Goal: Task Accomplishment & Management: Manage account settings

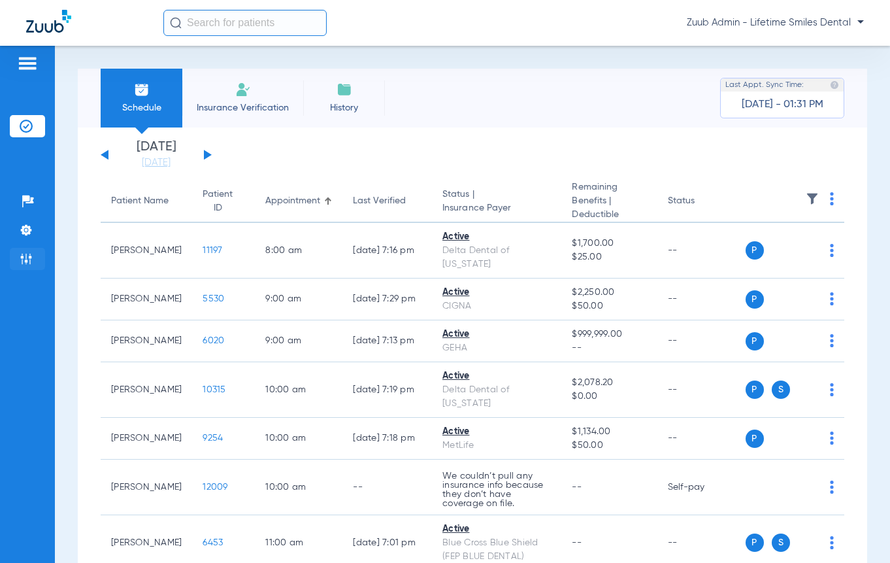
click at [25, 257] on img at bounding box center [26, 258] width 13 height 13
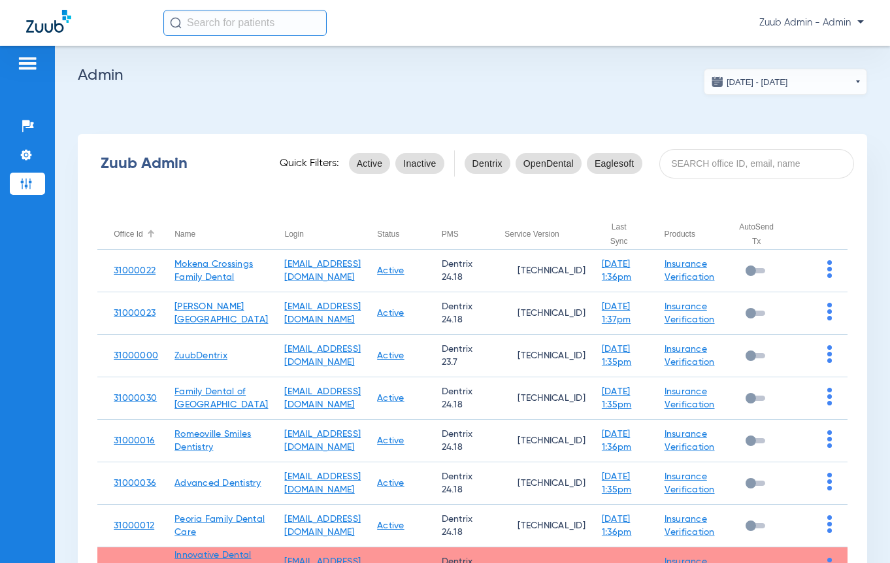
click at [151, 237] on div at bounding box center [151, 234] width 8 height 8
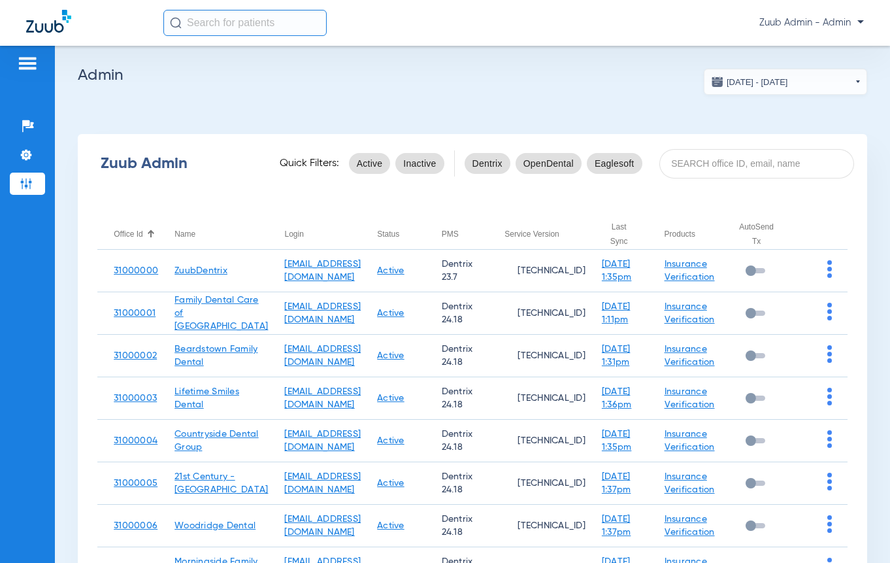
click at [151, 237] on div at bounding box center [151, 234] width 8 height 8
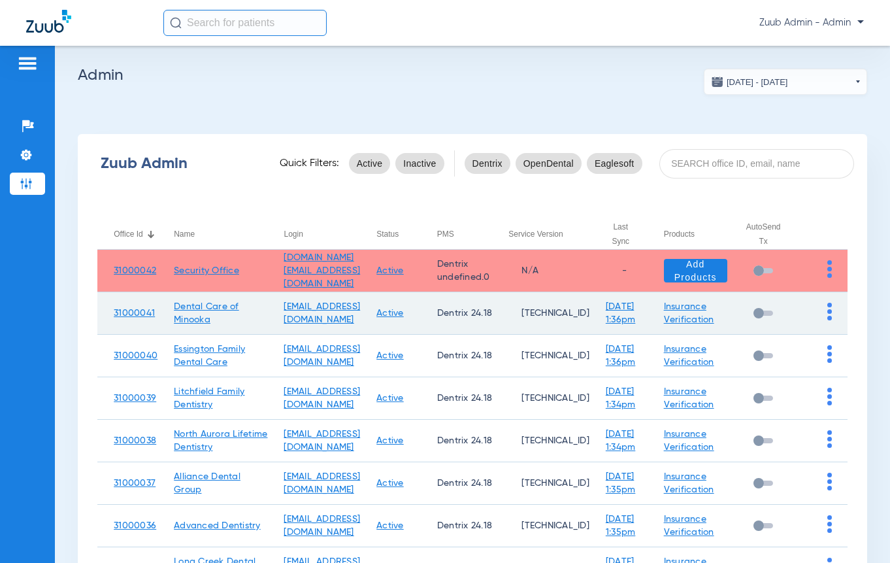
click at [827, 308] on img at bounding box center [829, 312] width 5 height 18
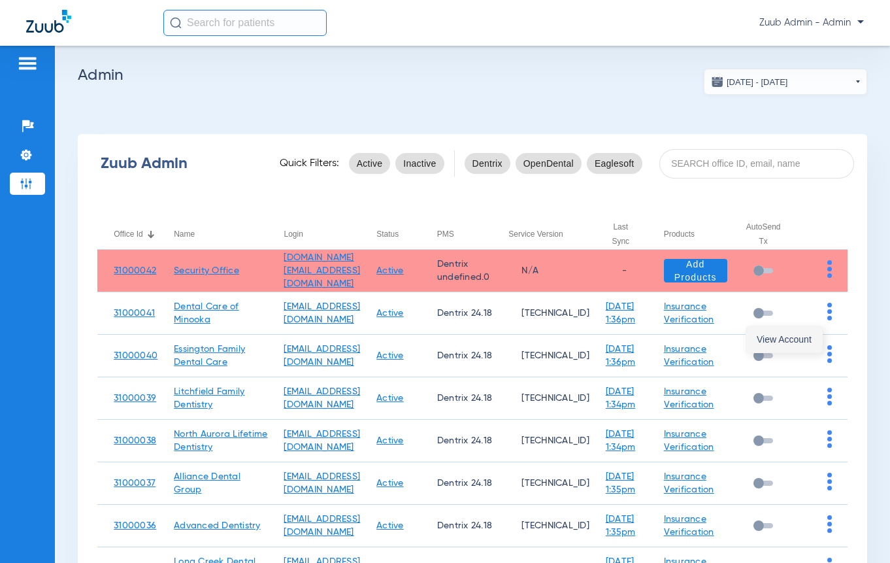
click at [766, 339] on span "View Account" at bounding box center [784, 339] width 55 height 9
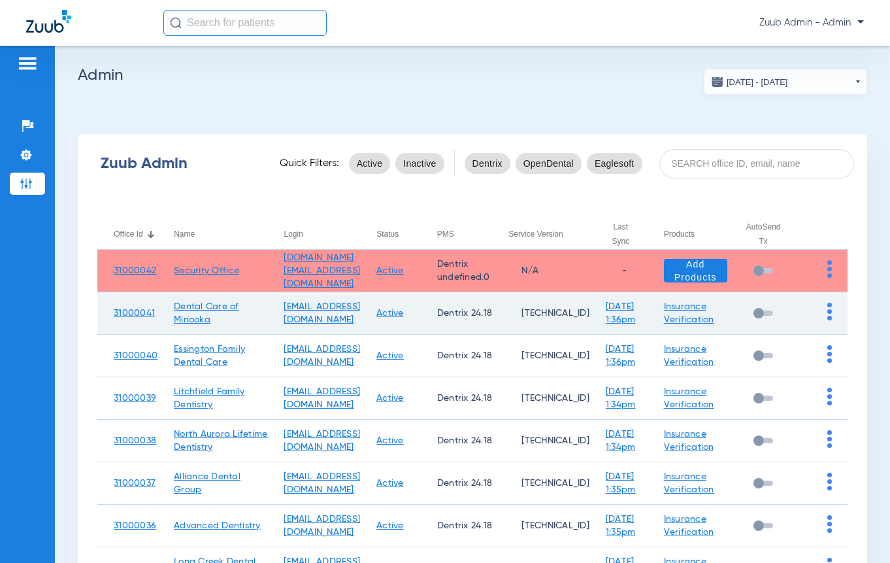
click at [827, 316] on img at bounding box center [829, 312] width 5 height 18
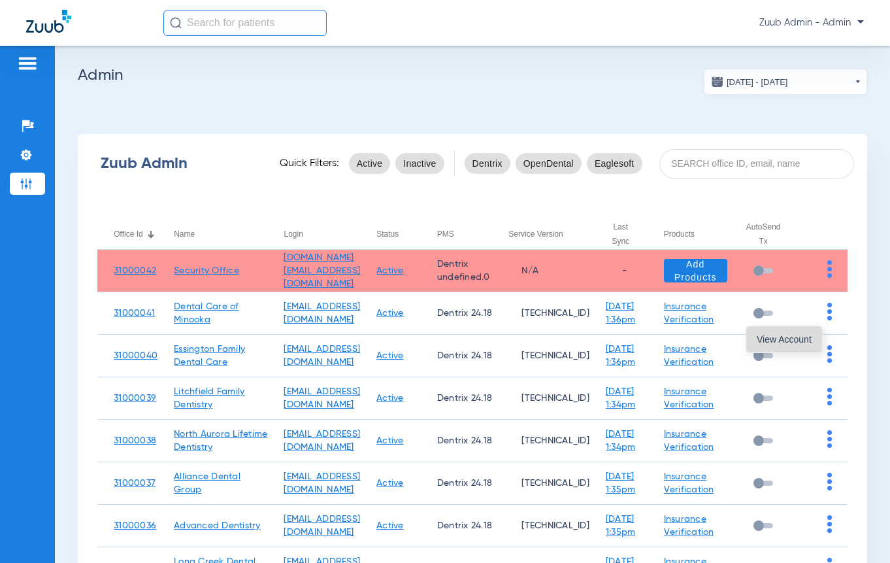
click at [805, 329] on button "View Account" at bounding box center [784, 339] width 76 height 26
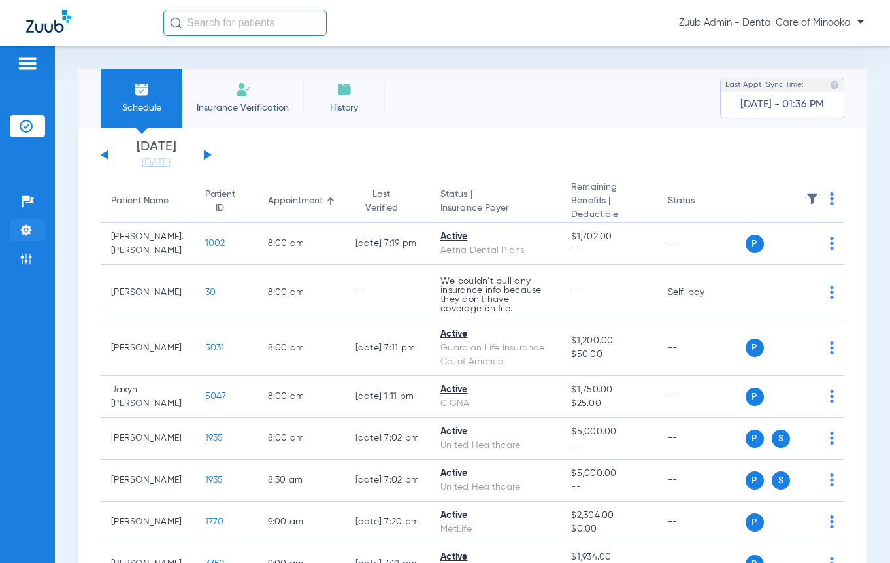
click at [27, 225] on img at bounding box center [26, 229] width 13 height 13
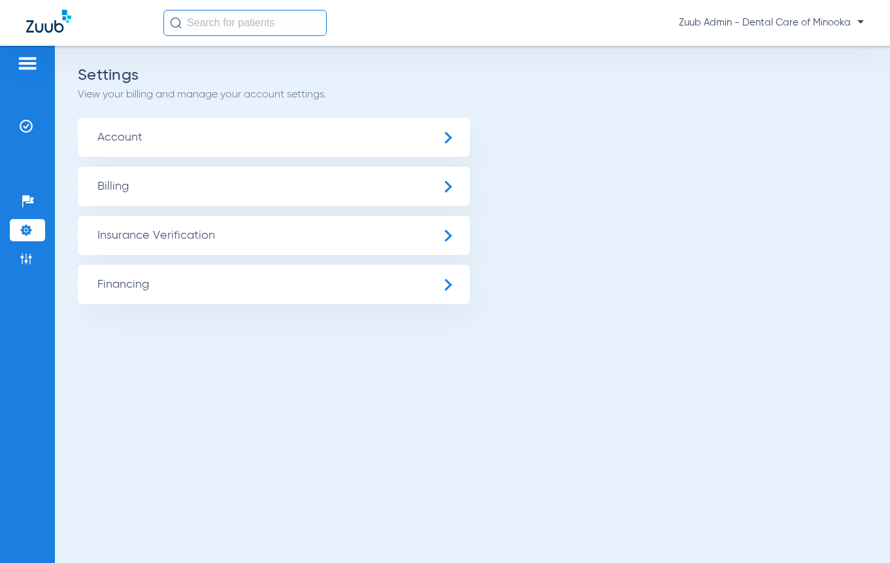
click at [135, 246] on span "Insurance Verification" at bounding box center [274, 235] width 392 height 39
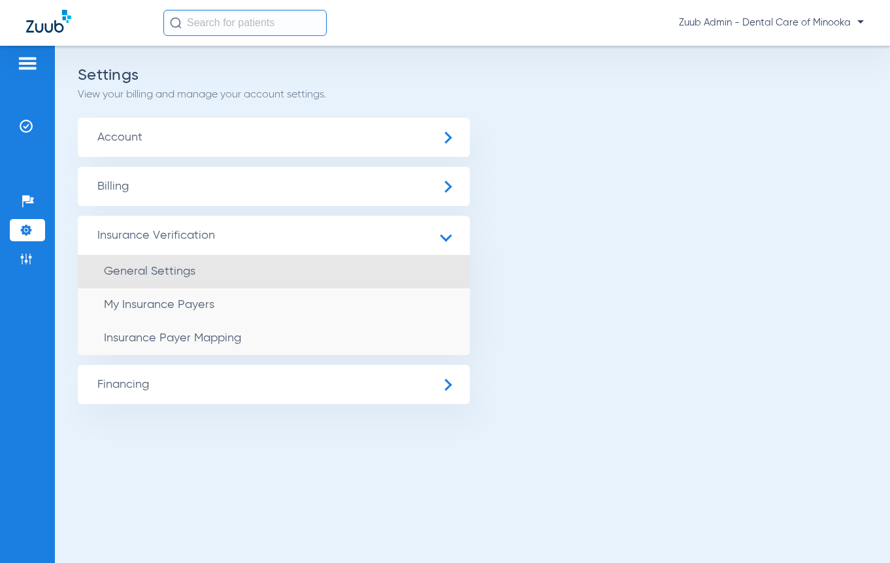
click at [138, 270] on span "General Settings" at bounding box center [149, 271] width 91 height 12
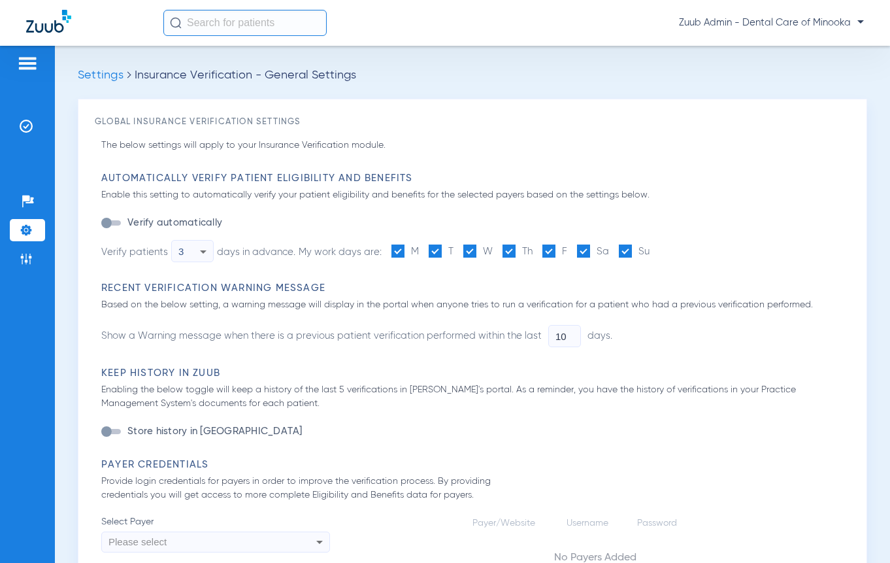
type input "1"
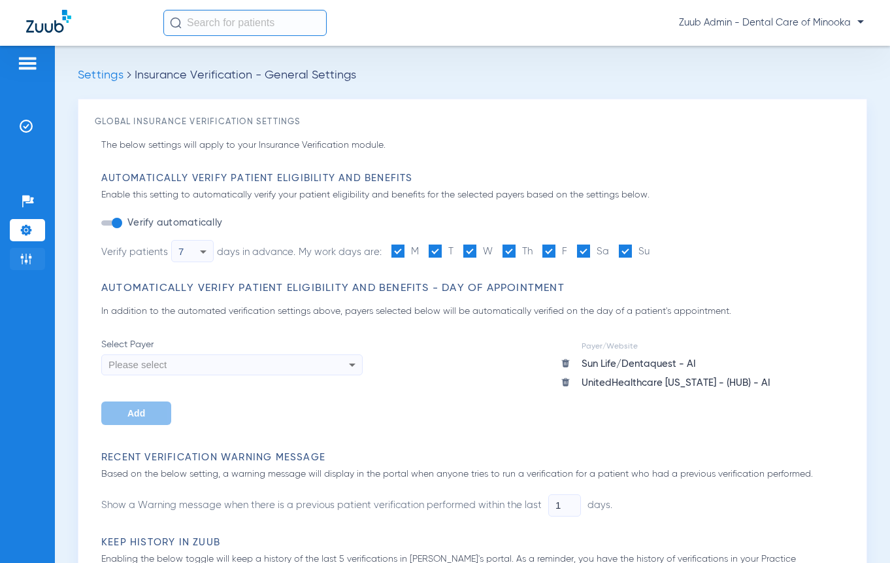
click at [25, 255] on img at bounding box center [26, 258] width 13 height 13
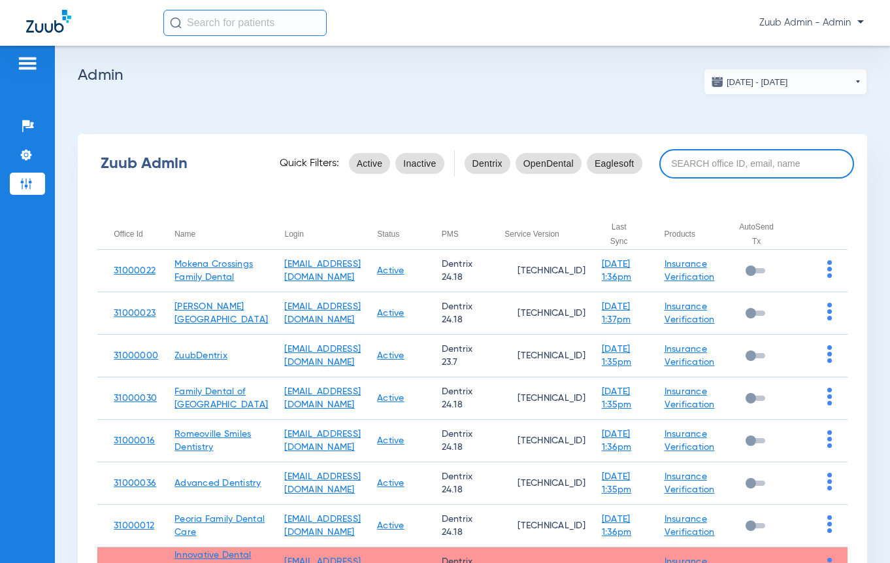
click at [765, 166] on input at bounding box center [756, 163] width 195 height 29
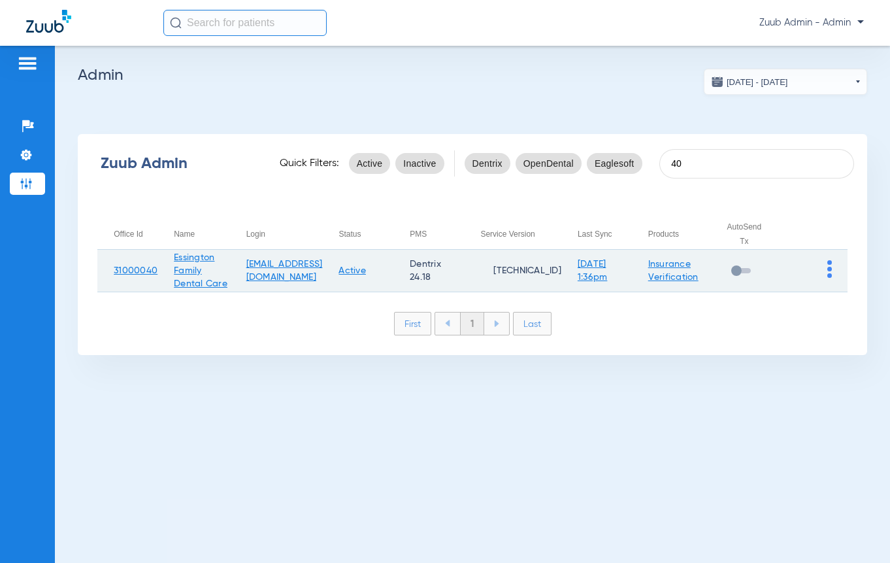
type input "40"
click at [828, 278] on img at bounding box center [829, 269] width 5 height 18
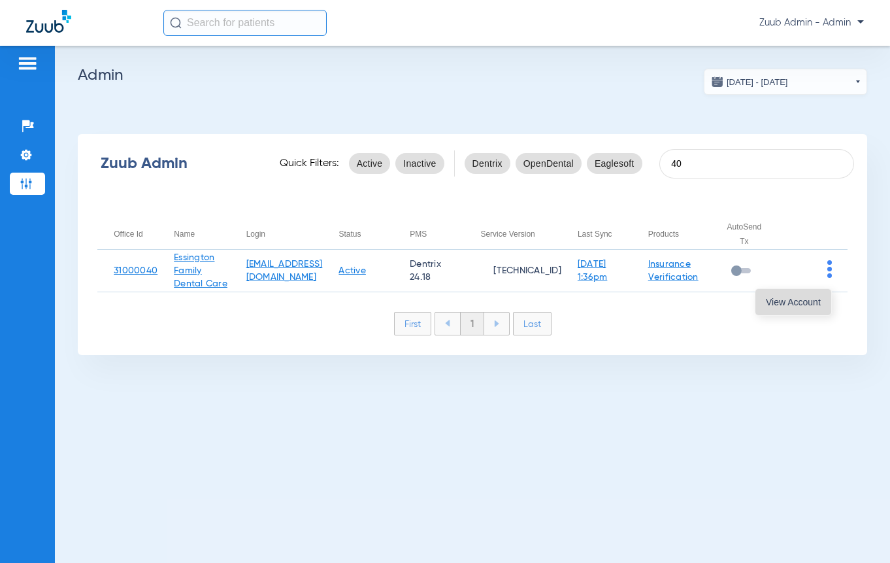
click at [813, 299] on span "View Account" at bounding box center [793, 301] width 55 height 9
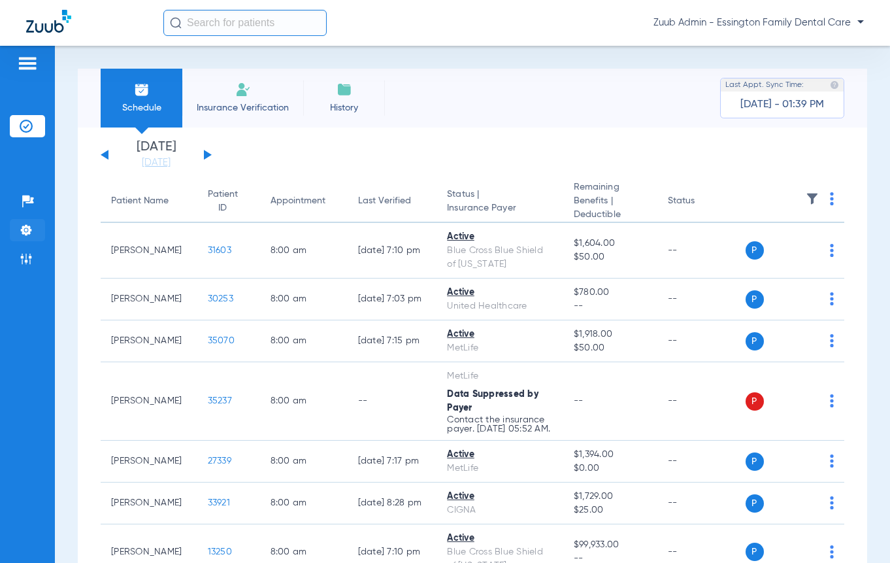
click at [20, 230] on img at bounding box center [26, 229] width 13 height 13
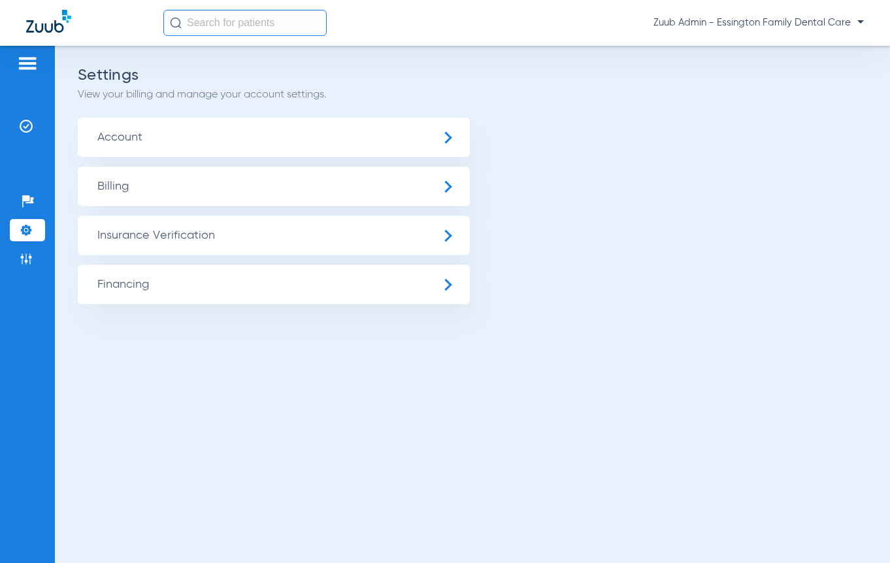
click at [176, 241] on span "Insurance Verification" at bounding box center [274, 235] width 392 height 39
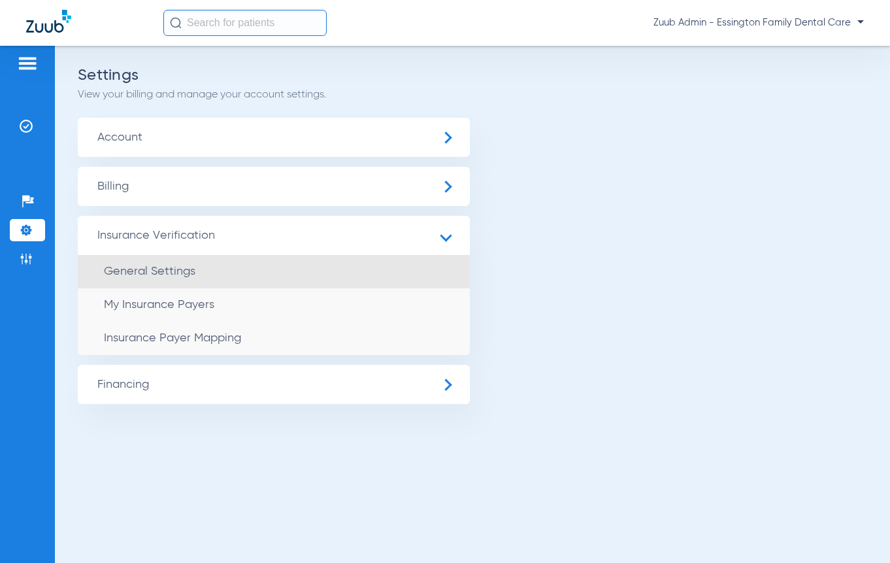
click at [175, 266] on span "General Settings" at bounding box center [149, 271] width 91 height 12
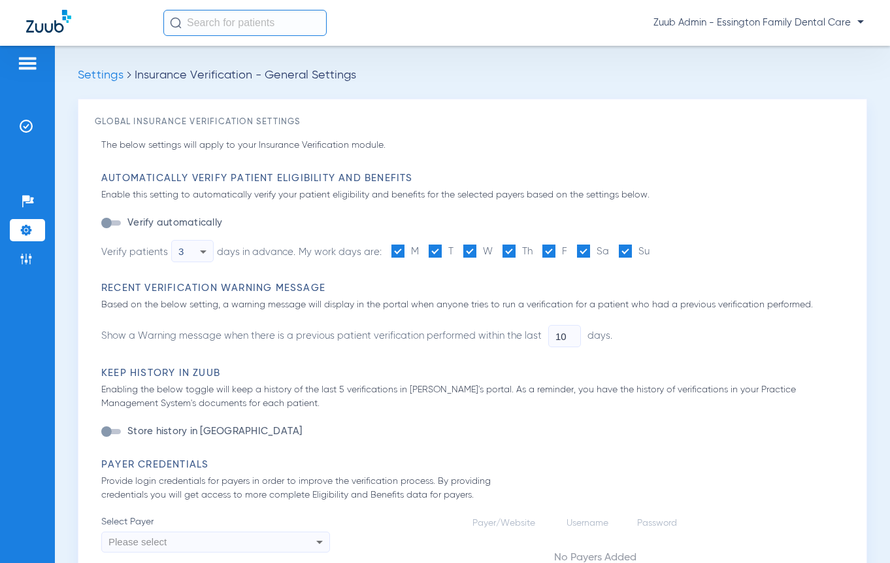
type input "1"
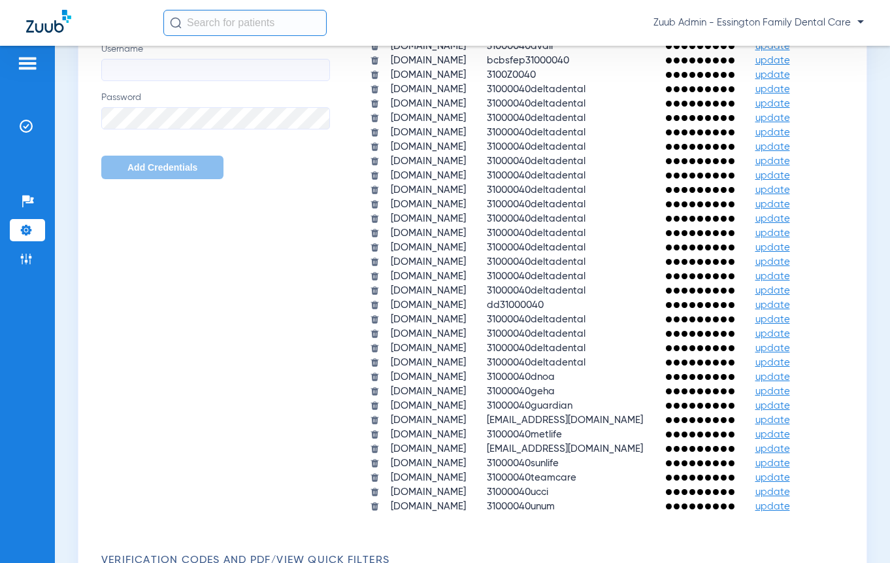
scroll to position [719, 0]
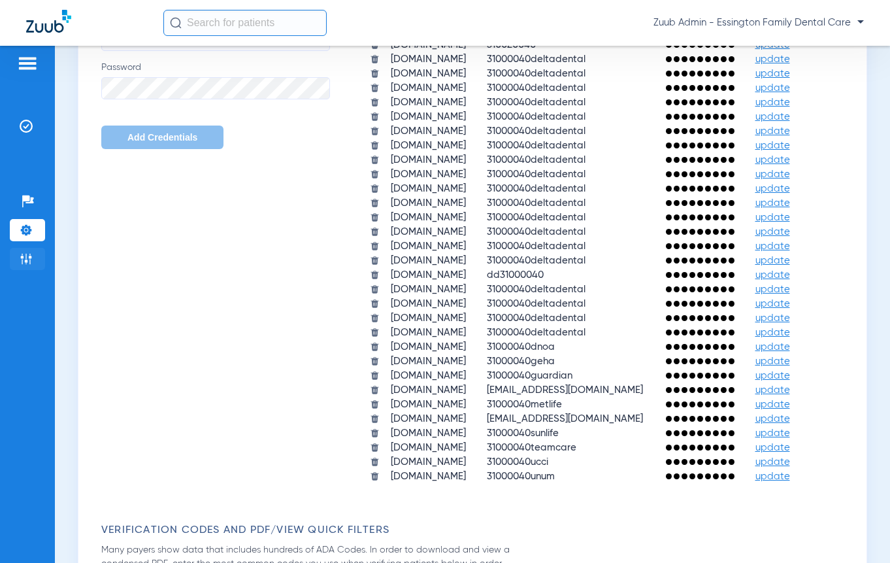
click at [33, 261] on li "Admin" at bounding box center [27, 259] width 35 height 22
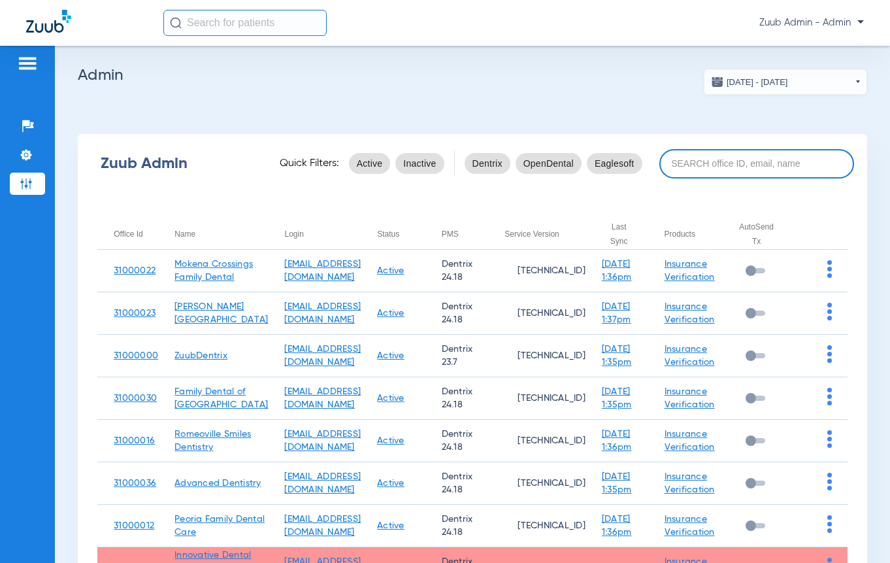
click at [689, 172] on input at bounding box center [756, 163] width 195 height 29
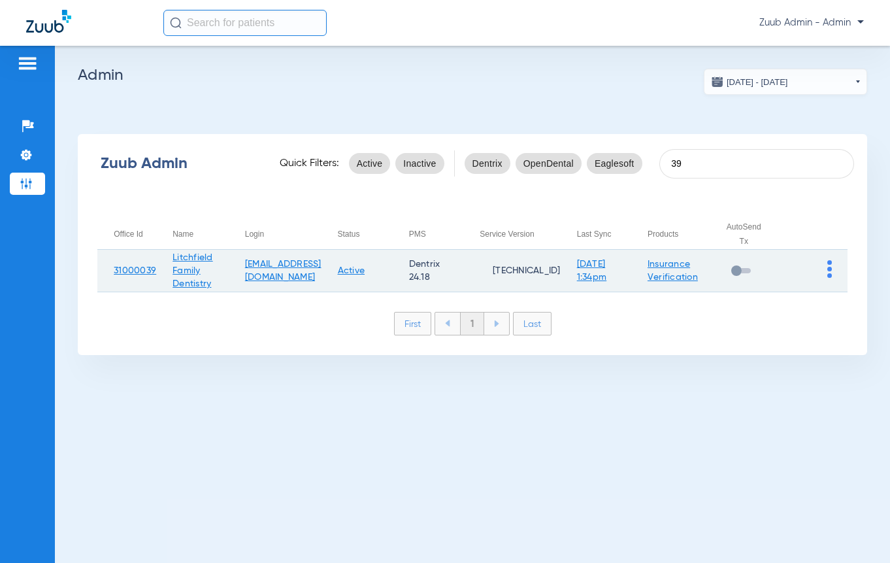
type input "39"
click at [828, 272] on img at bounding box center [829, 269] width 5 height 18
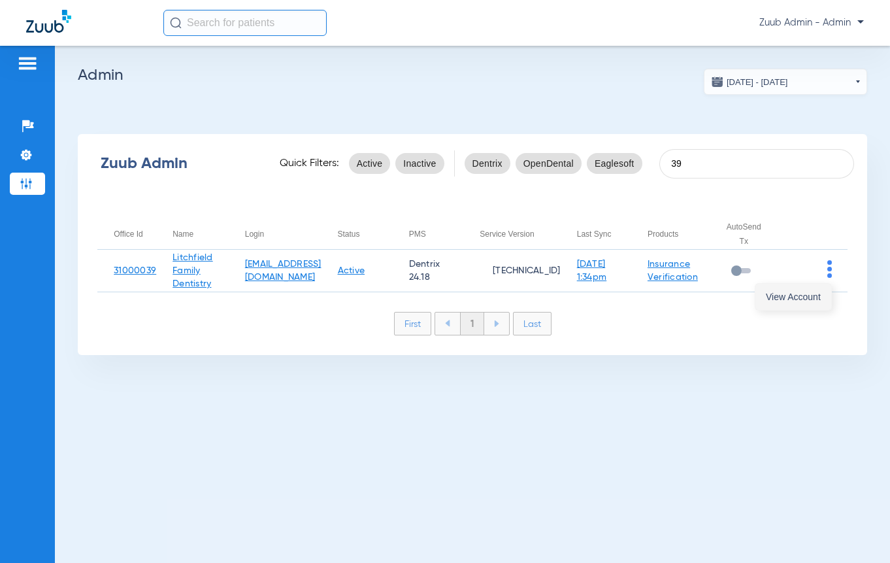
click at [823, 285] on button "View Account" at bounding box center [793, 297] width 76 height 26
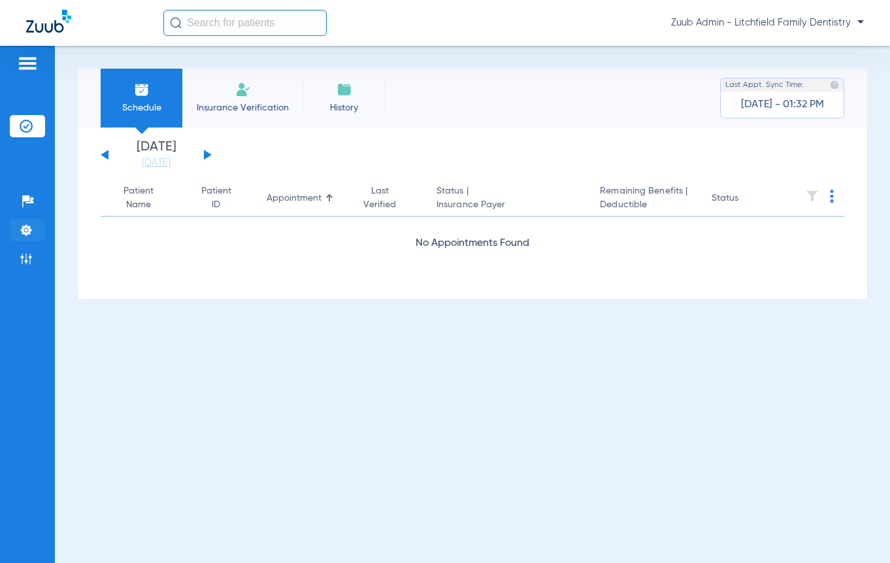
click at [23, 236] on img at bounding box center [26, 229] width 13 height 13
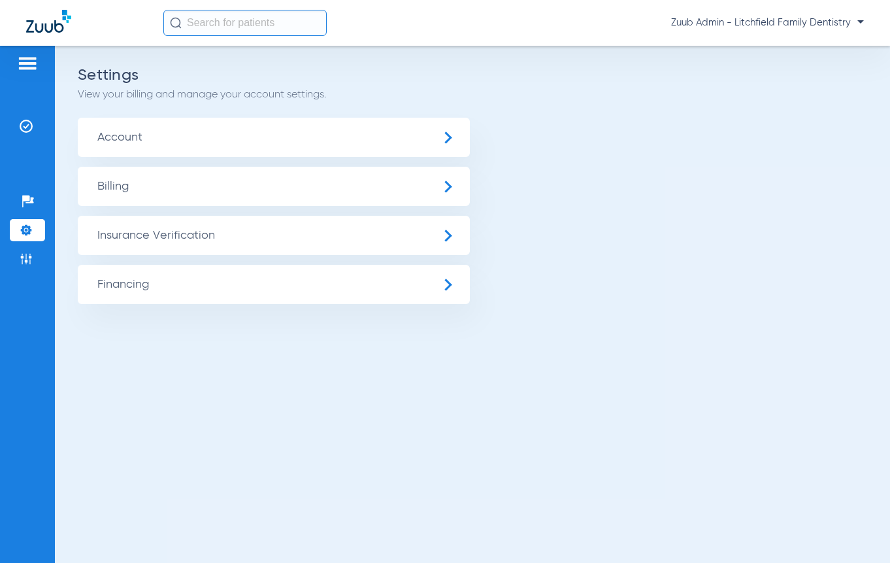
click at [137, 240] on span "Insurance Verification" at bounding box center [274, 235] width 392 height 39
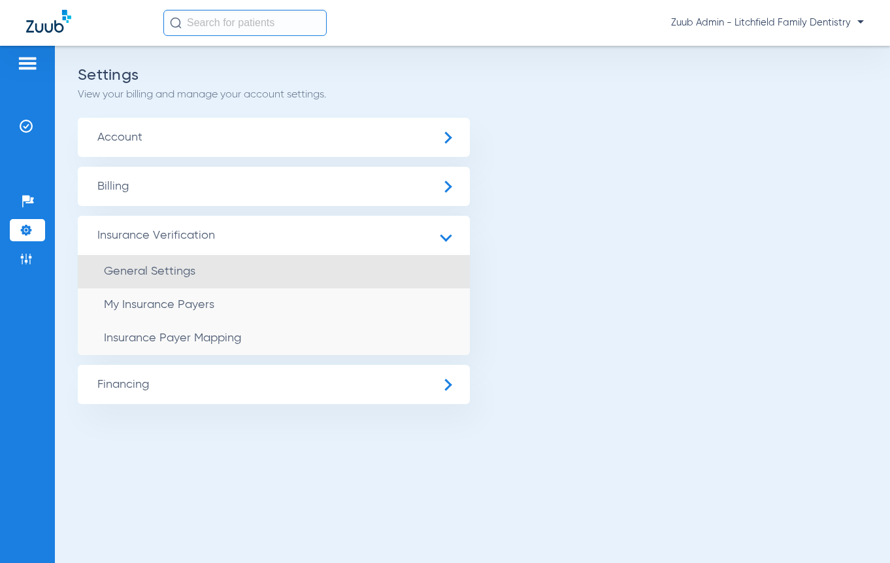
click at [141, 278] on li "General Settings" at bounding box center [274, 271] width 392 height 33
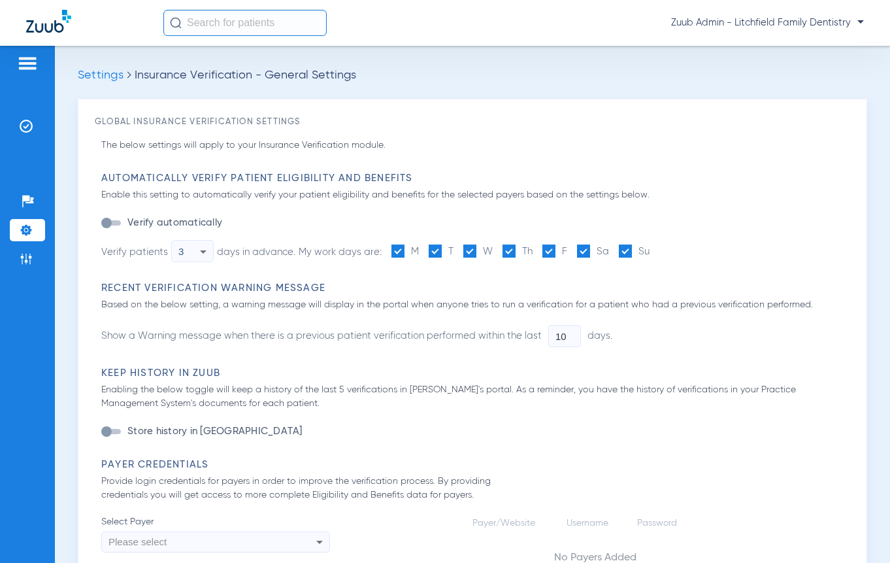
type input "1"
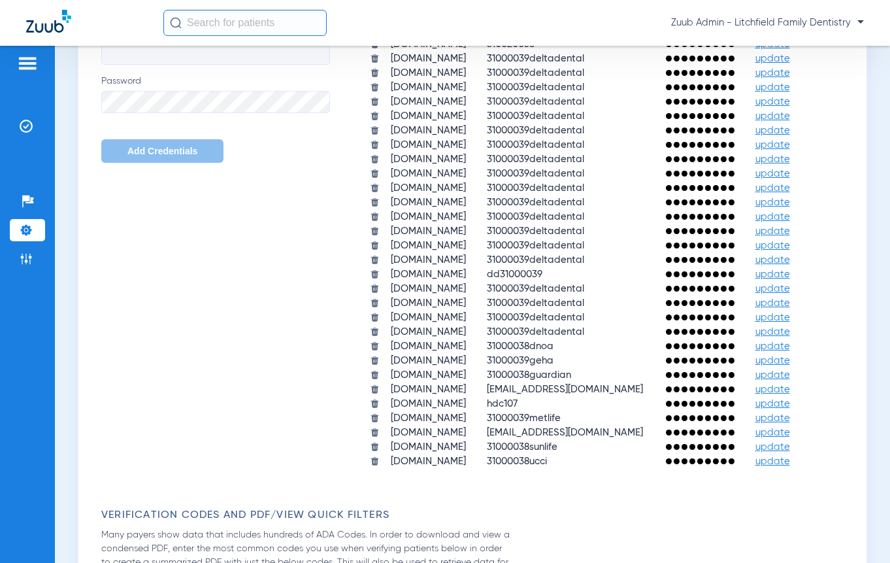
scroll to position [717, 0]
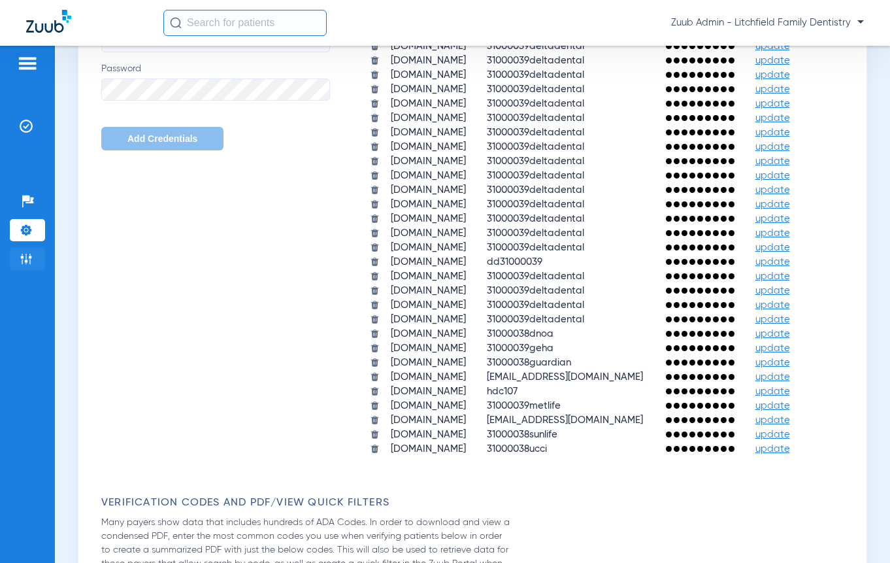
click at [16, 254] on li "Admin" at bounding box center [27, 259] width 35 height 22
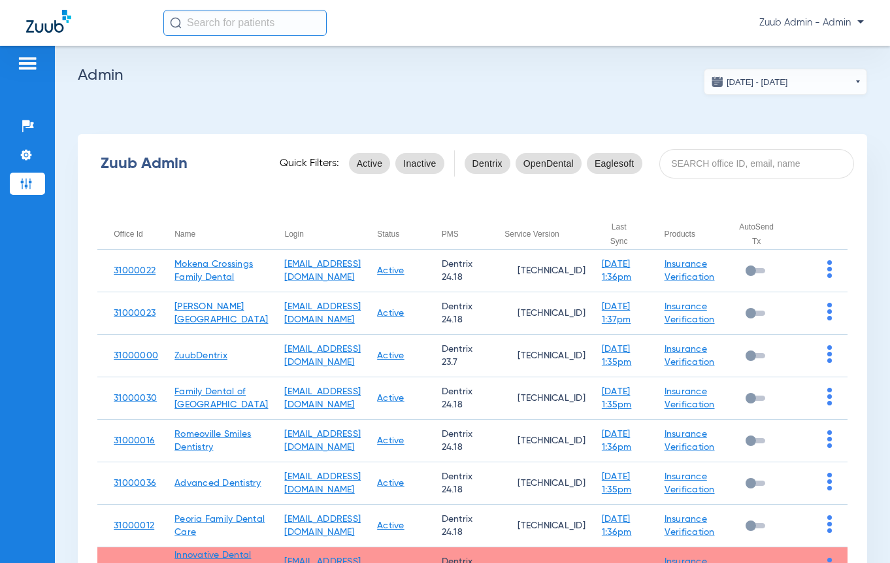
click at [685, 185] on div "Zuub Admin Quick Filters: Active Inactive Dentrix OpenDental Eaglesoft" at bounding box center [472, 163] width 789 height 52
click at [685, 160] on input at bounding box center [756, 163] width 195 height 29
type input "3"
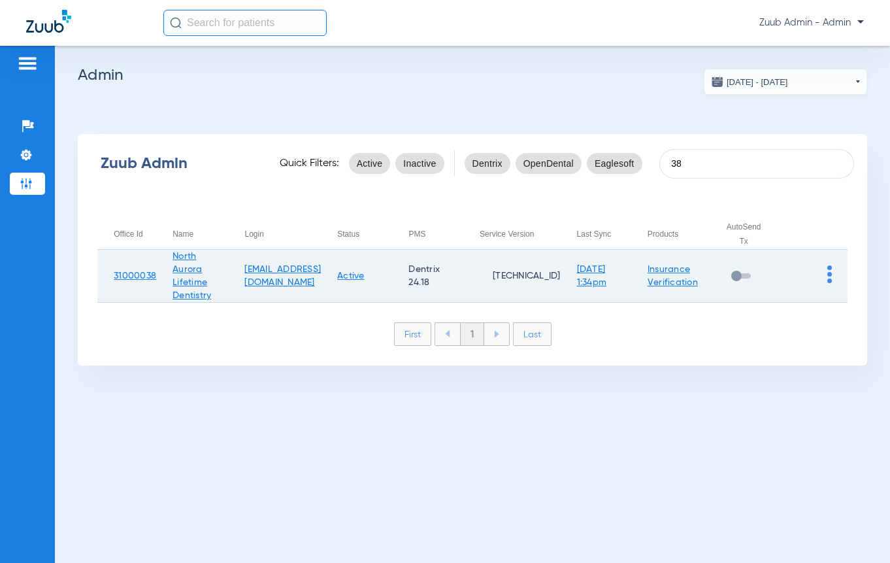
type input "38"
click at [827, 280] on img at bounding box center [829, 274] width 5 height 18
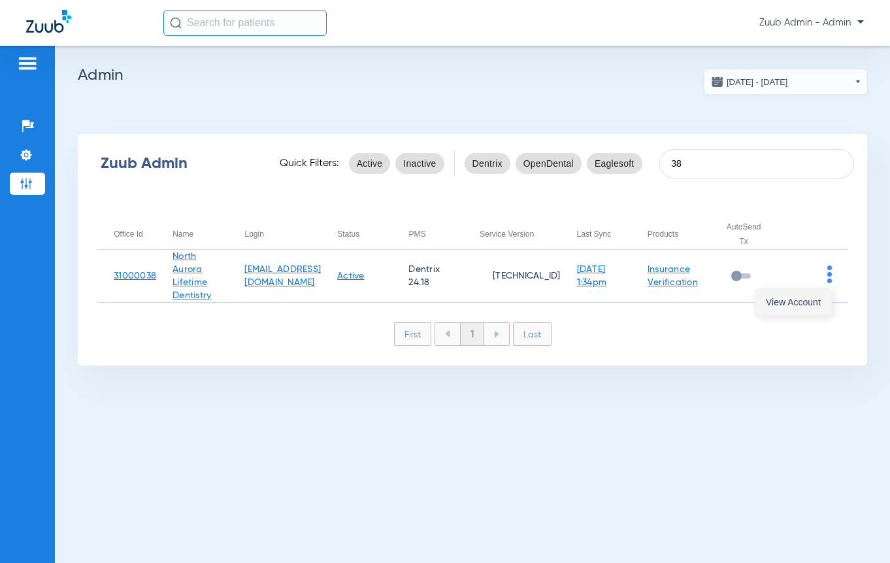
click at [817, 293] on button "View Account" at bounding box center [793, 302] width 76 height 26
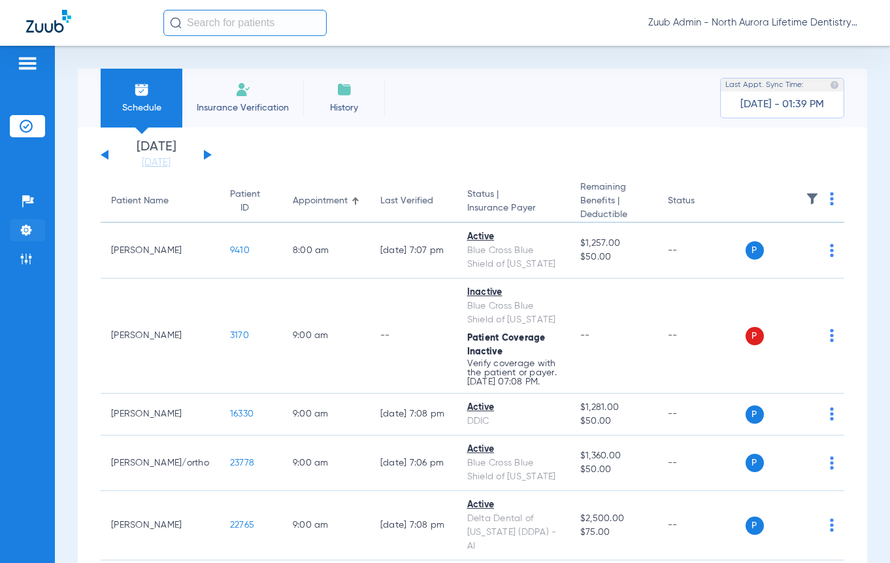
click at [29, 227] on img at bounding box center [26, 229] width 13 height 13
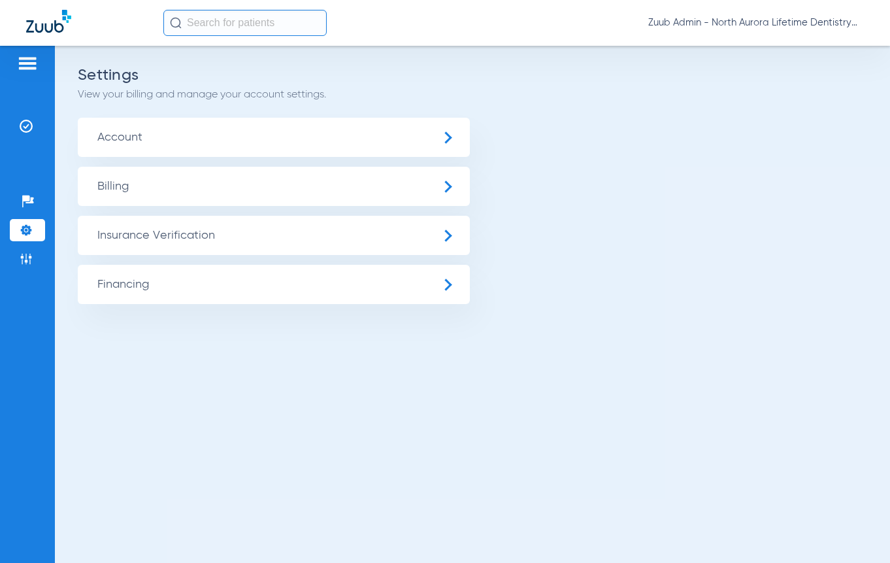
click at [116, 230] on span "Insurance Verification" at bounding box center [274, 235] width 392 height 39
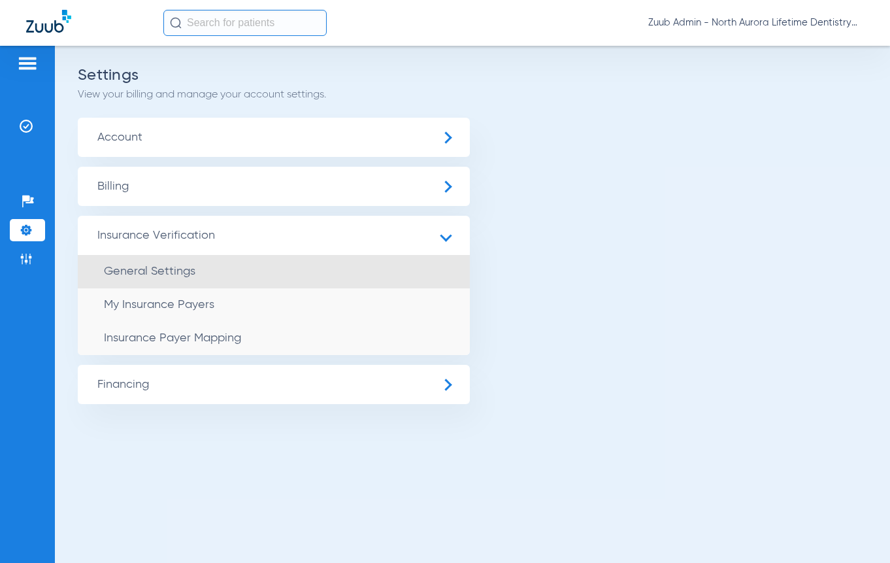
click at [142, 273] on span "General Settings" at bounding box center [149, 271] width 91 height 12
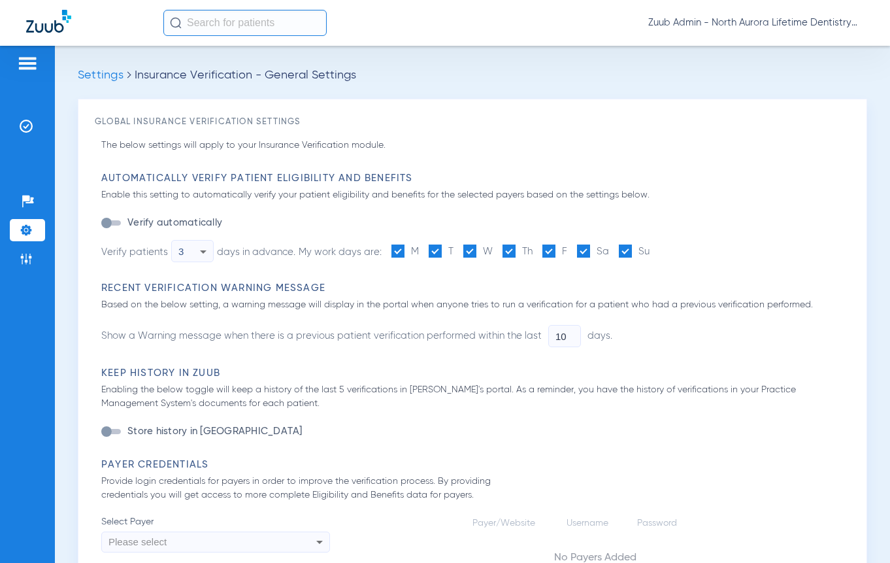
type input "1"
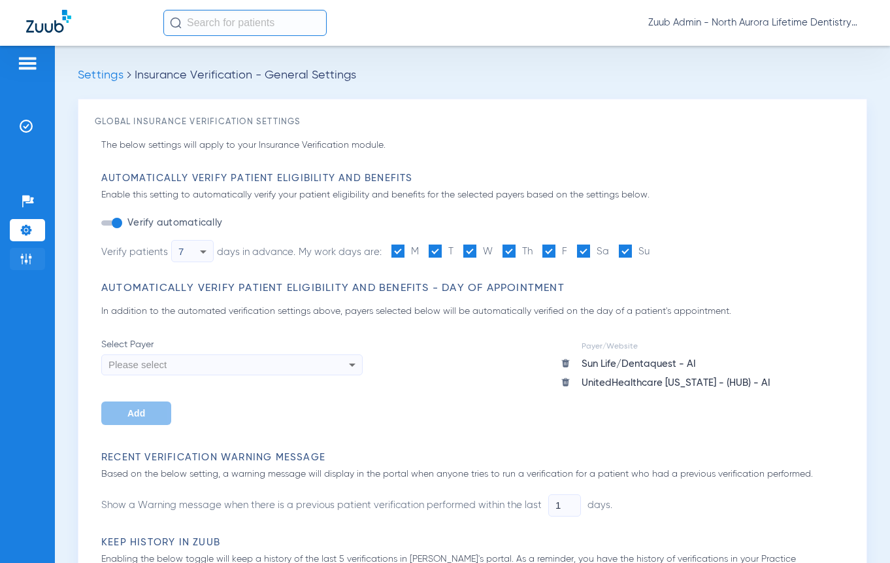
click at [34, 265] on li "Admin" at bounding box center [27, 259] width 35 height 22
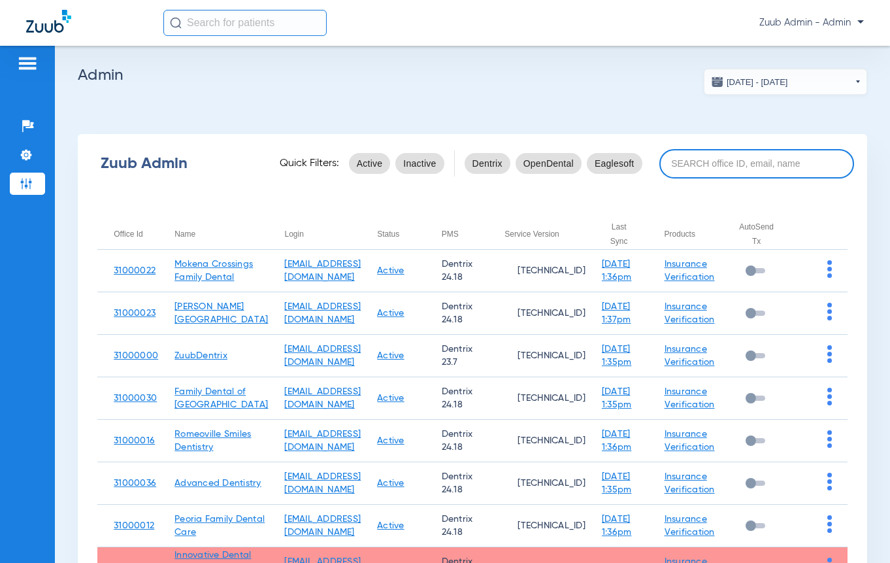
click at [777, 150] on input at bounding box center [756, 163] width 195 height 29
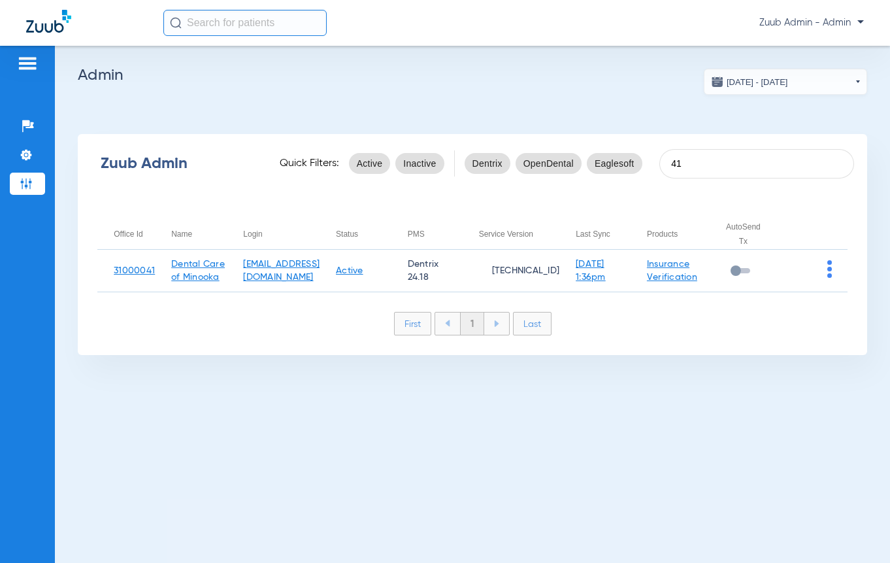
drag, startPoint x: 736, startPoint y: 162, endPoint x: 578, endPoint y: 162, distance: 158.8
click at [579, 162] on div "Zuub Admin Quick Filters: Active Inactive Dentrix OpenDental Eaglesoft 41" at bounding box center [472, 163] width 789 height 52
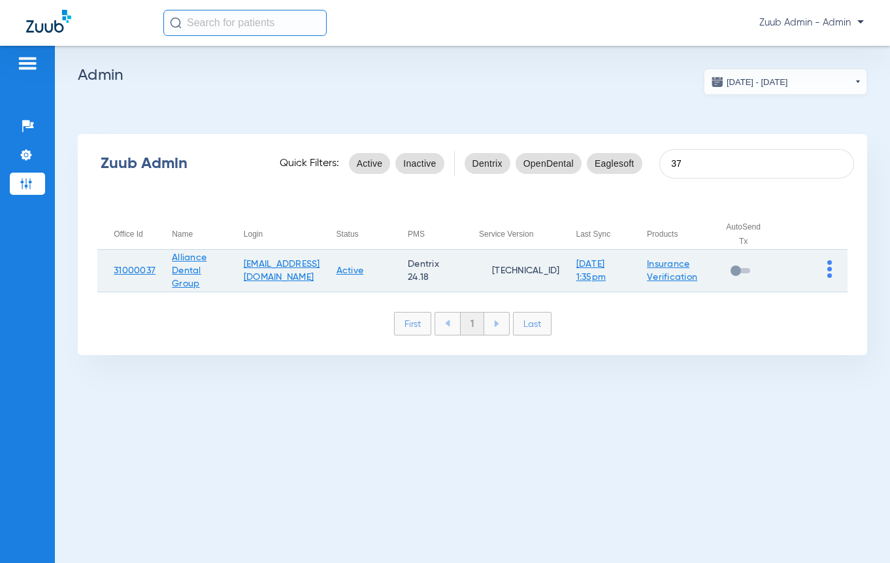
type input "37"
click at [827, 265] on img at bounding box center [829, 269] width 5 height 18
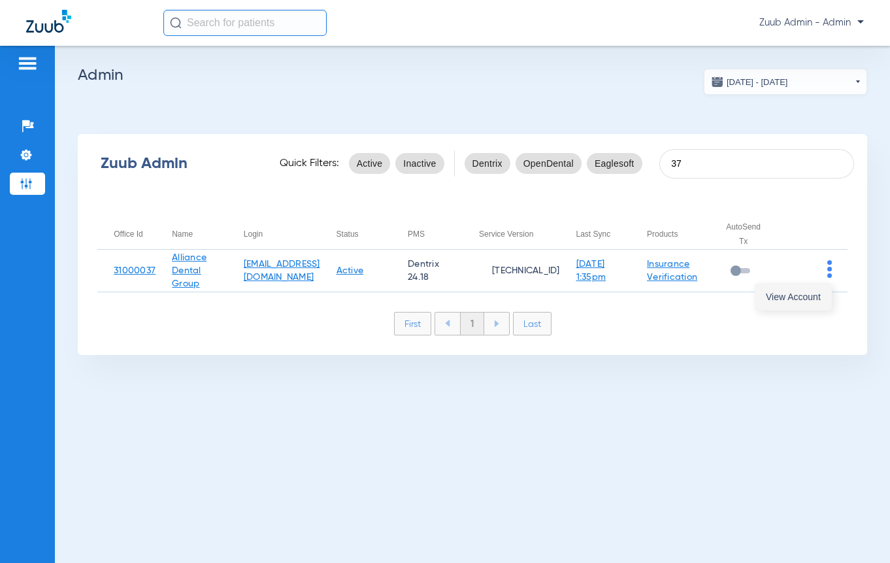
click at [804, 306] on button "View Account" at bounding box center [793, 297] width 76 height 26
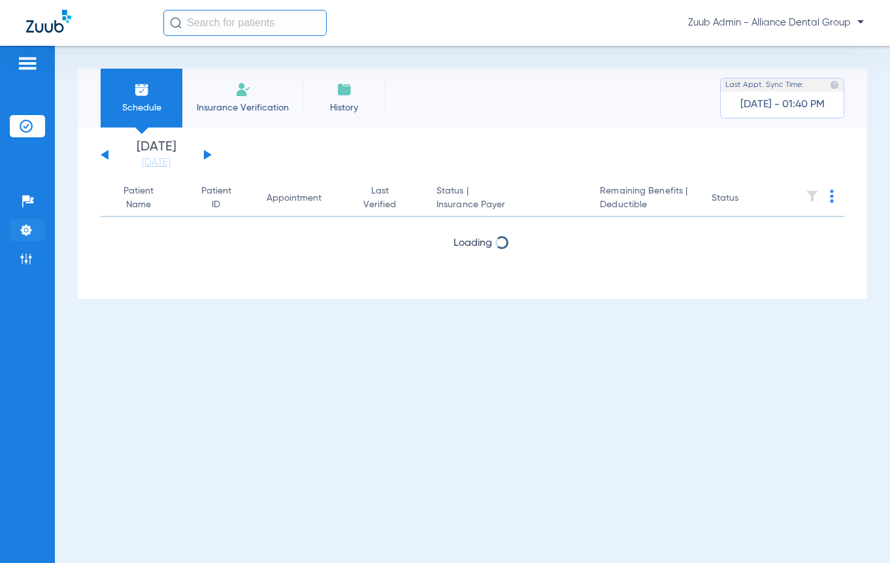
click at [21, 237] on li "Settings" at bounding box center [27, 230] width 35 height 22
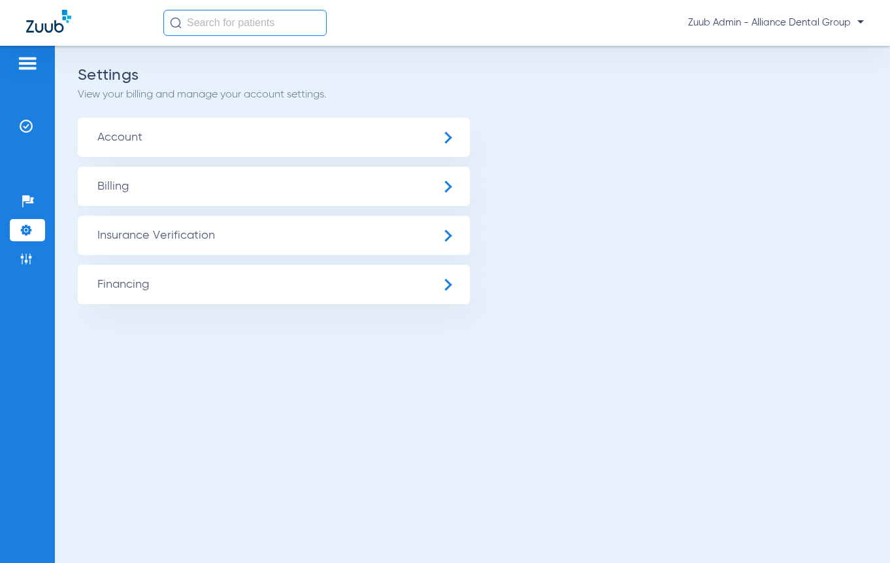
click at [133, 233] on span "Insurance Verification" at bounding box center [274, 235] width 392 height 39
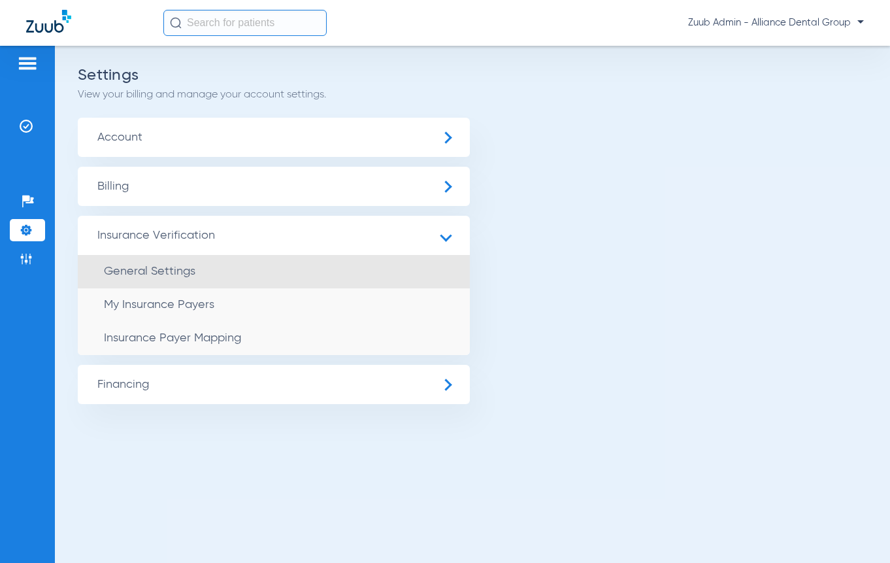
click at [141, 271] on span "General Settings" at bounding box center [149, 271] width 91 height 12
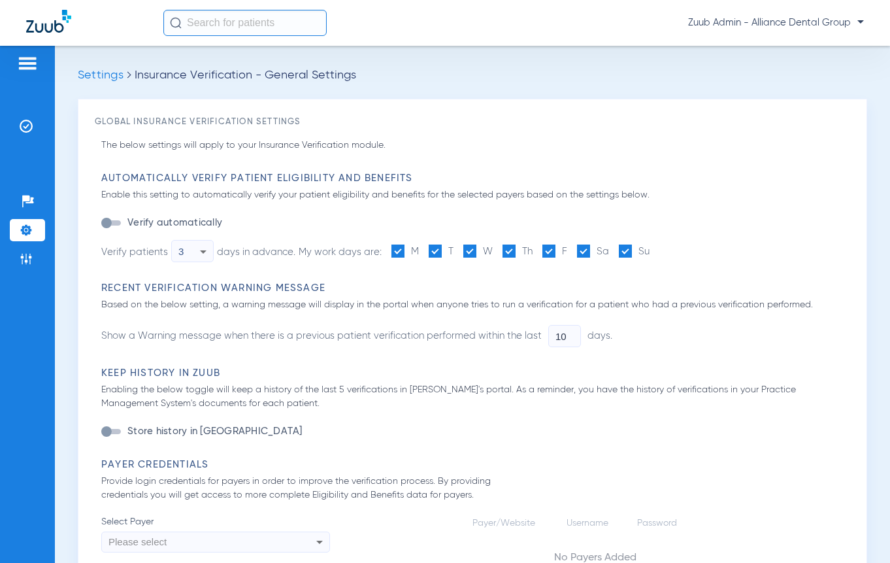
type input "1"
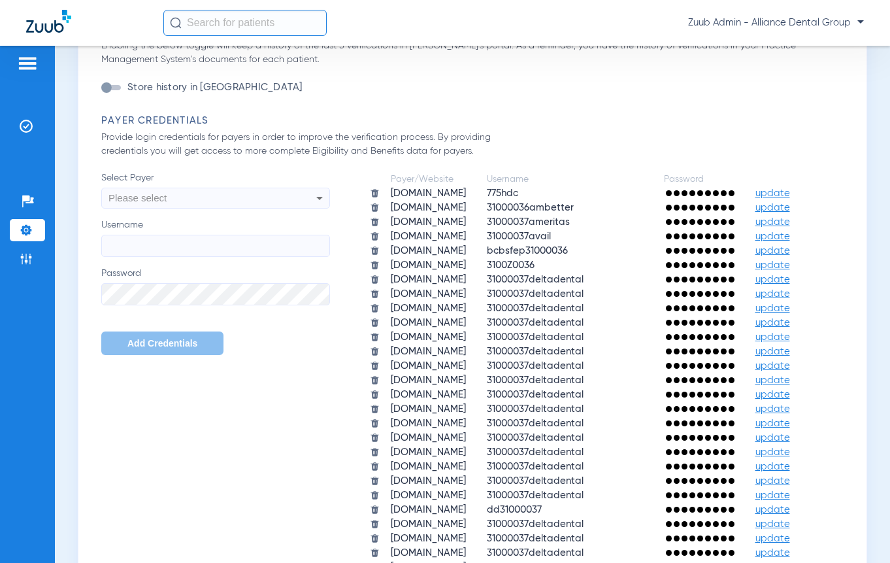
scroll to position [614, 0]
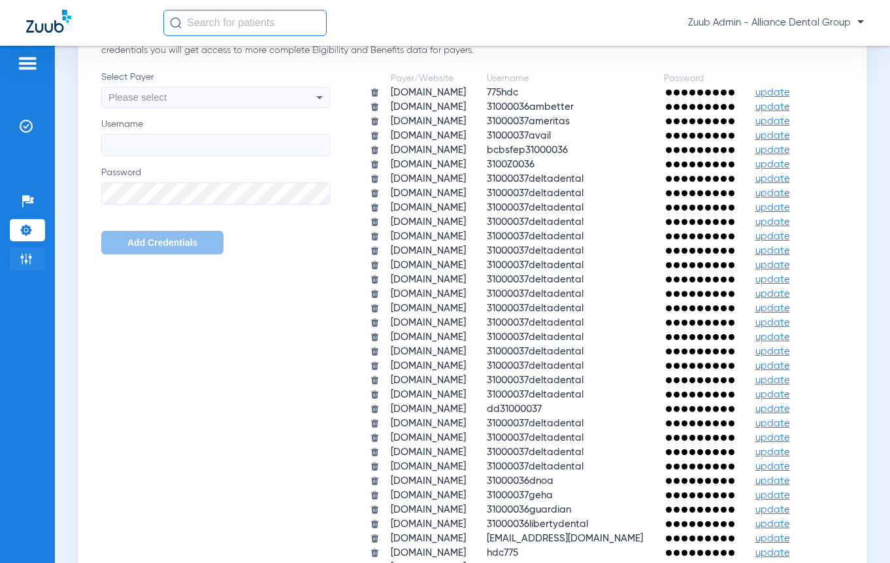
click at [27, 256] on img at bounding box center [26, 258] width 13 height 13
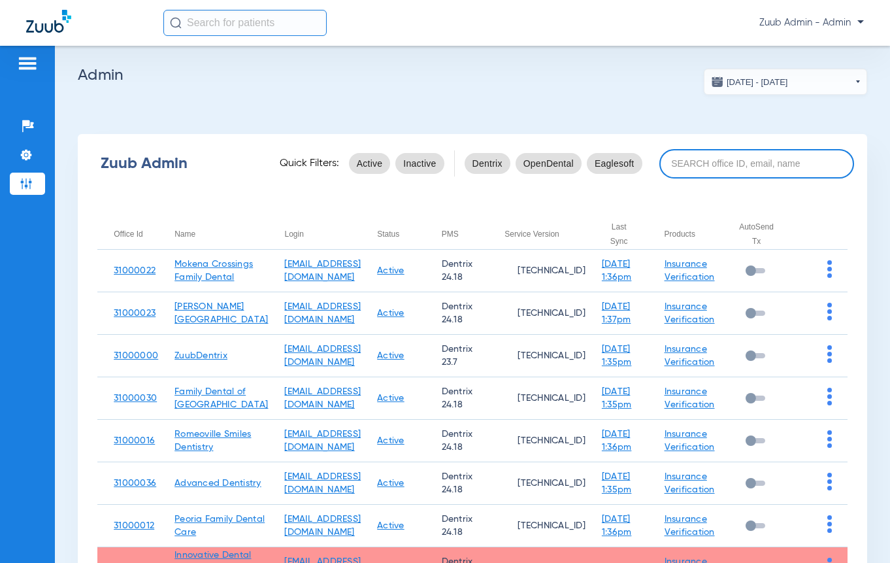
click at [686, 171] on input at bounding box center [756, 163] width 195 height 29
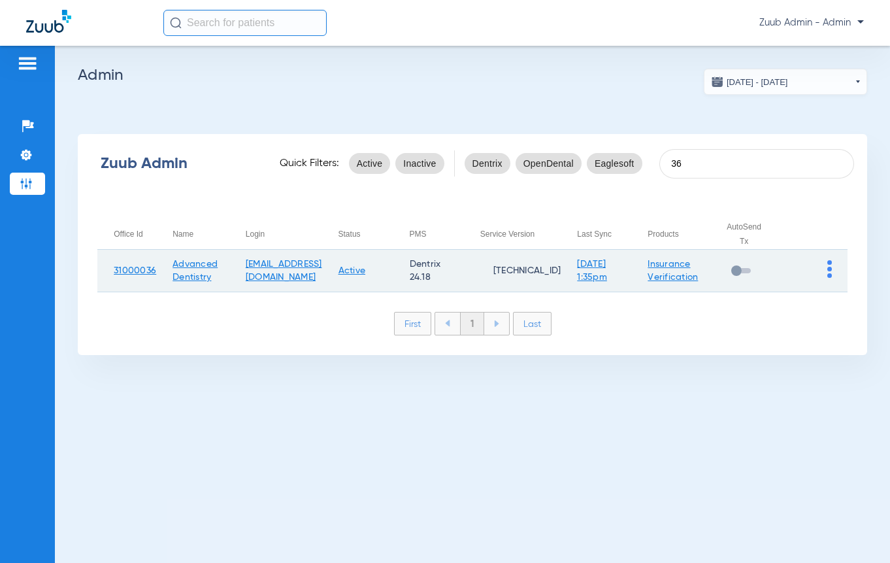
type input "36"
click at [830, 276] on img at bounding box center [829, 269] width 5 height 18
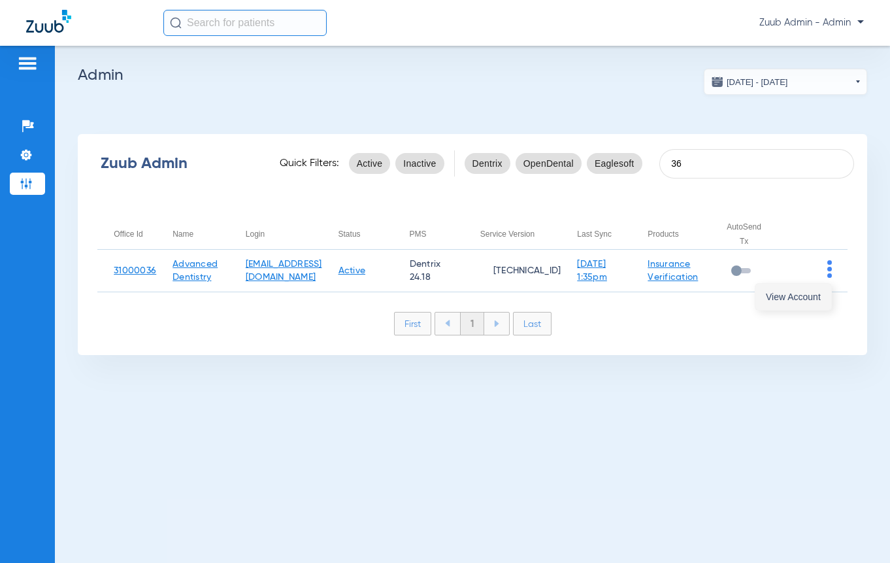
click at [808, 292] on span "View Account" at bounding box center [793, 296] width 55 height 9
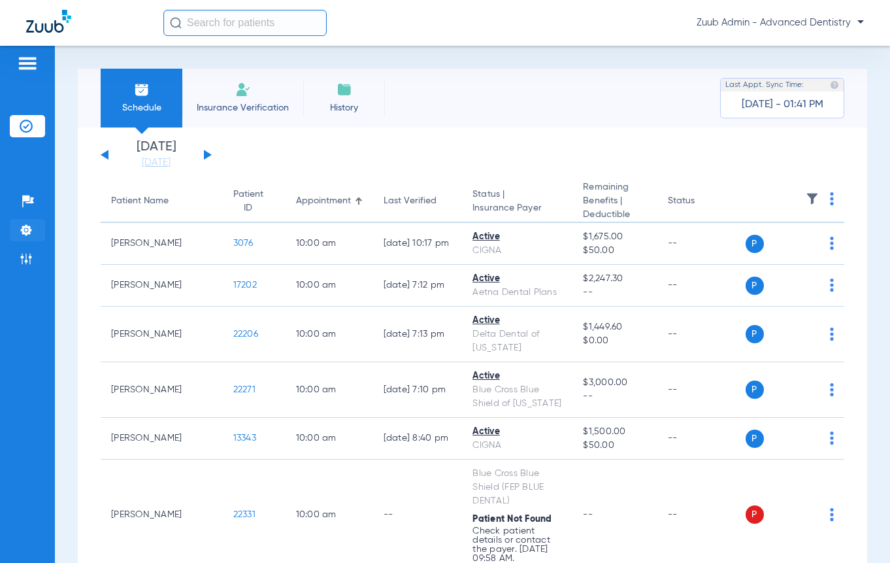
click at [27, 229] on img at bounding box center [26, 229] width 13 height 13
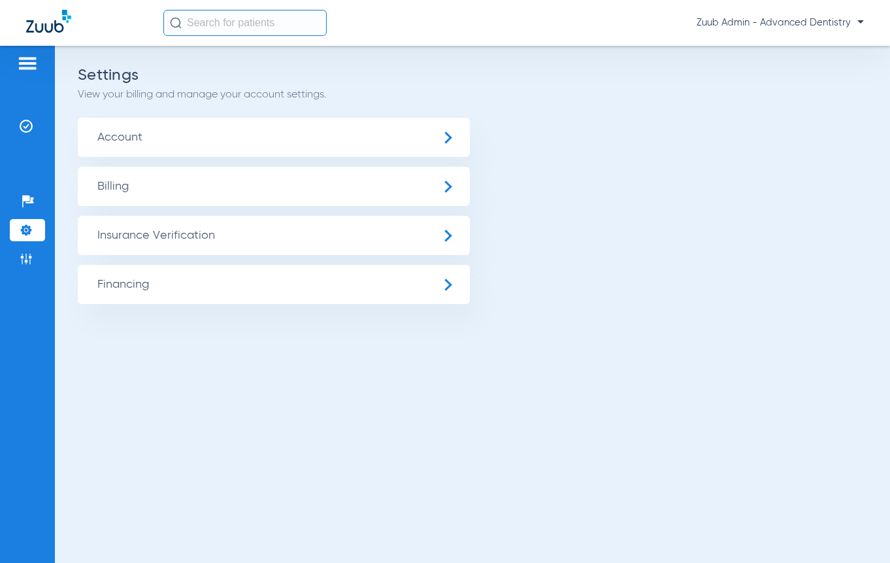
click at [161, 241] on span "Insurance Verification" at bounding box center [274, 235] width 392 height 39
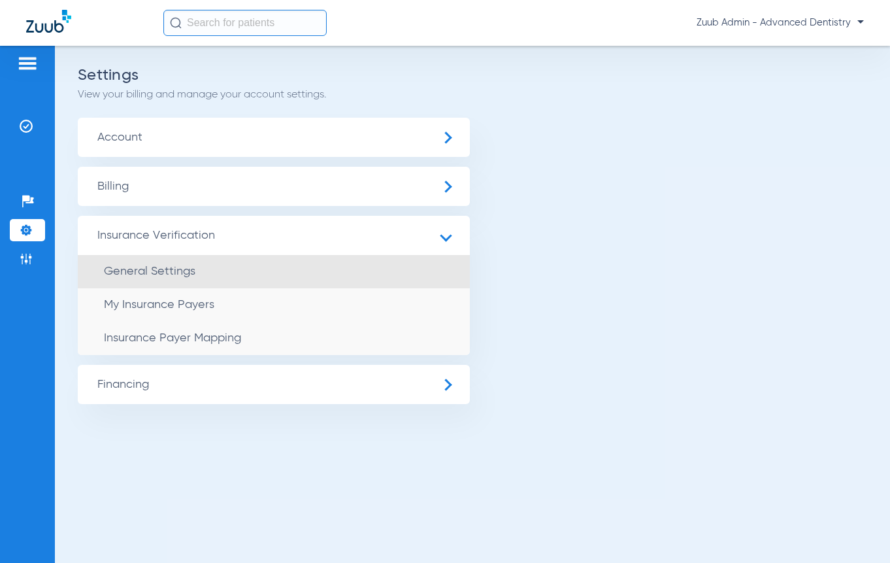
click at [161, 273] on span "General Settings" at bounding box center [149, 271] width 91 height 12
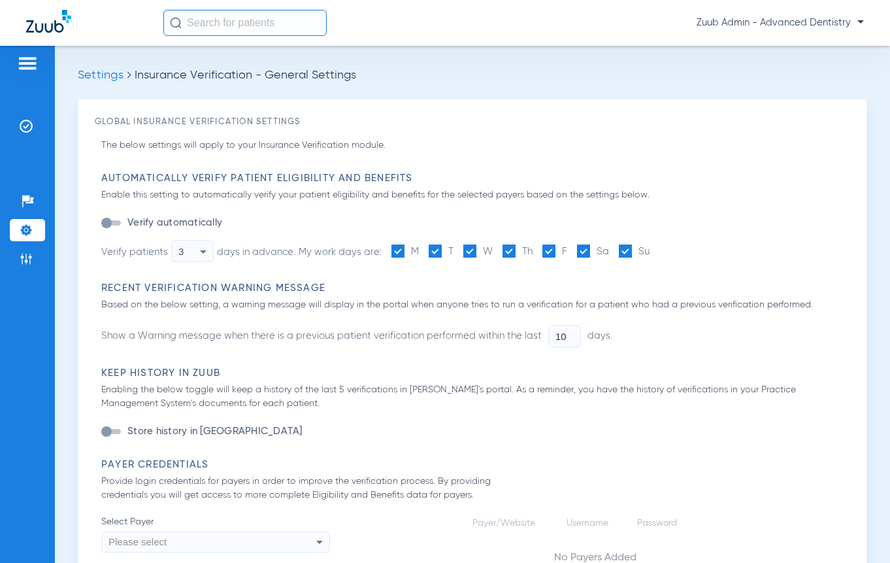
type input "1"
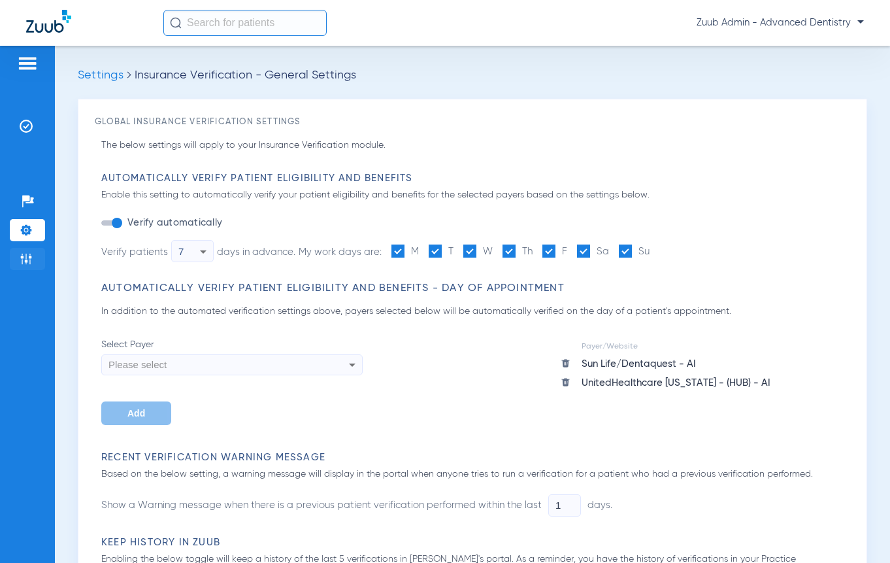
click at [33, 260] on li "Admin" at bounding box center [27, 259] width 35 height 22
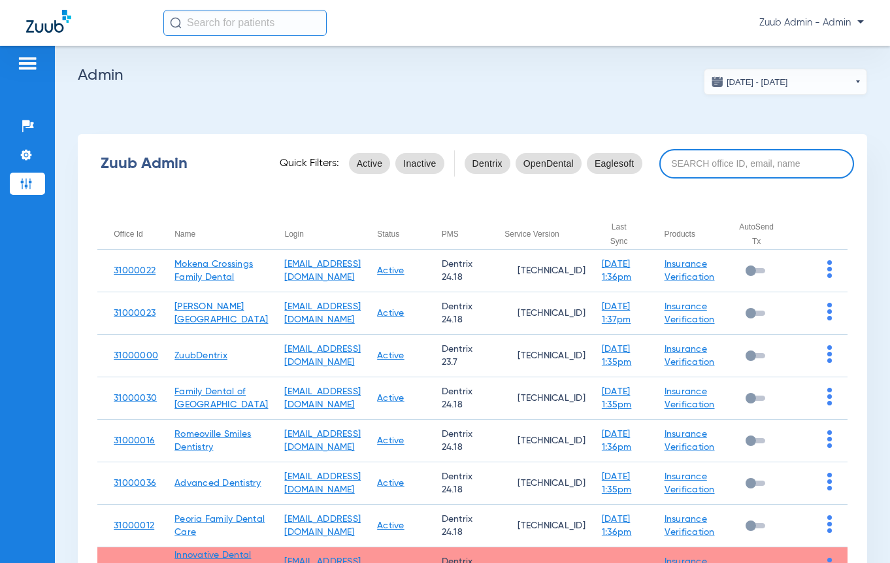
click at [745, 170] on input at bounding box center [756, 163] width 195 height 29
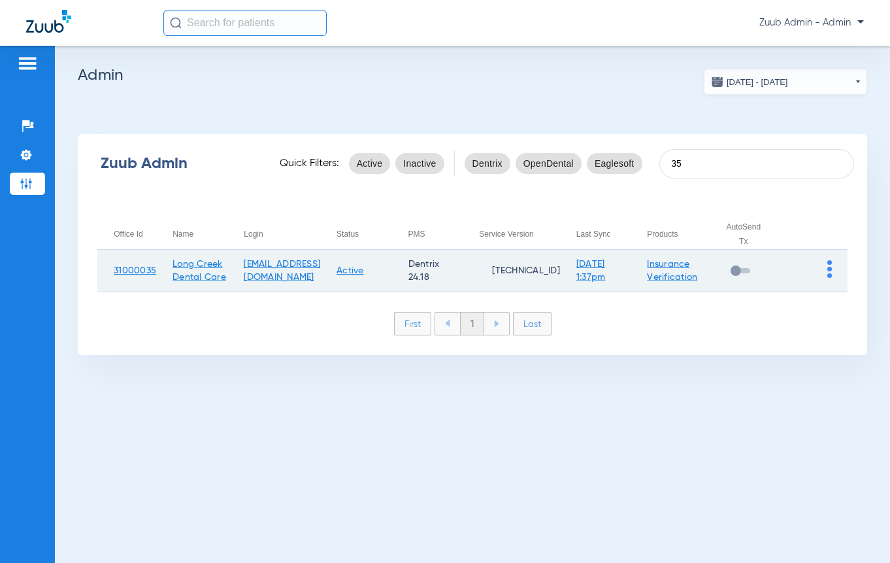
type input "35"
click at [826, 269] on td at bounding box center [813, 271] width 70 height 42
click at [826, 270] on td at bounding box center [813, 271] width 70 height 42
click at [828, 271] on img at bounding box center [829, 269] width 5 height 18
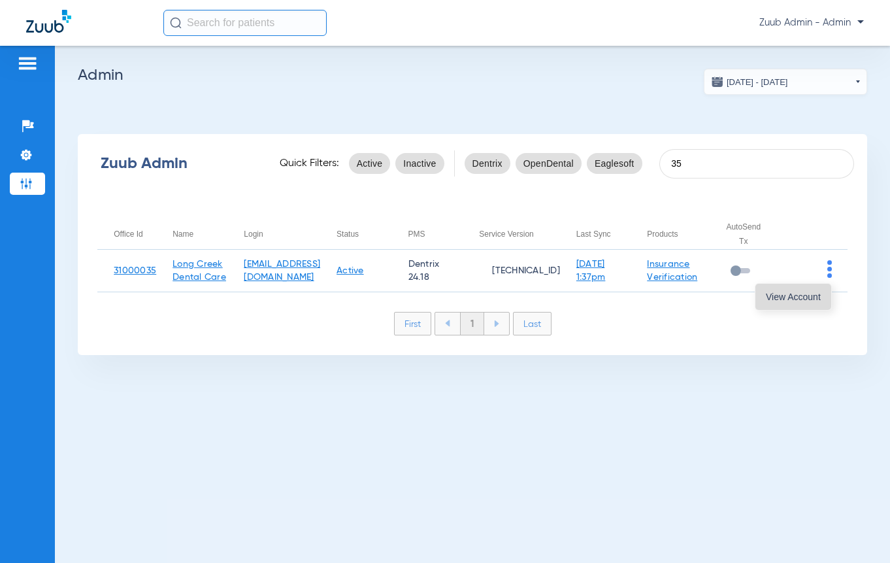
click at [817, 297] on span "View Account" at bounding box center [793, 296] width 55 height 9
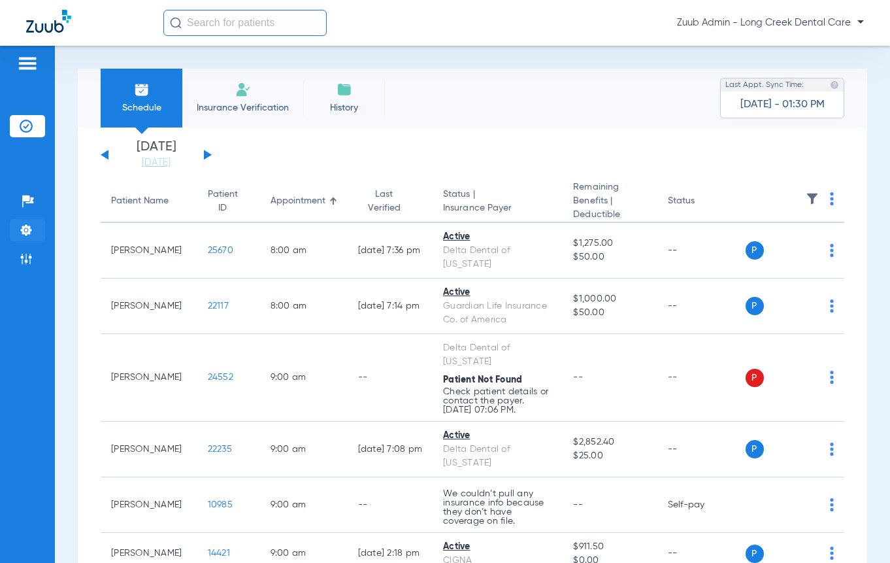
click at [24, 227] on img at bounding box center [26, 229] width 13 height 13
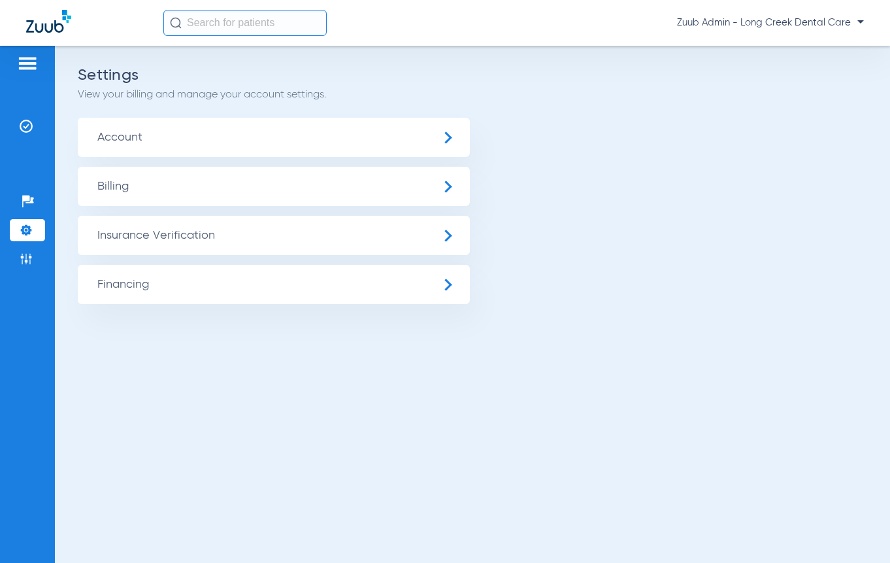
click at [137, 245] on span "Insurance Verification" at bounding box center [274, 235] width 392 height 39
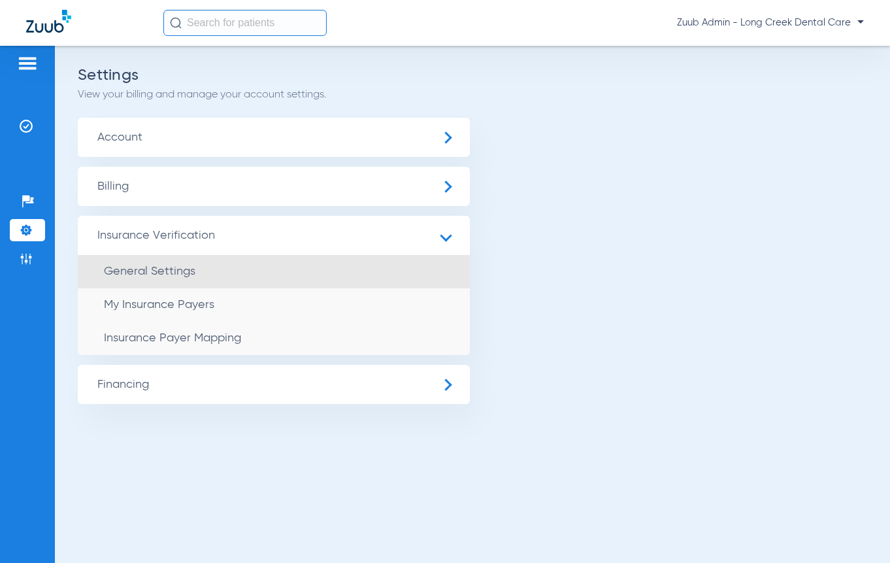
click at [145, 267] on span "General Settings" at bounding box center [149, 271] width 91 height 12
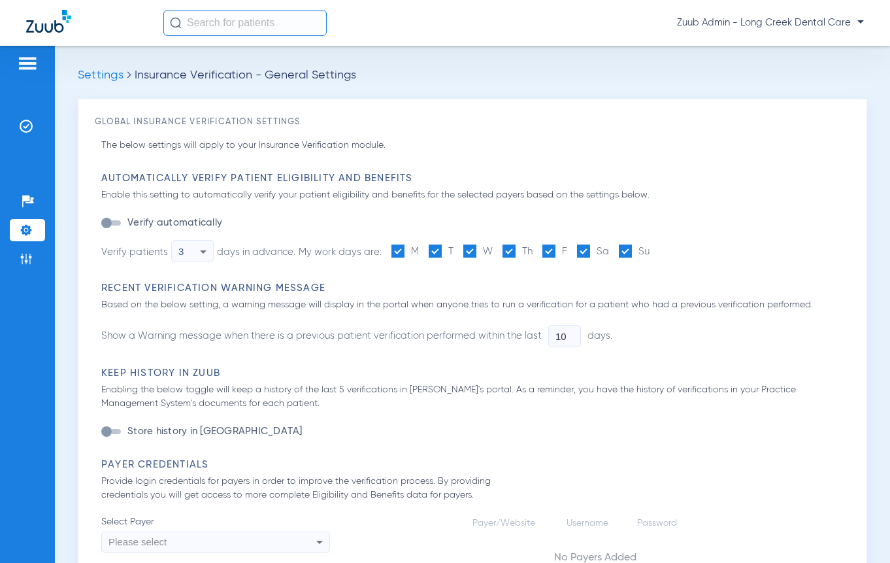
type input "1"
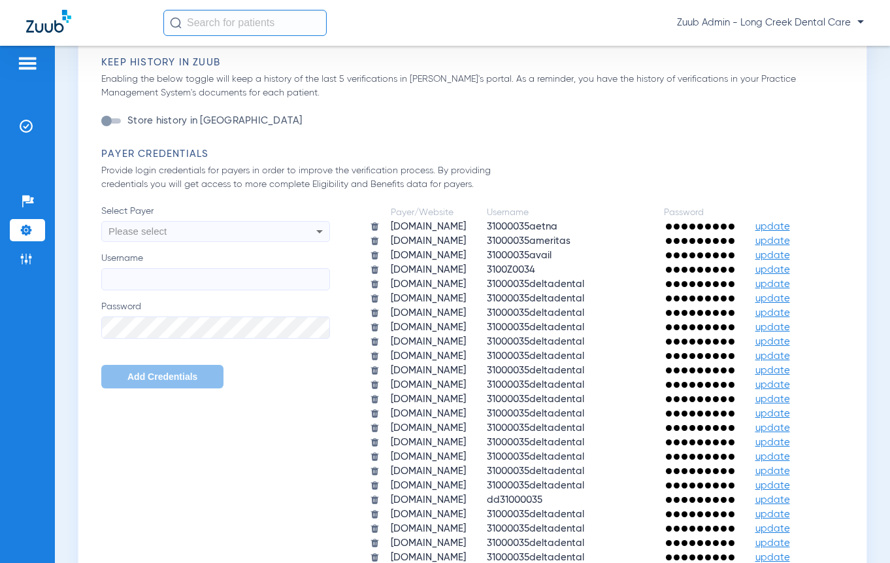
scroll to position [371, 0]
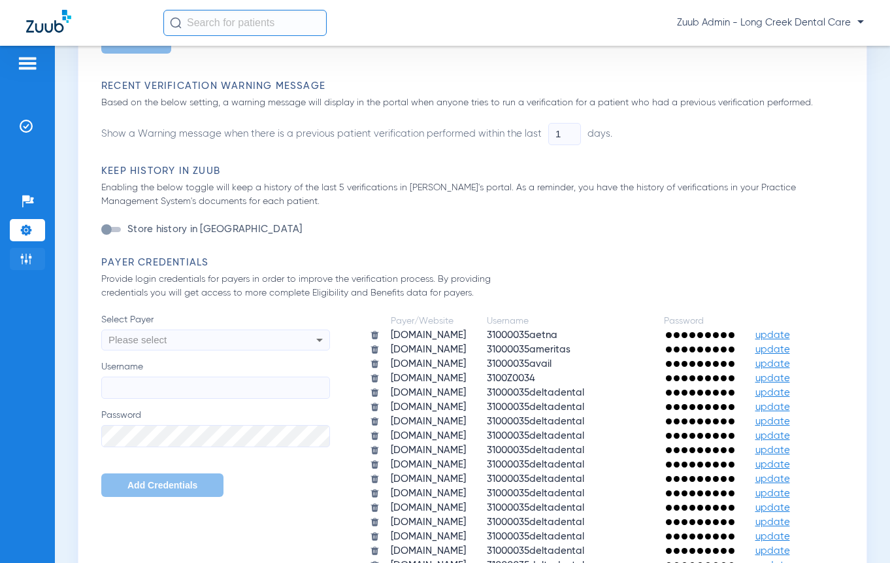
click at [34, 261] on li "Admin" at bounding box center [27, 259] width 35 height 22
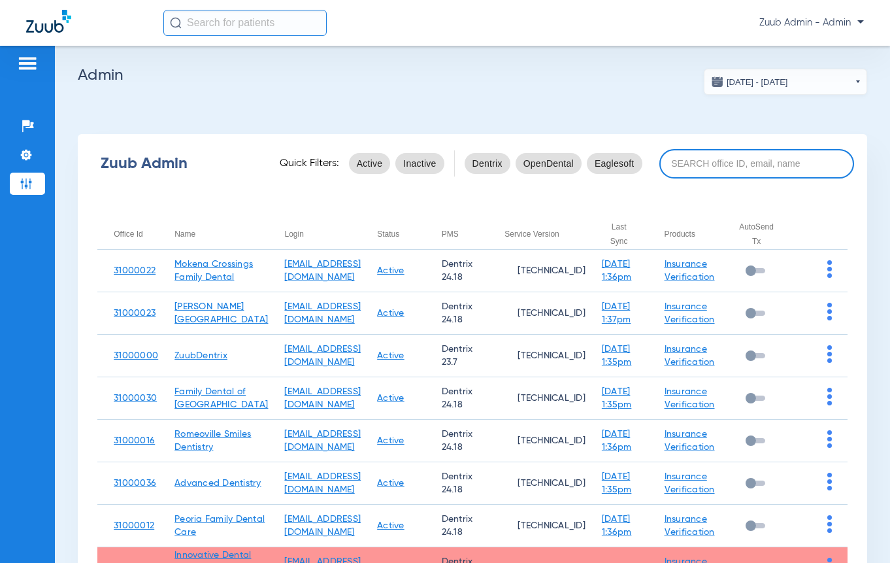
click at [693, 163] on input at bounding box center [756, 163] width 195 height 29
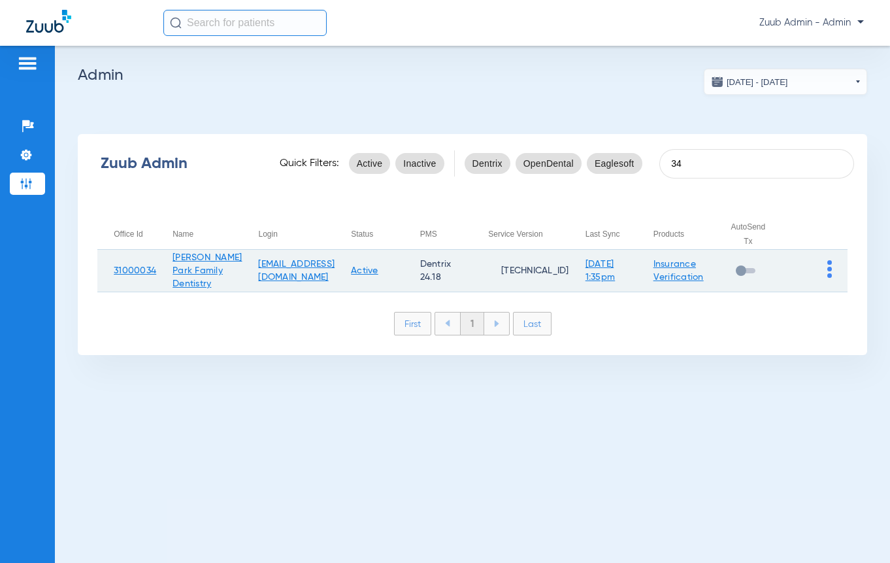
type input "34"
click at [827, 270] on img at bounding box center [829, 269] width 5 height 18
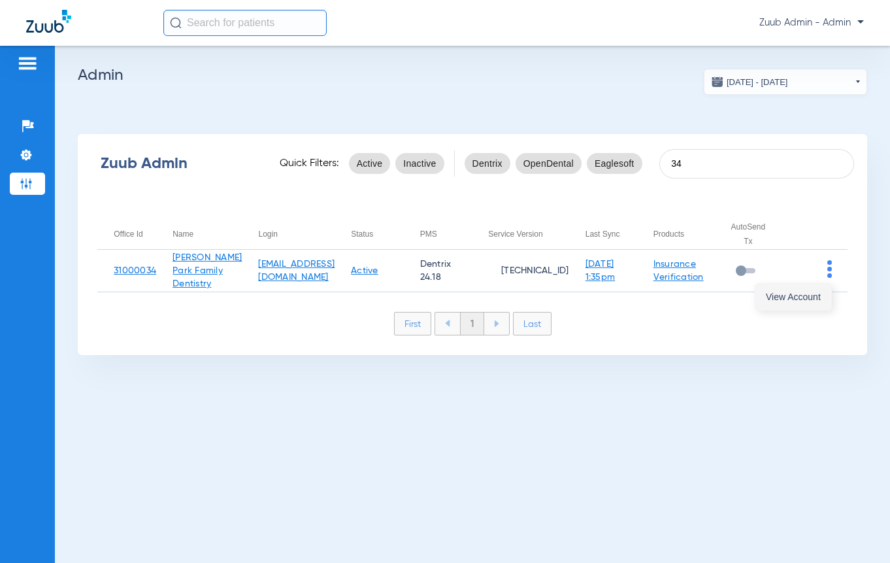
click at [816, 286] on button "View Account" at bounding box center [793, 297] width 76 height 26
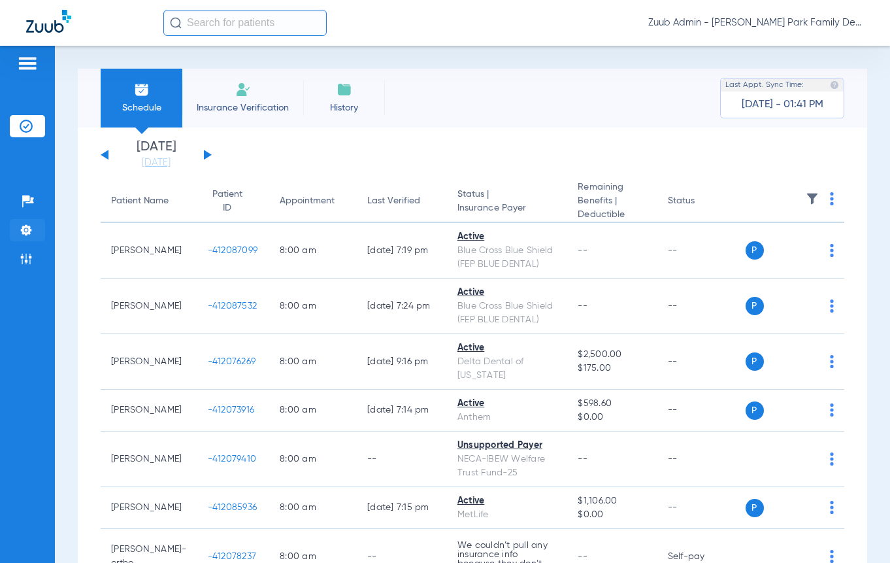
click at [34, 235] on li "Settings" at bounding box center [27, 230] width 35 height 22
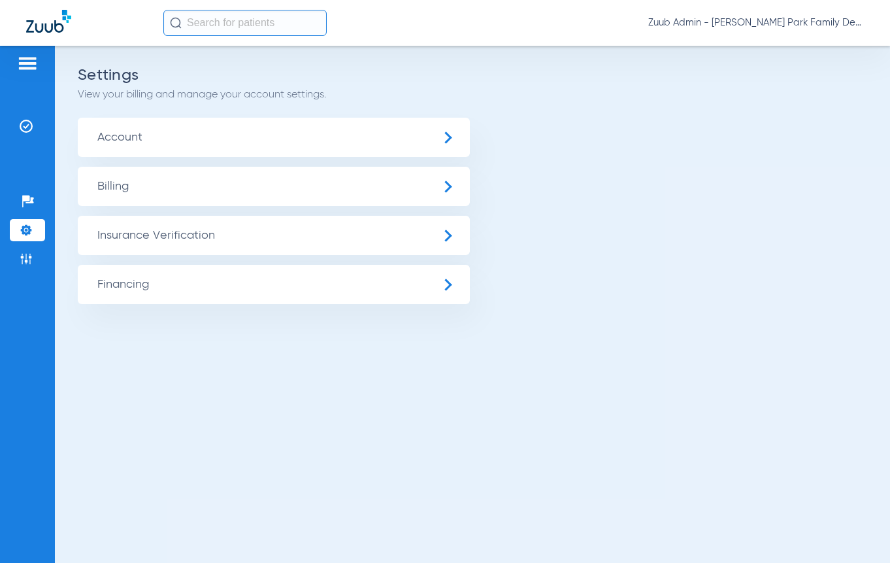
click at [144, 244] on span "Insurance Verification" at bounding box center [274, 235] width 392 height 39
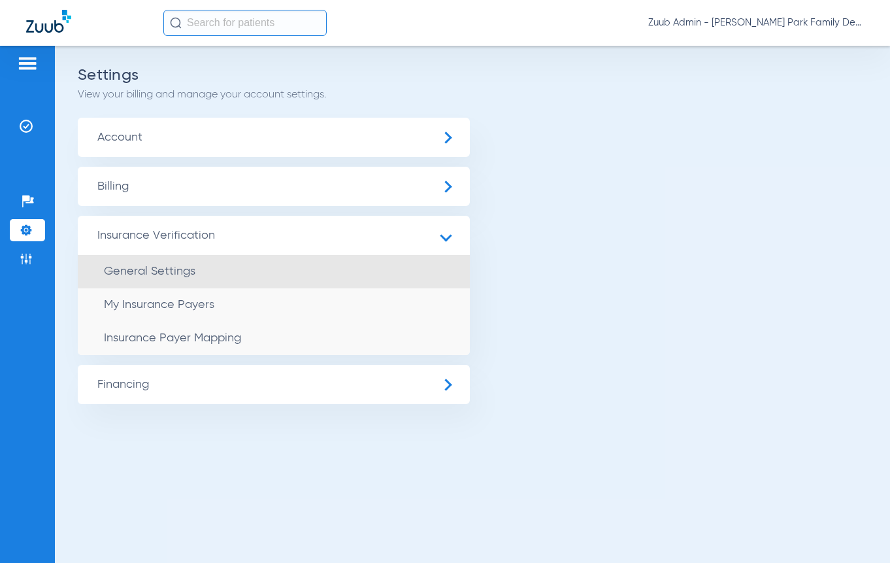
click at [150, 271] on span "General Settings" at bounding box center [149, 271] width 91 height 12
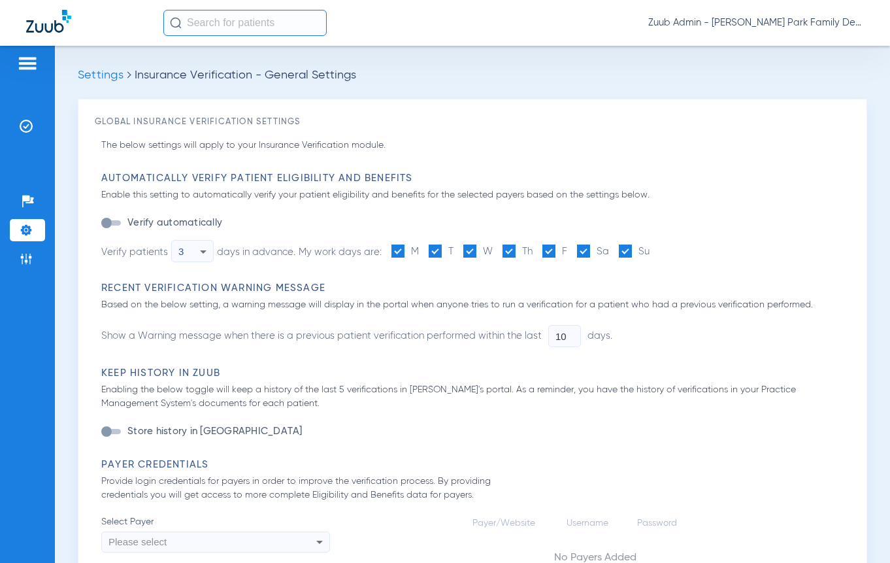
type input "1"
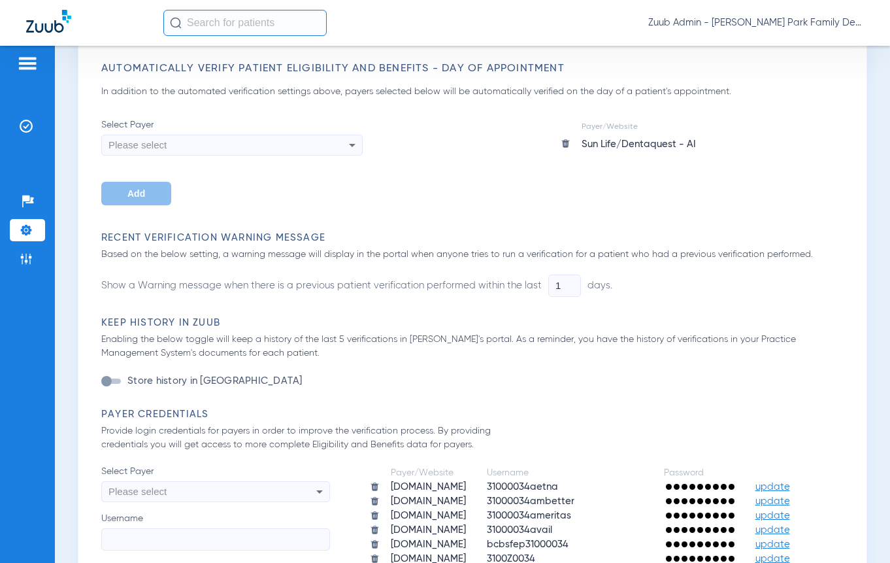
scroll to position [514, 0]
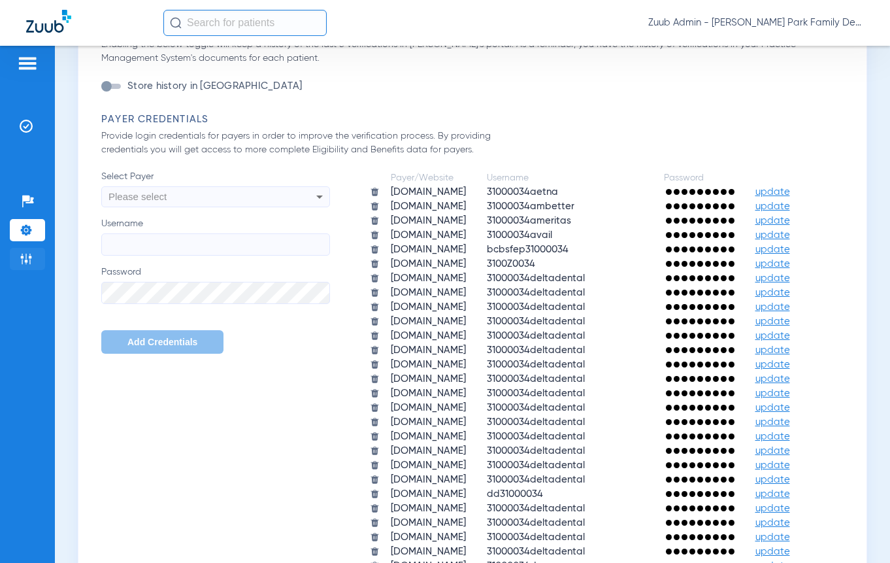
click at [39, 251] on li "Admin" at bounding box center [27, 259] width 35 height 22
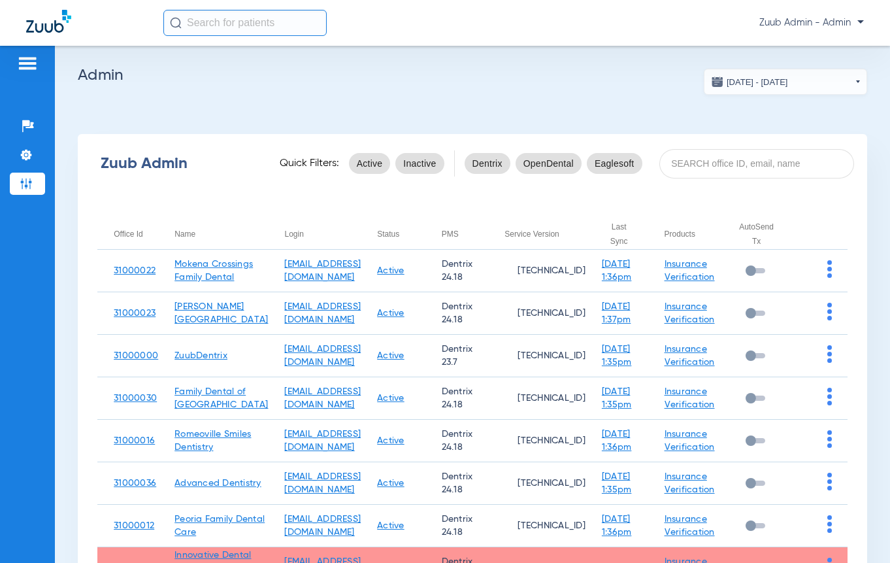
click at [693, 180] on div "Zuub Admin Quick Filters: Active Inactive Dentrix OpenDental Eaglesoft" at bounding box center [472, 163] width 789 height 52
click at [693, 169] on input at bounding box center [756, 163] width 195 height 29
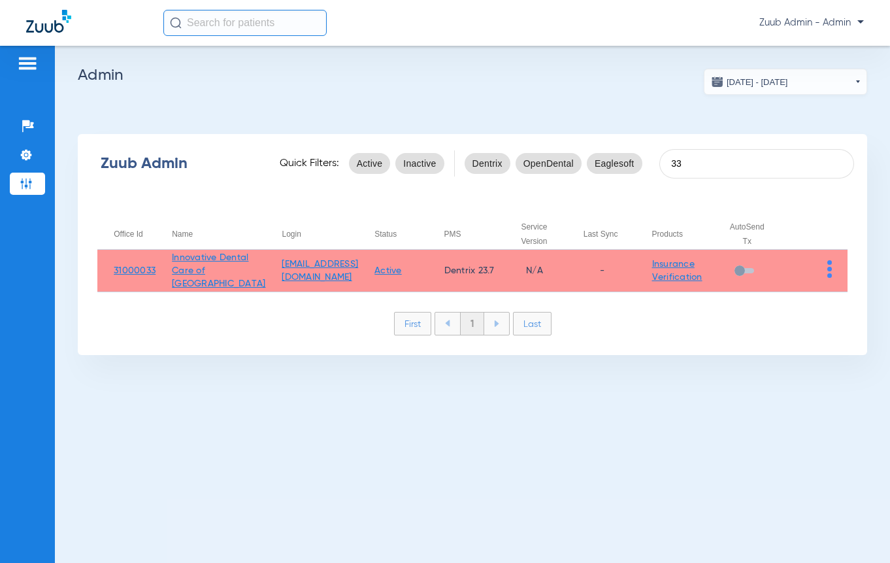
click at [829, 274] on img at bounding box center [829, 269] width 5 height 18
click at [751, 176] on div at bounding box center [445, 281] width 890 height 563
click at [749, 167] on input "33" at bounding box center [756, 163] width 195 height 29
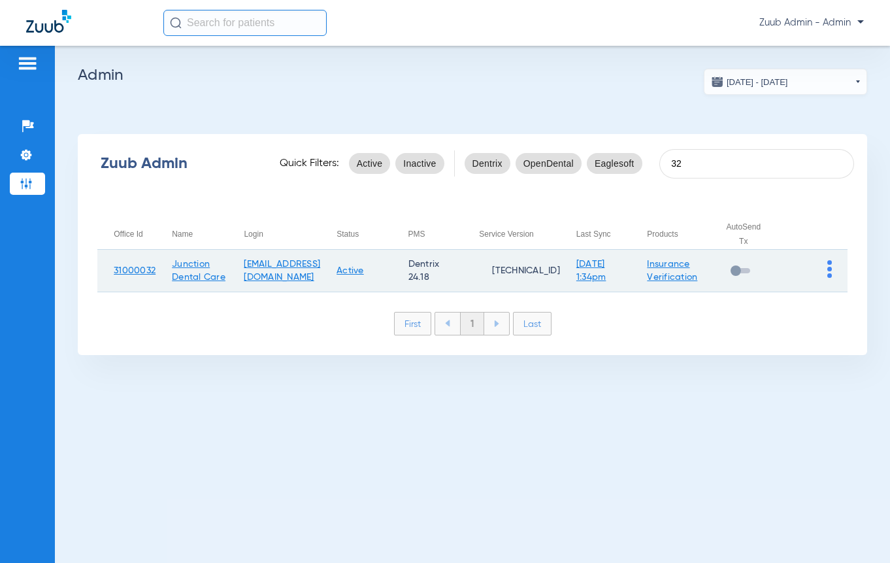
type input "32"
click at [829, 273] on img at bounding box center [829, 269] width 5 height 18
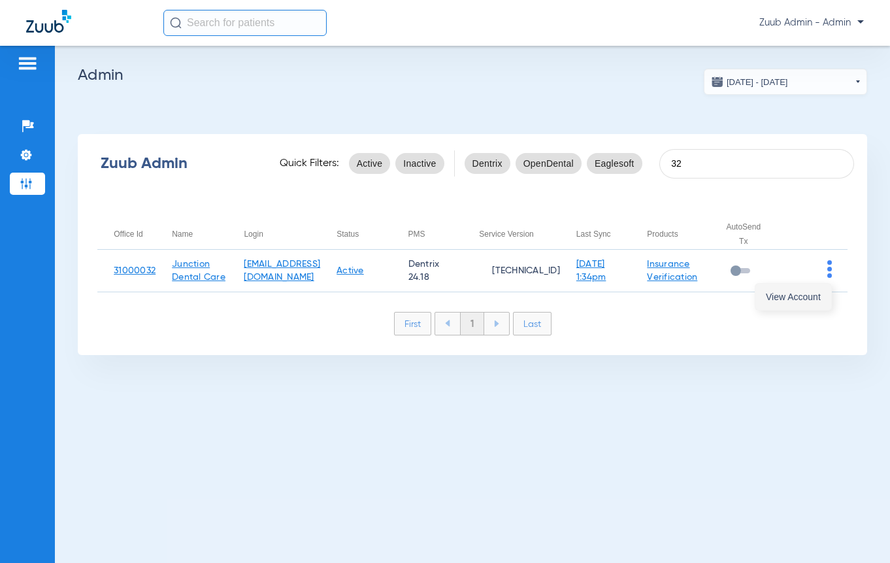
click at [816, 287] on button "View Account" at bounding box center [793, 297] width 76 height 26
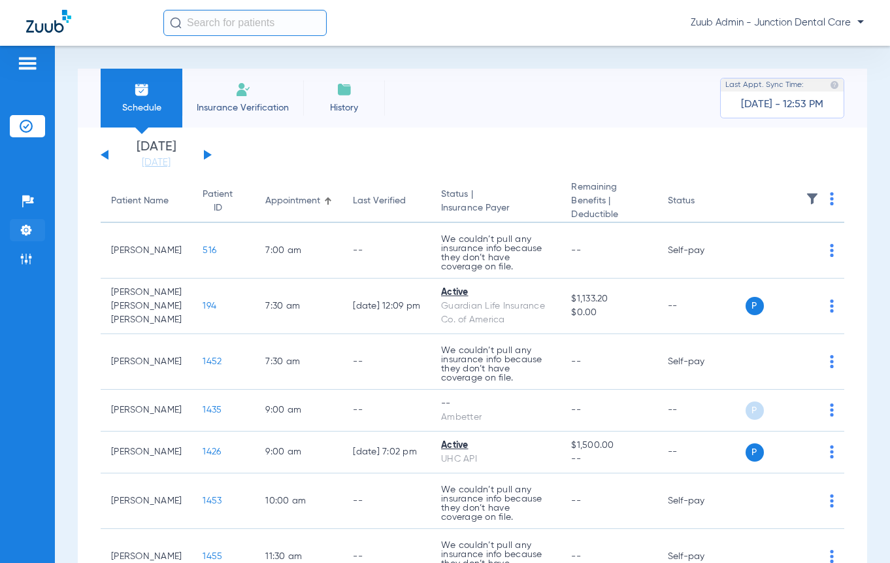
click at [27, 237] on li "Settings" at bounding box center [27, 230] width 35 height 22
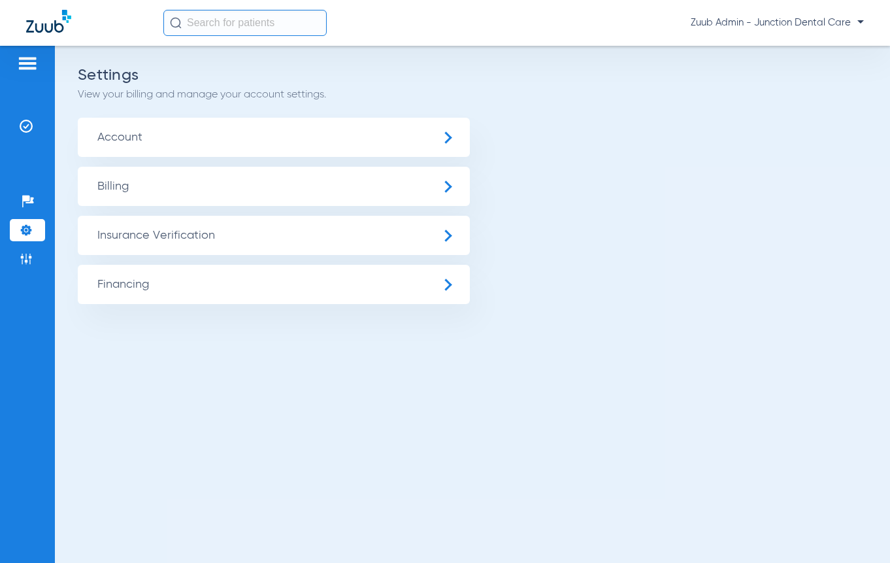
click at [112, 230] on span "Insurance Verification" at bounding box center [274, 235] width 392 height 39
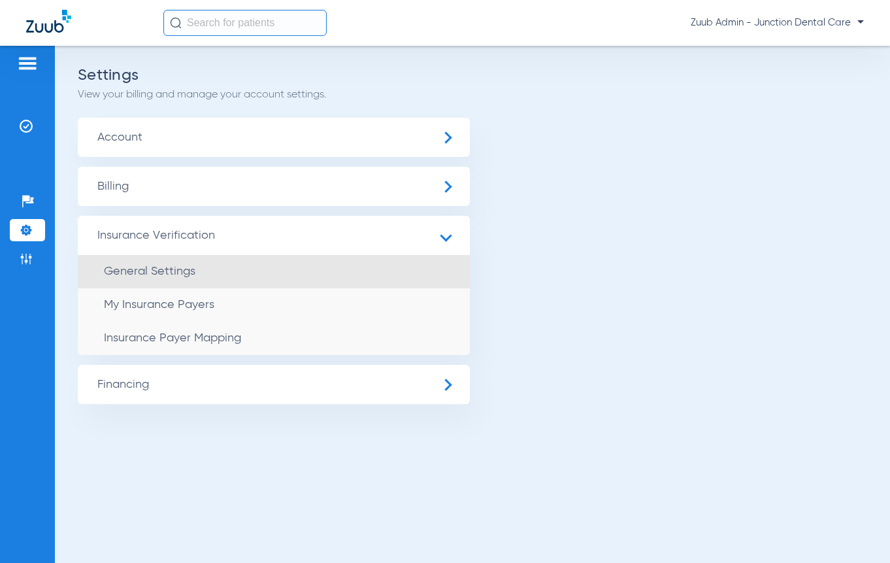
click at [152, 276] on span "General Settings" at bounding box center [149, 271] width 91 height 12
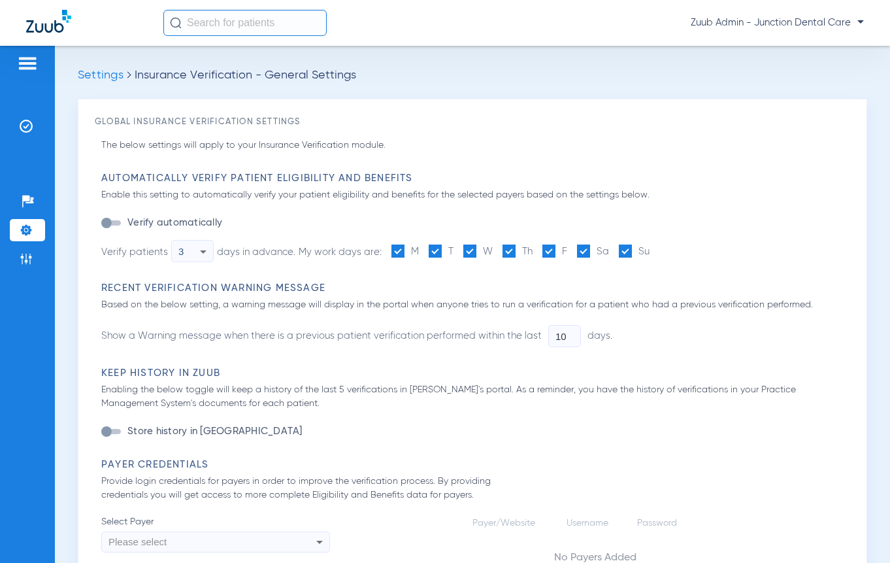
type input "1"
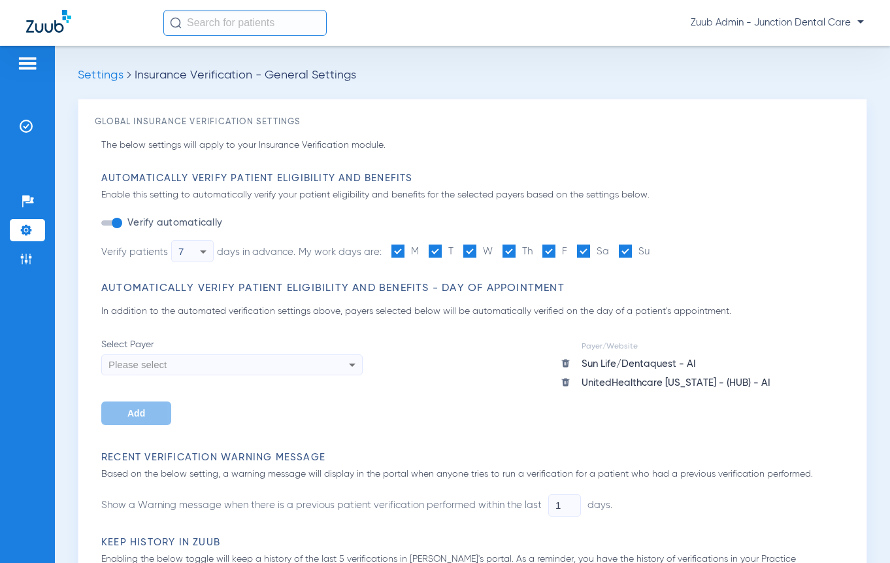
scroll to position [629, 0]
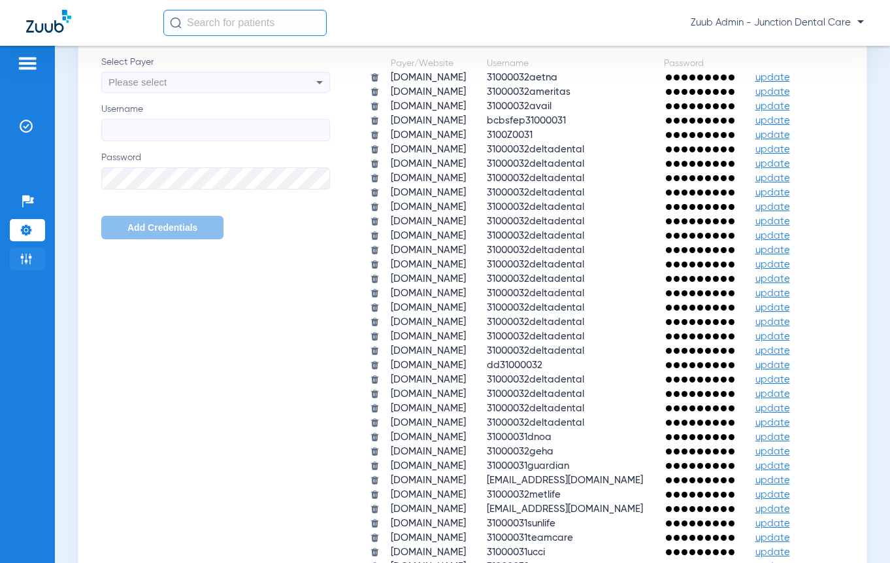
click at [24, 265] on img at bounding box center [26, 258] width 13 height 13
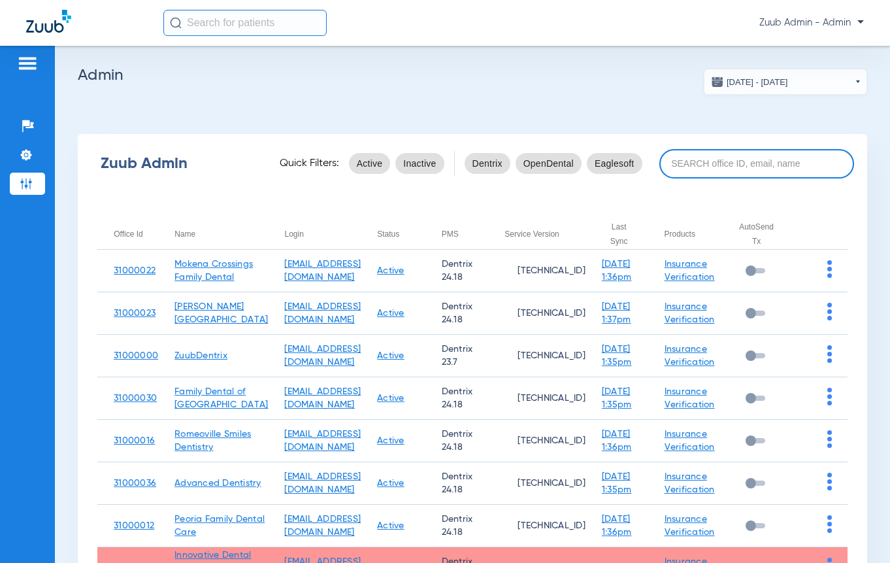
click at [696, 161] on input at bounding box center [756, 163] width 195 height 29
type input "3"
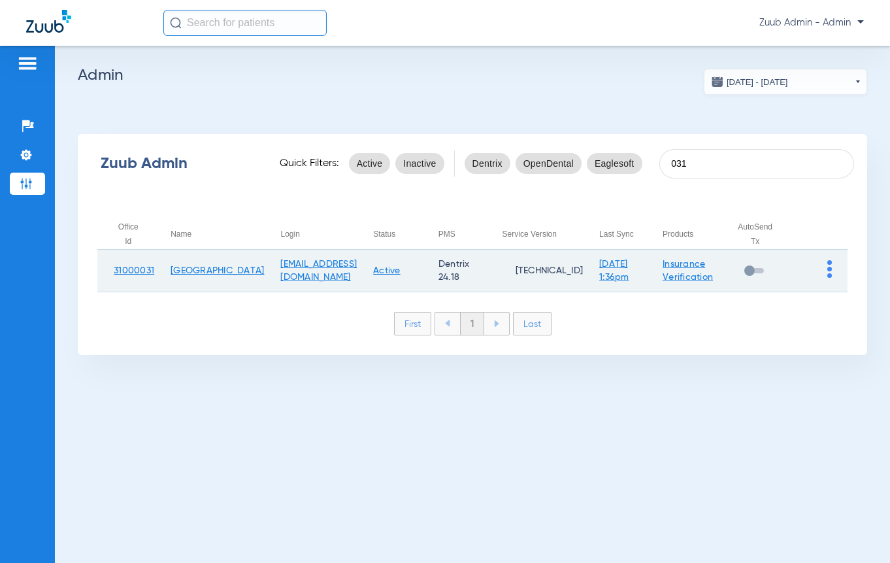
type input "031"
click at [831, 276] on img at bounding box center [829, 269] width 5 height 18
click at [810, 292] on span "View Account" at bounding box center [793, 296] width 55 height 9
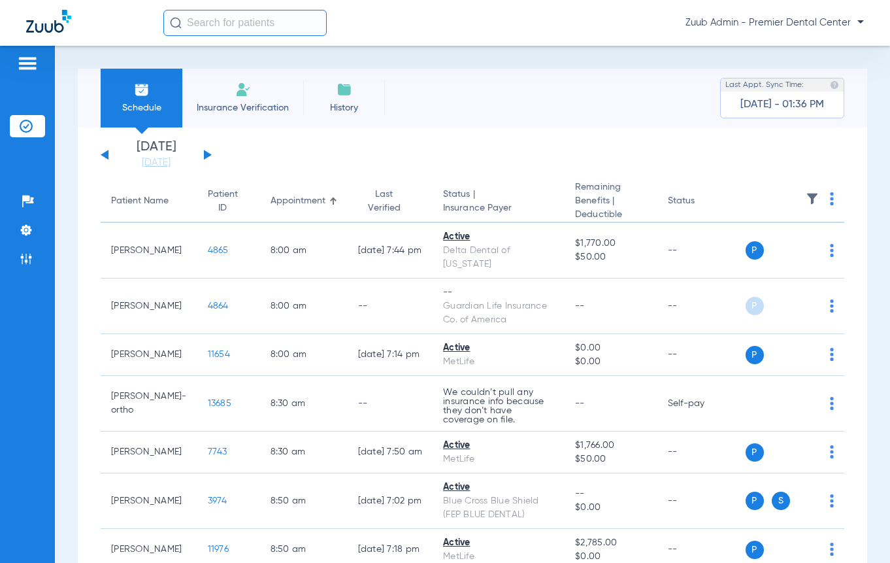
click at [19, 217] on ul "Help Center Settings Admin" at bounding box center [27, 236] width 35 height 93
click at [25, 226] on img at bounding box center [26, 229] width 13 height 13
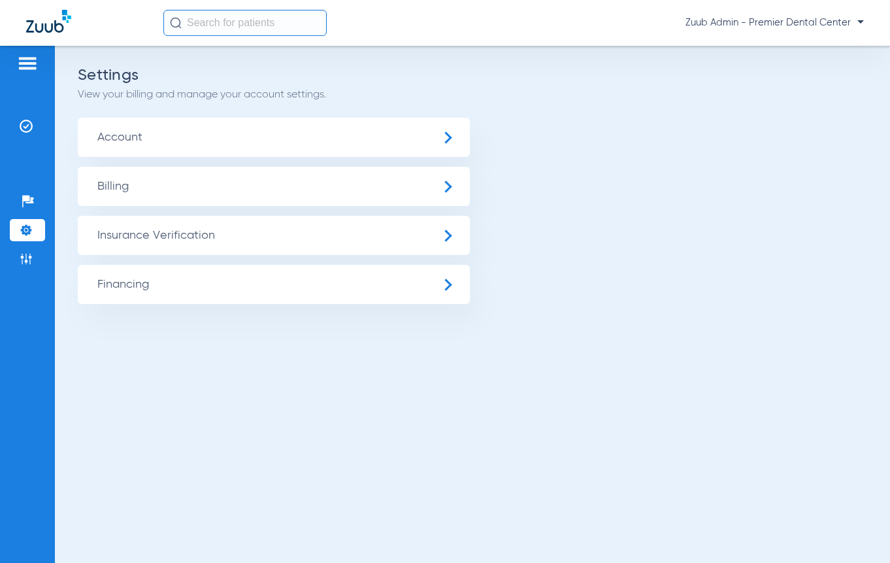
click at [158, 237] on span "Insurance Verification" at bounding box center [274, 235] width 392 height 39
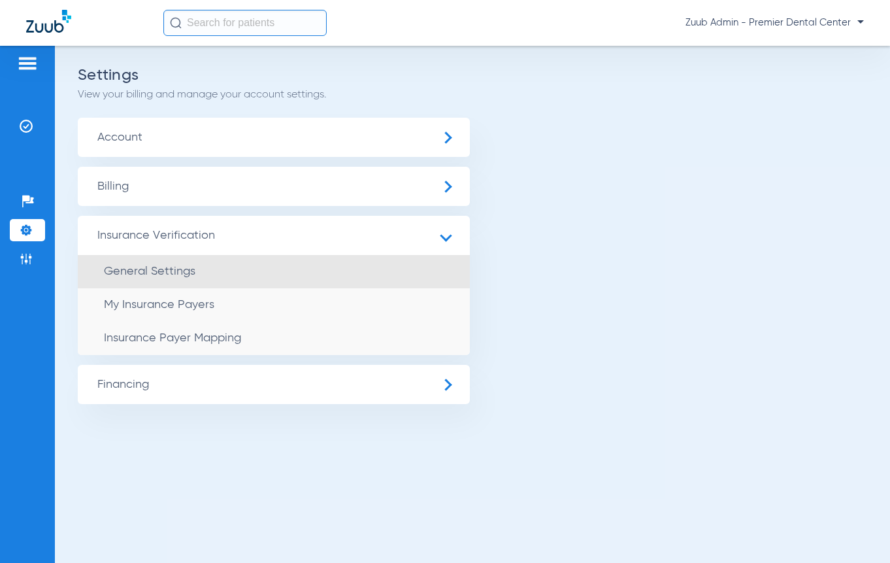
click at [167, 269] on span "General Settings" at bounding box center [149, 271] width 91 height 12
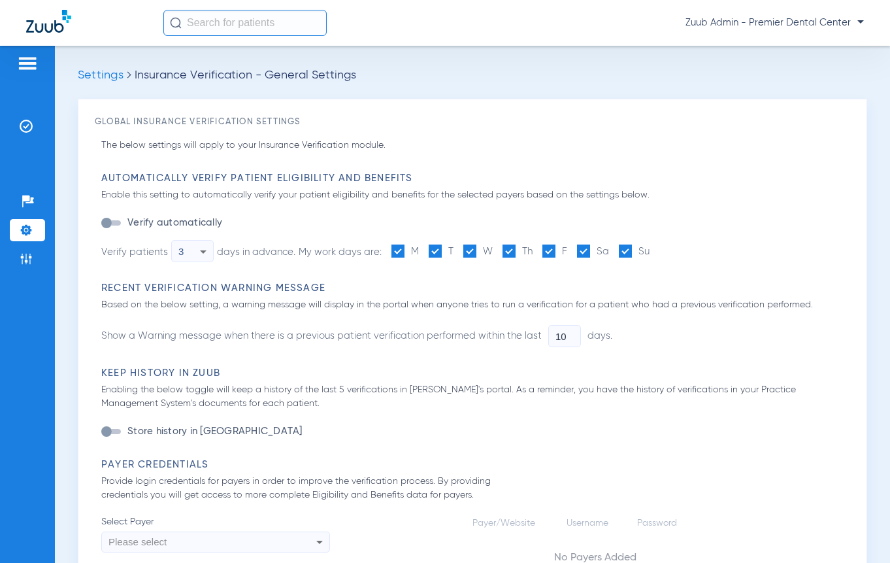
type input "1"
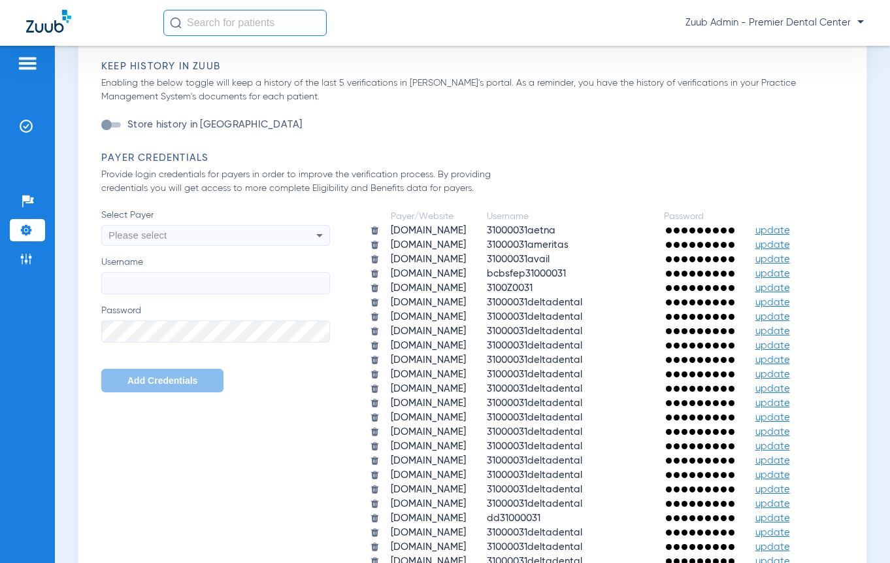
scroll to position [521, 0]
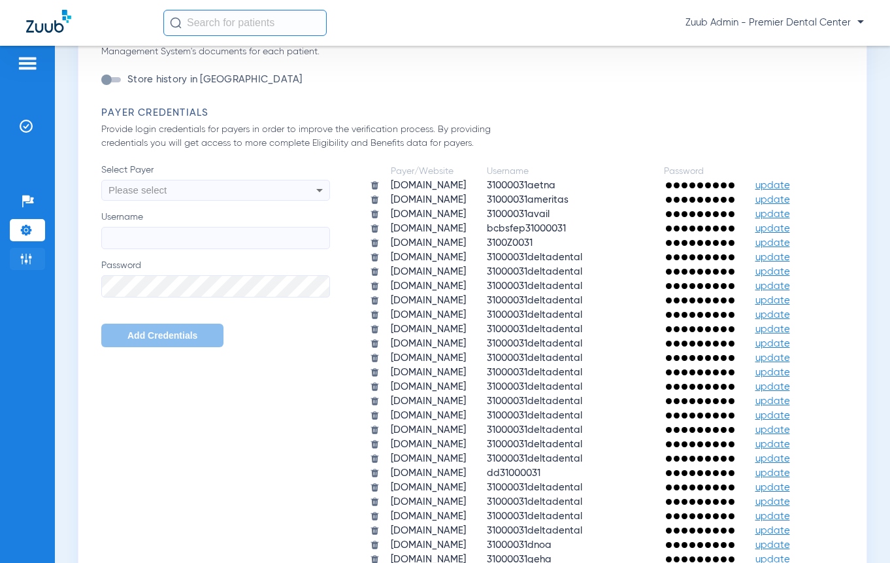
click at [31, 264] on img at bounding box center [26, 258] width 13 height 13
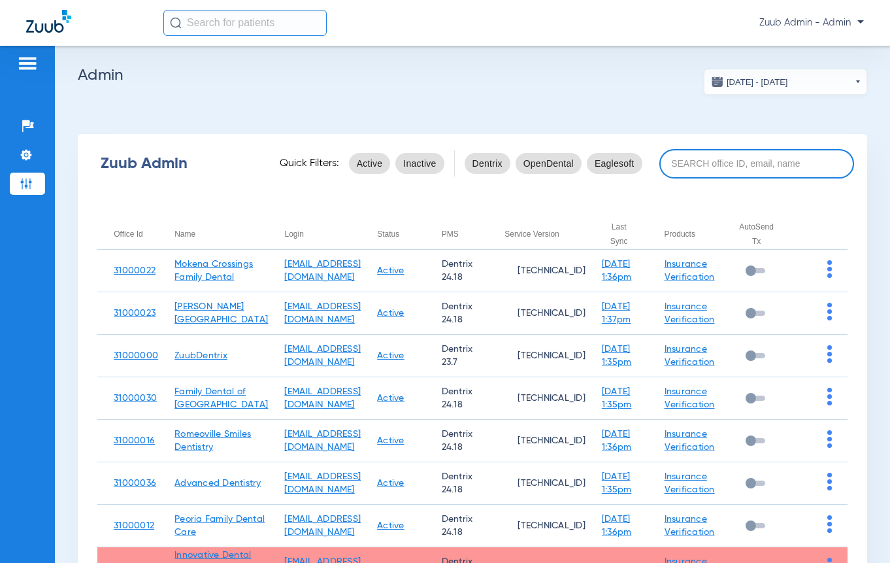
click at [714, 173] on input at bounding box center [756, 163] width 195 height 29
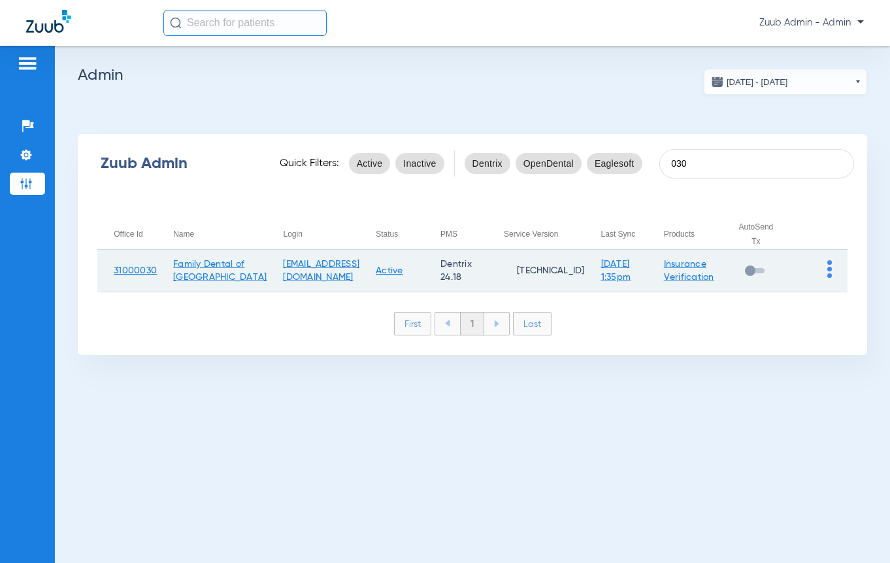
type input "030"
click at [827, 278] on img at bounding box center [829, 269] width 5 height 18
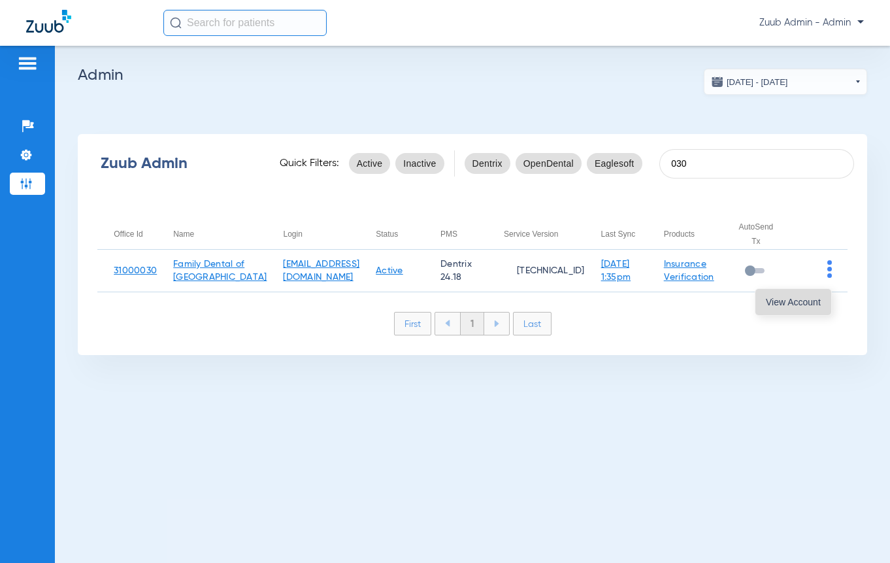
click at [801, 303] on span "View Account" at bounding box center [793, 301] width 55 height 9
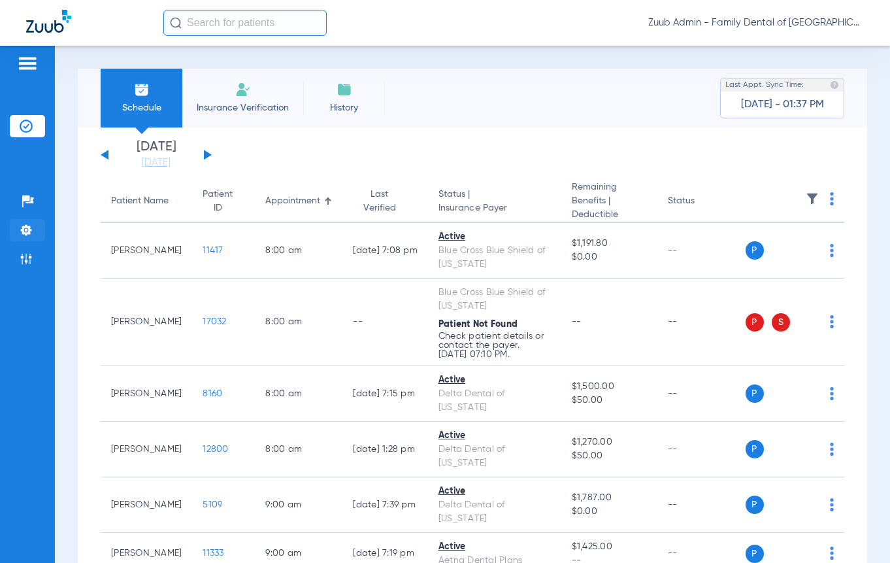
click at [29, 235] on img at bounding box center [26, 229] width 13 height 13
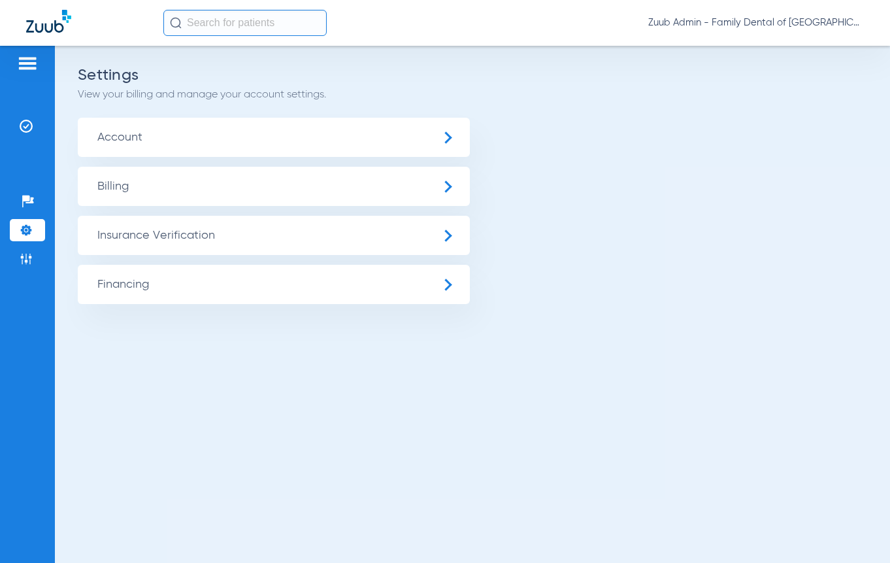
click at [159, 240] on span "Insurance Verification" at bounding box center [274, 235] width 392 height 39
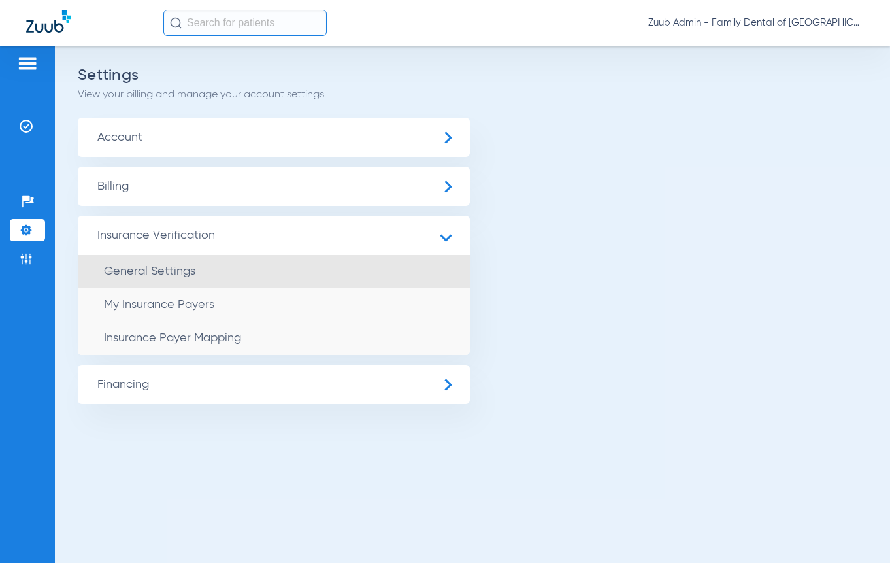
click at [170, 275] on span "General Settings" at bounding box center [149, 271] width 91 height 12
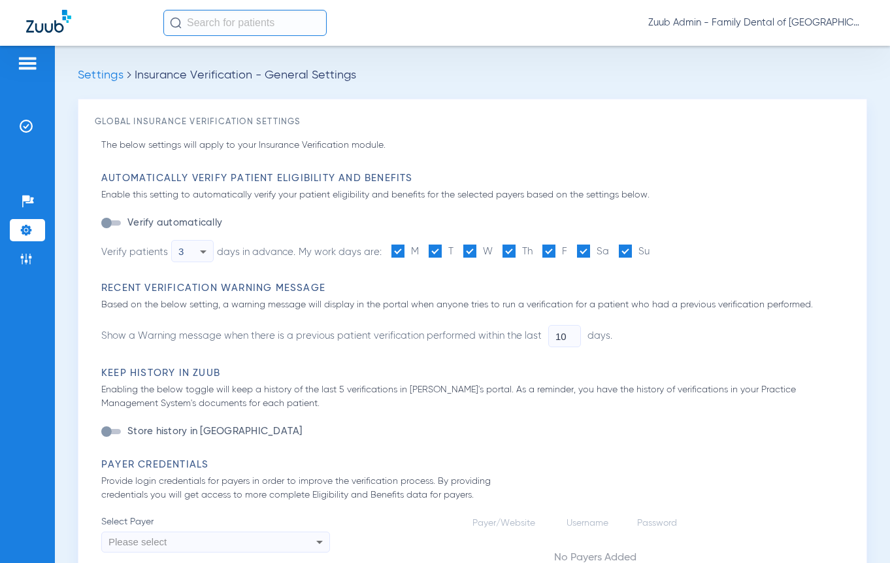
type input "1"
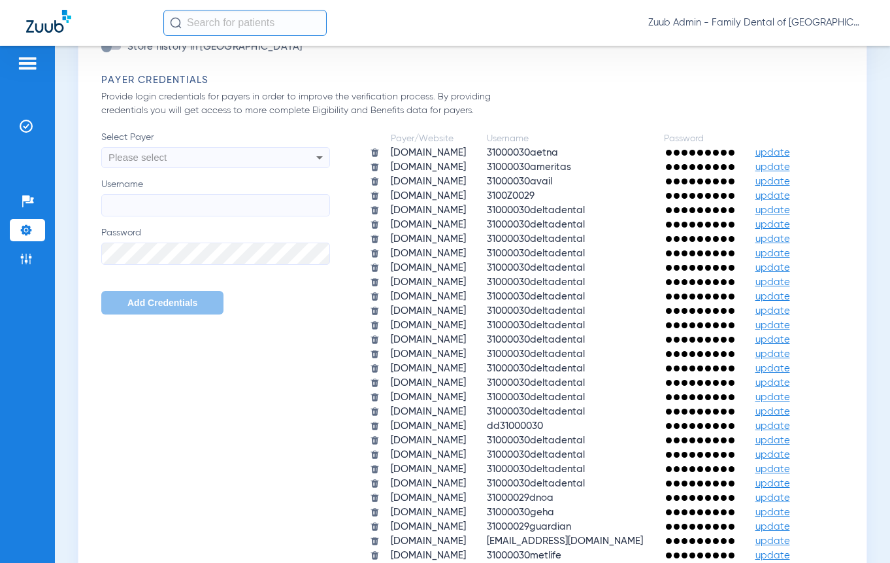
scroll to position [553, 0]
click at [35, 250] on li "Admin" at bounding box center [27, 259] width 35 height 22
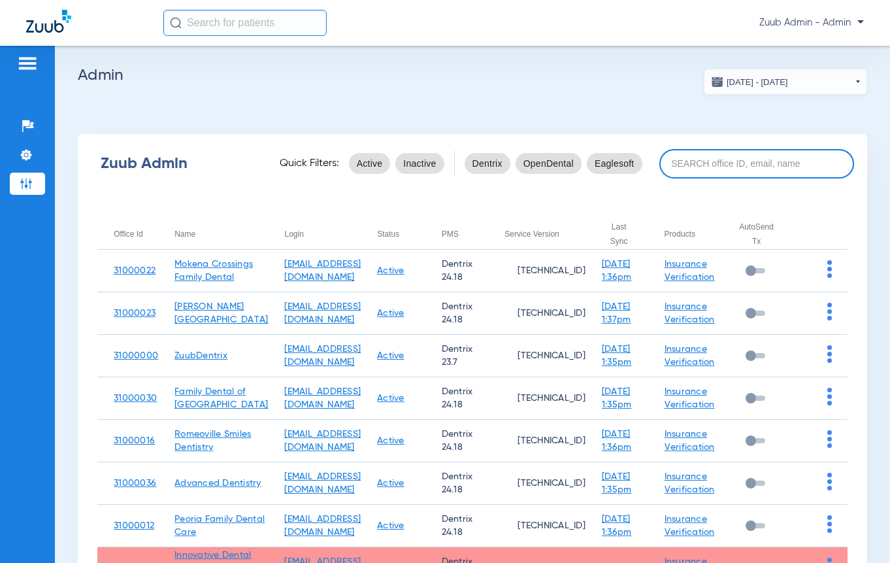
click at [711, 155] on input at bounding box center [756, 163] width 195 height 29
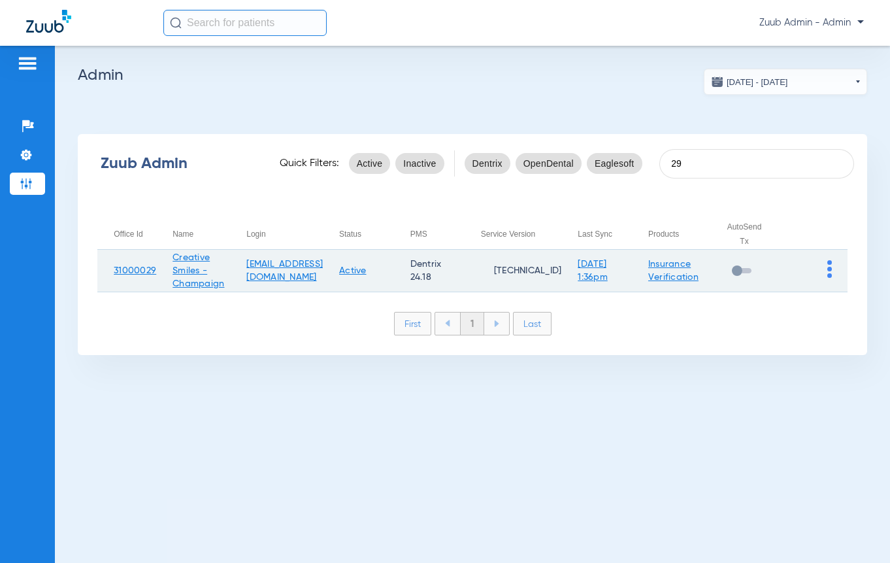
type input "29"
click at [827, 274] on img at bounding box center [829, 269] width 5 height 18
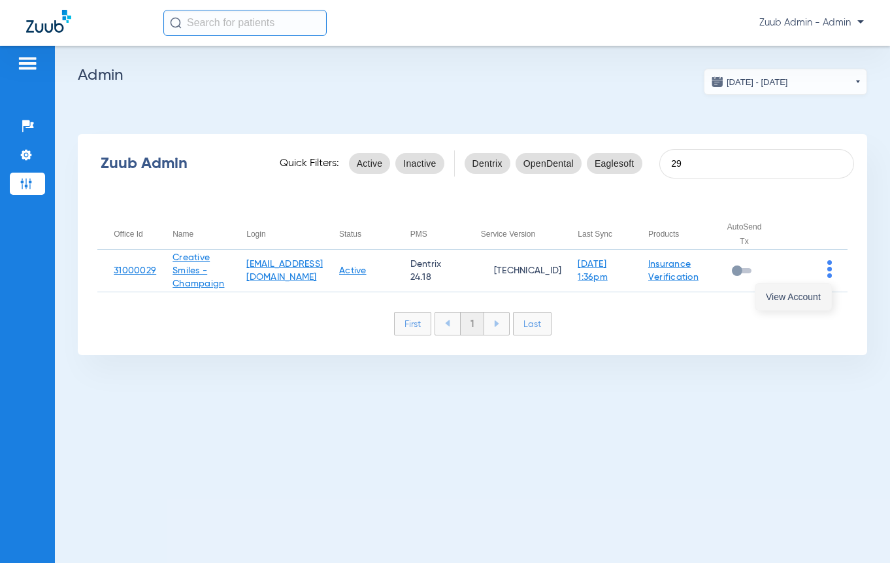
click at [814, 290] on button "View Account" at bounding box center [793, 297] width 76 height 26
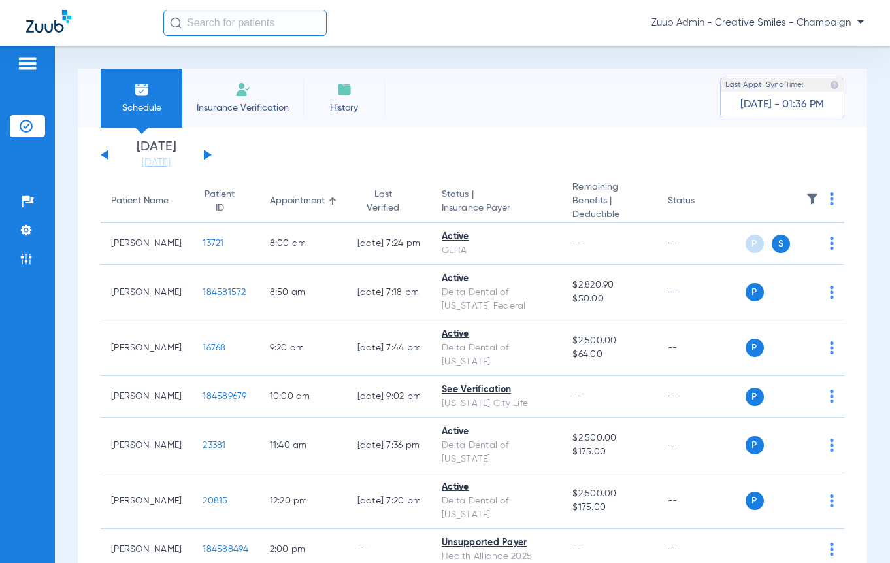
click at [28, 216] on ul "Help Center Settings Admin" at bounding box center [27, 236] width 35 height 93
click at [25, 224] on img at bounding box center [26, 229] width 13 height 13
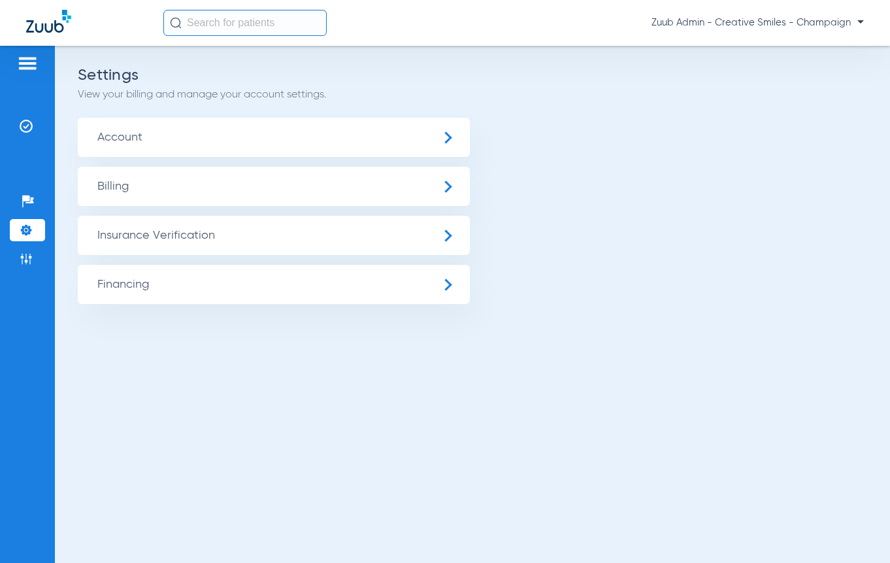
click at [123, 243] on span "Insurance Verification" at bounding box center [274, 235] width 392 height 39
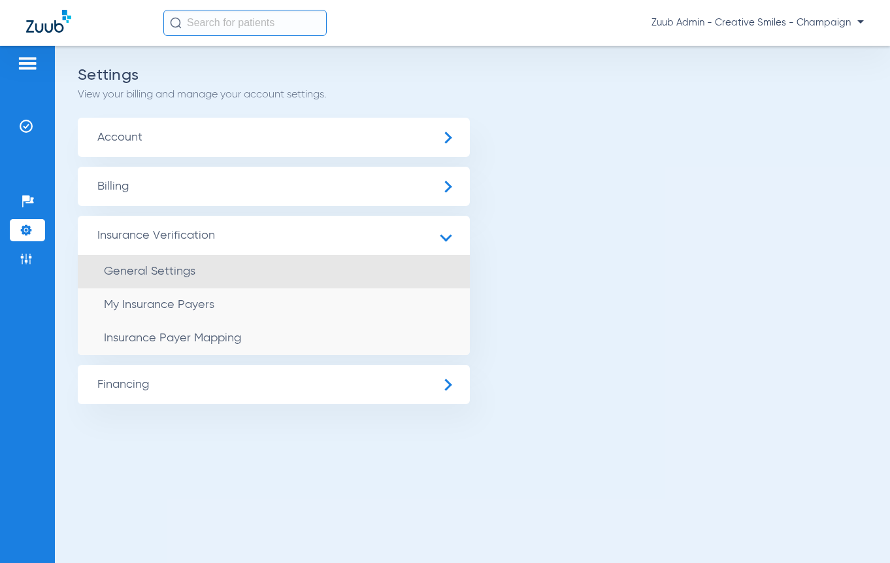
click at [128, 279] on li "General Settings" at bounding box center [274, 271] width 392 height 33
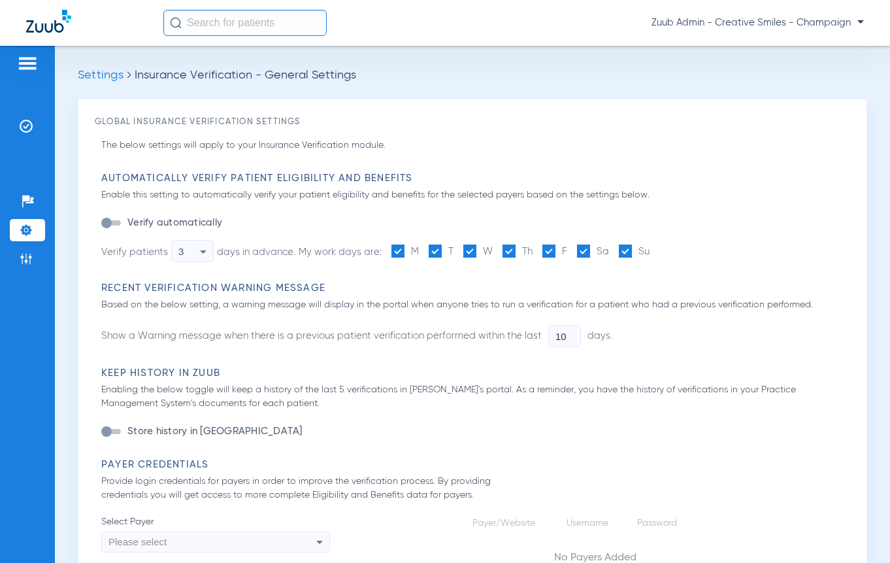
type input "1"
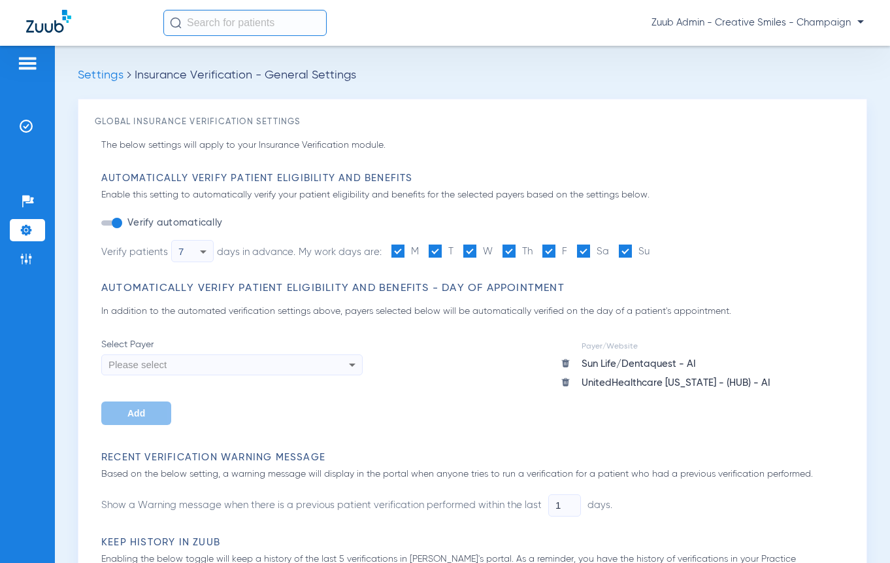
scroll to position [629, 0]
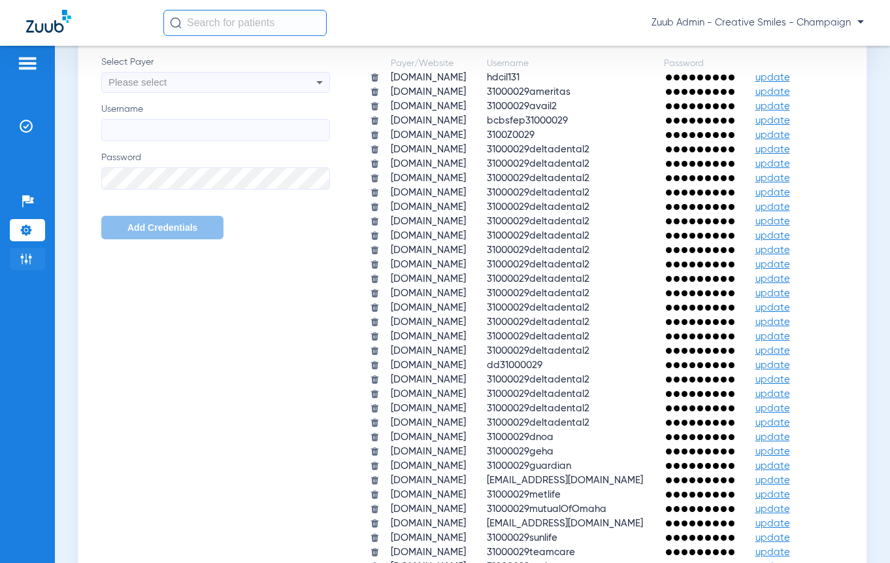
click at [27, 263] on img at bounding box center [26, 258] width 13 height 13
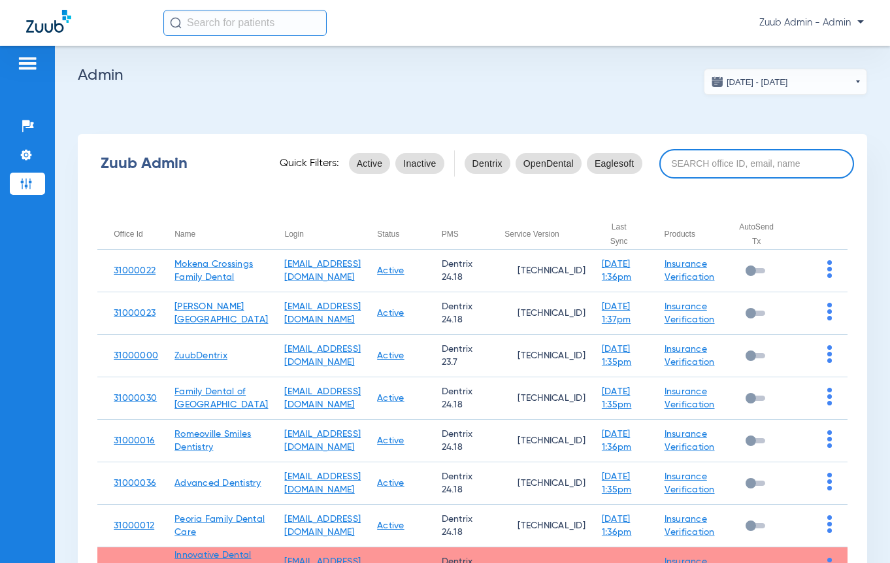
click at [698, 172] on input at bounding box center [756, 163] width 195 height 29
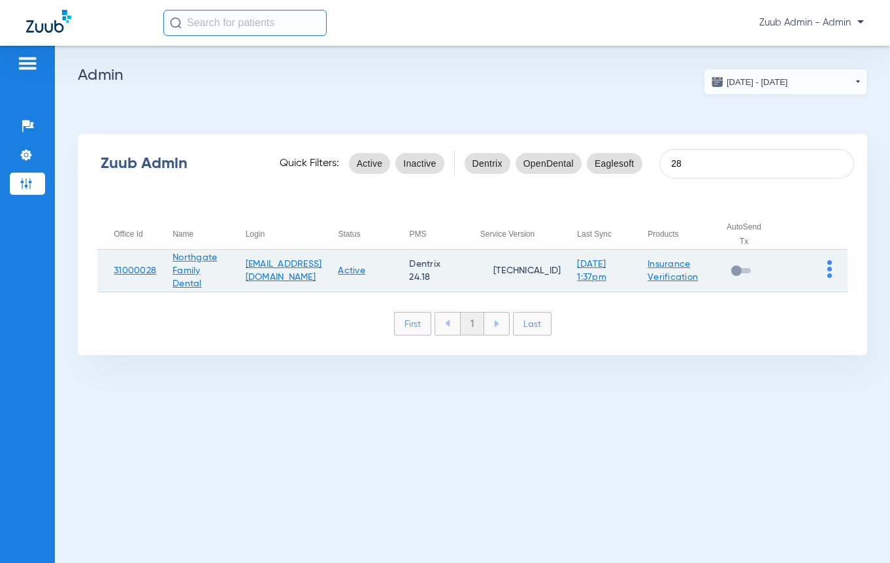
type input "28"
click at [828, 270] on img at bounding box center [829, 269] width 5 height 18
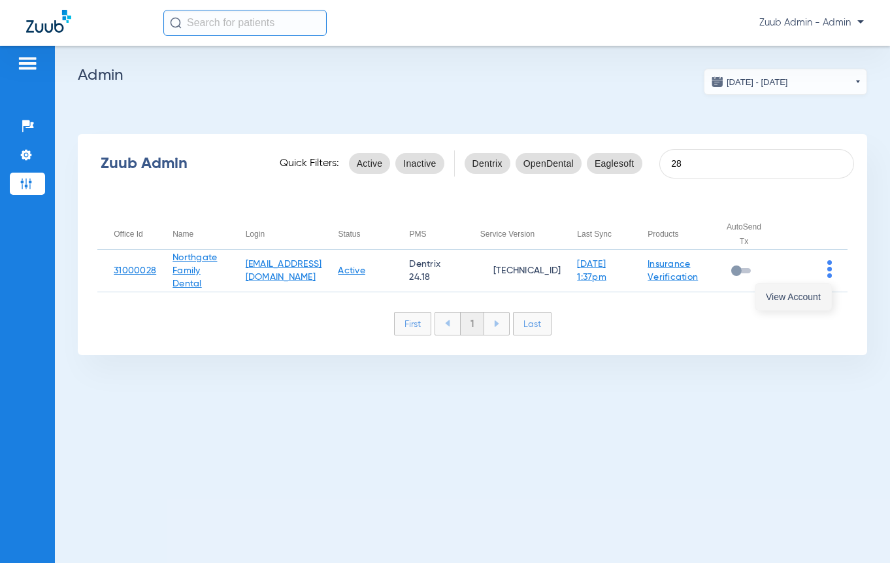
click at [810, 290] on button "View Account" at bounding box center [793, 297] width 76 height 26
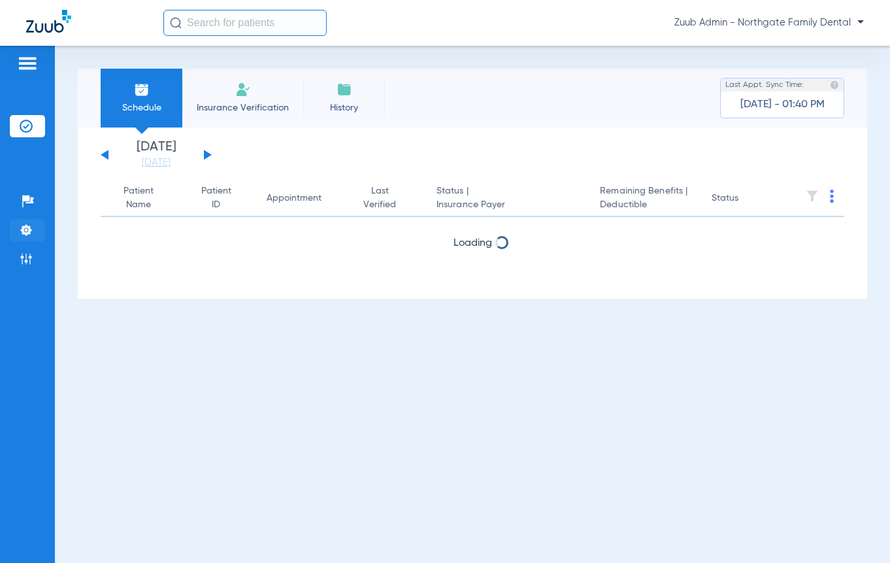
click at [25, 229] on img at bounding box center [26, 229] width 13 height 13
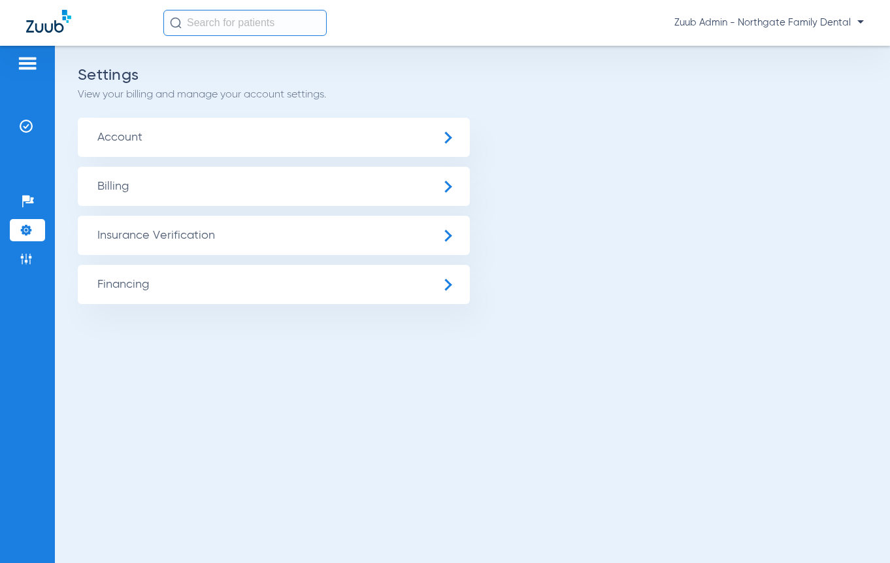
click at [173, 242] on span "Insurance Verification" at bounding box center [274, 235] width 392 height 39
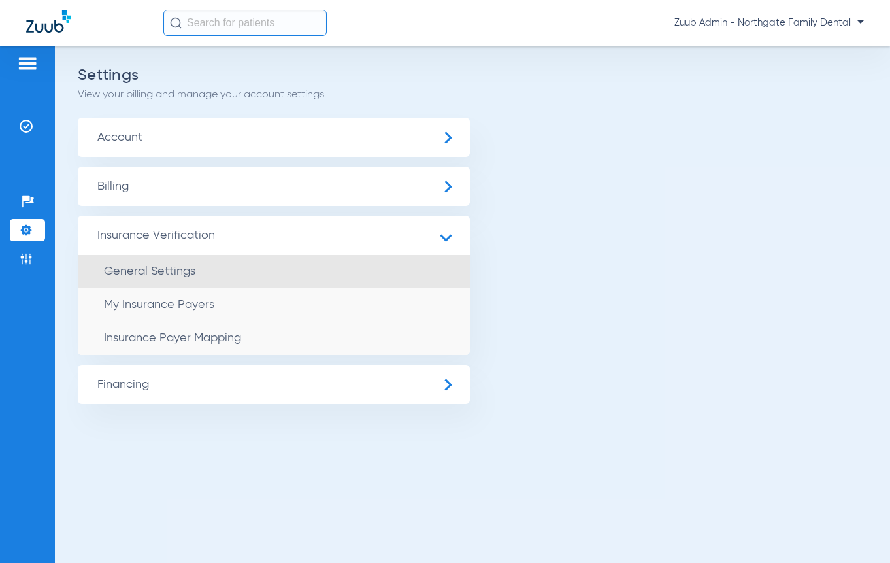
click at [180, 267] on span "General Settings" at bounding box center [149, 271] width 91 height 12
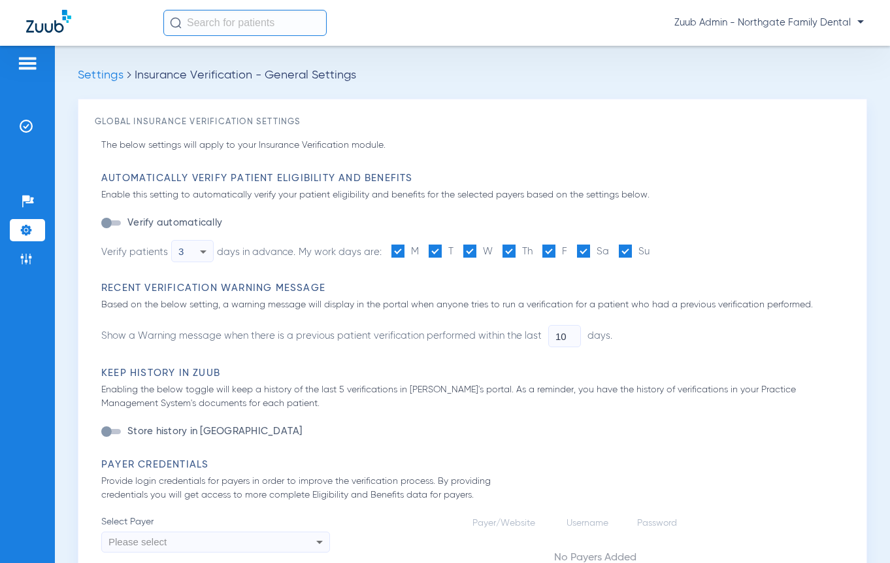
type input "1"
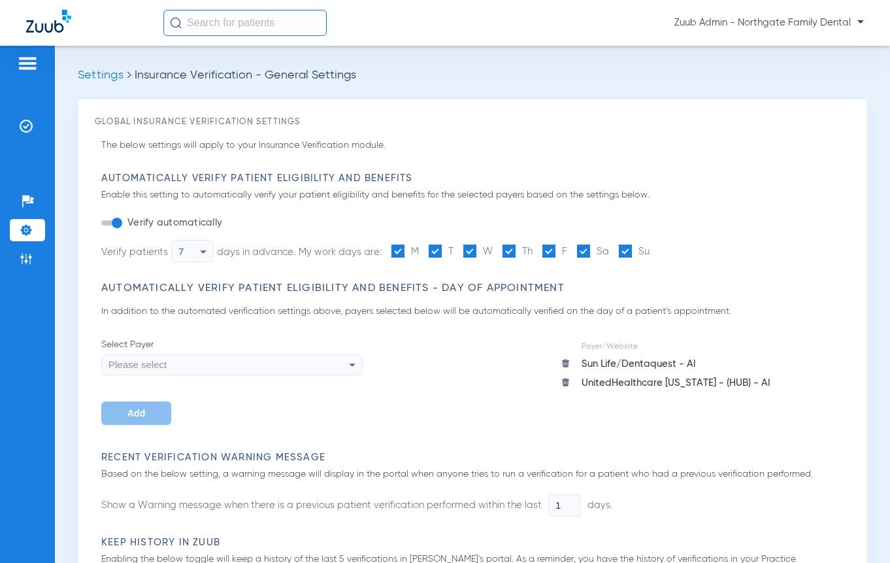
scroll to position [629, 0]
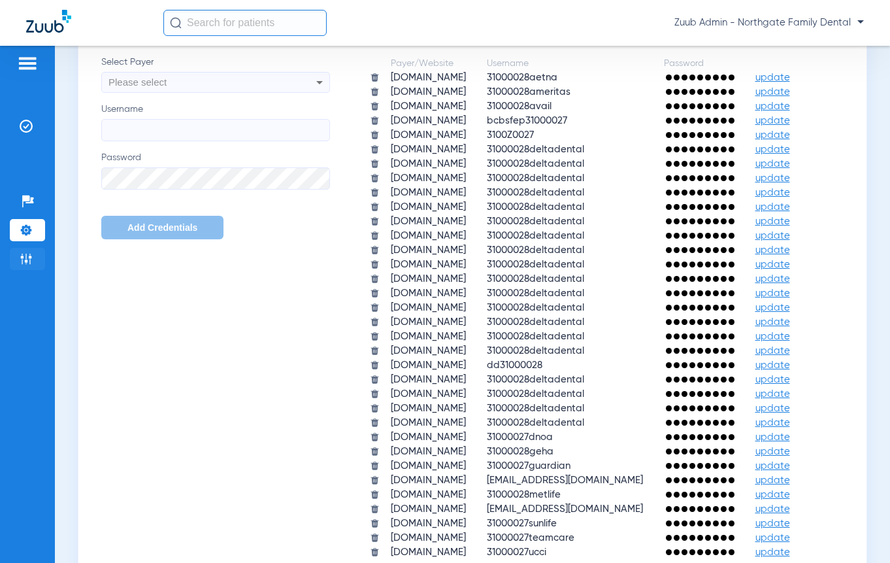
click at [24, 259] on img at bounding box center [26, 258] width 13 height 13
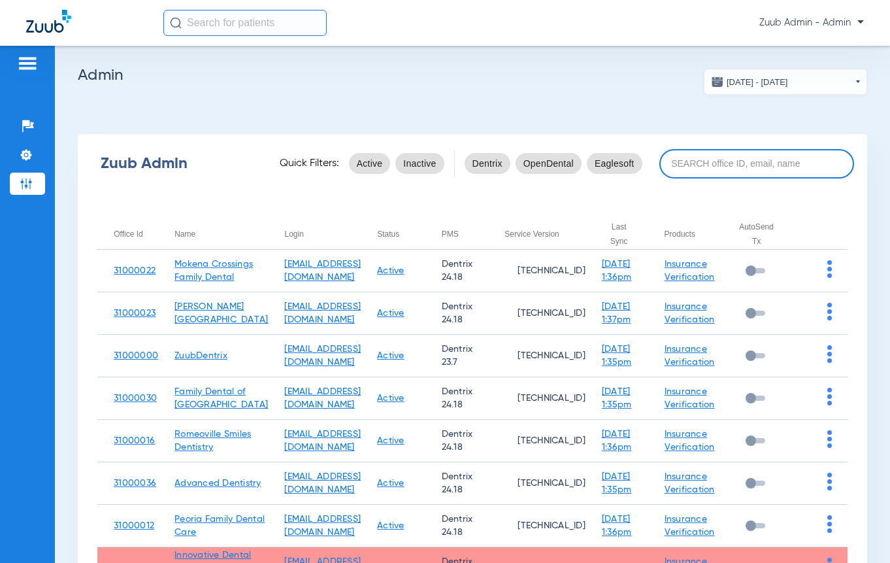
click at [684, 175] on input at bounding box center [756, 163] width 195 height 29
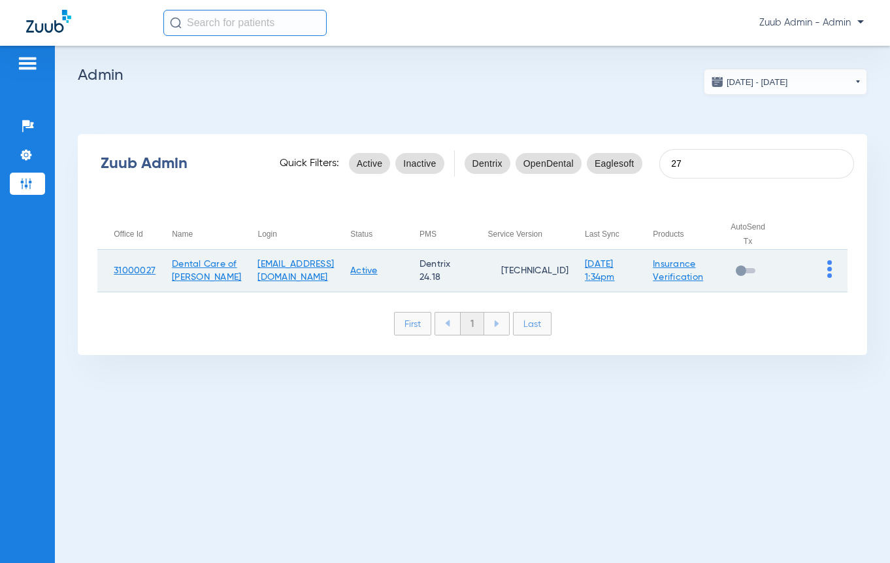
type input "27"
click at [827, 271] on td at bounding box center [814, 271] width 66 height 42
click at [811, 291] on td at bounding box center [814, 271] width 66 height 42
click at [828, 274] on img at bounding box center [829, 269] width 5 height 18
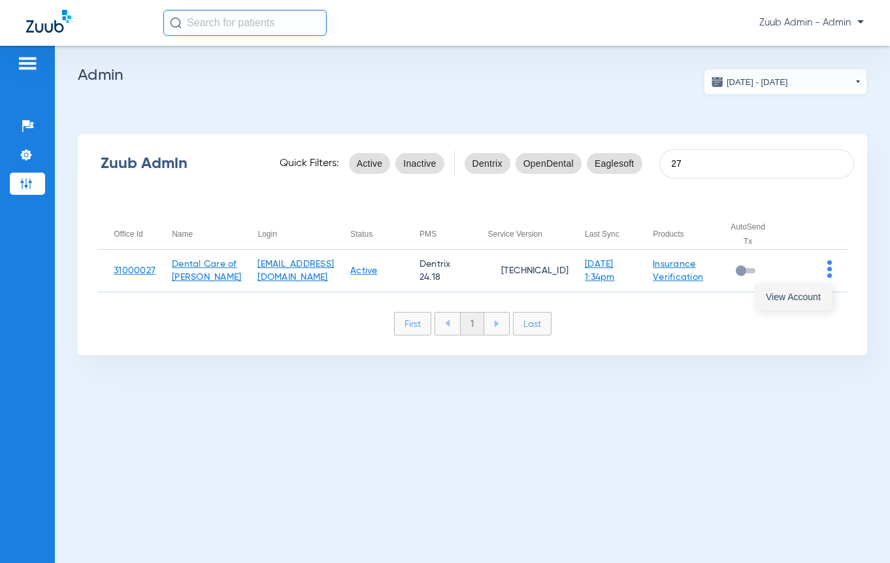
click at [814, 292] on span "View Account" at bounding box center [793, 296] width 55 height 9
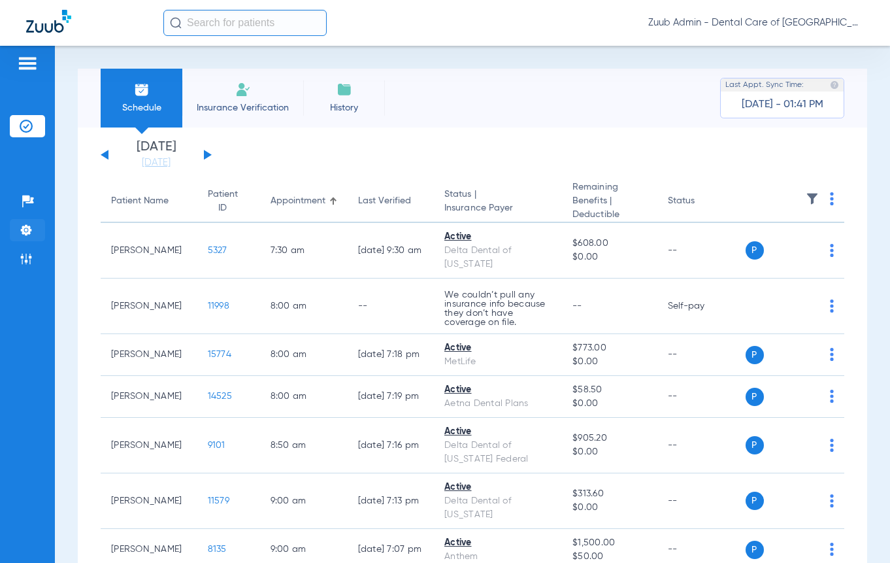
click at [18, 224] on li "Settings" at bounding box center [27, 230] width 35 height 22
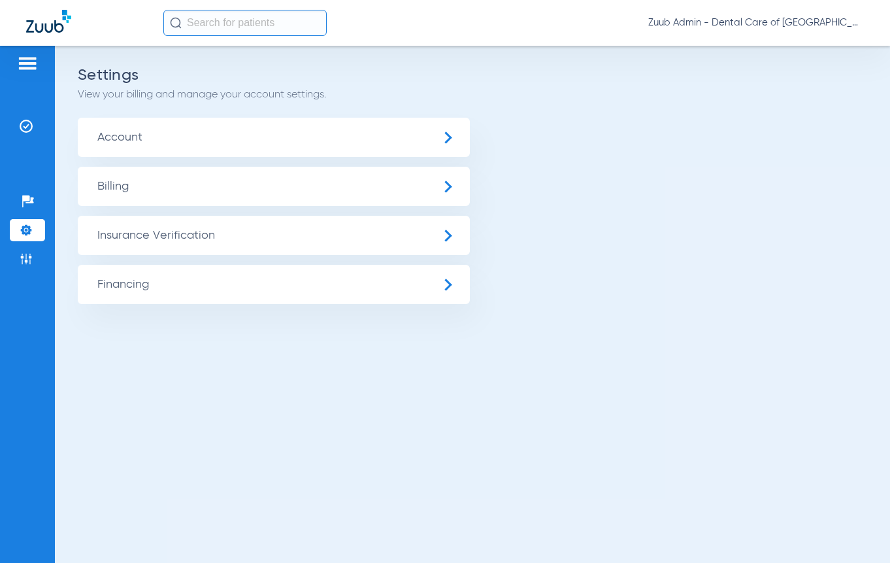
click at [168, 250] on span "Insurance Verification" at bounding box center [274, 235] width 392 height 39
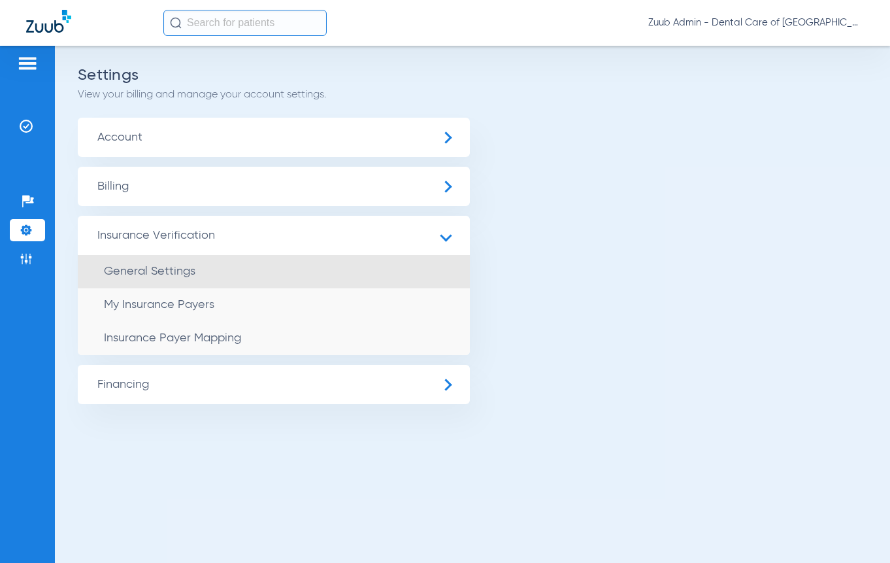
click at [168, 283] on li "General Settings" at bounding box center [274, 271] width 392 height 33
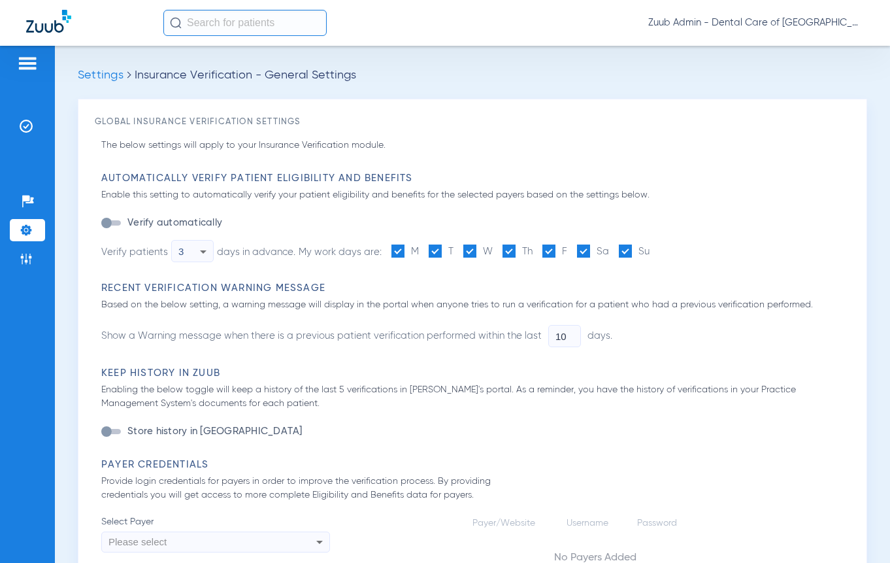
type input "1"
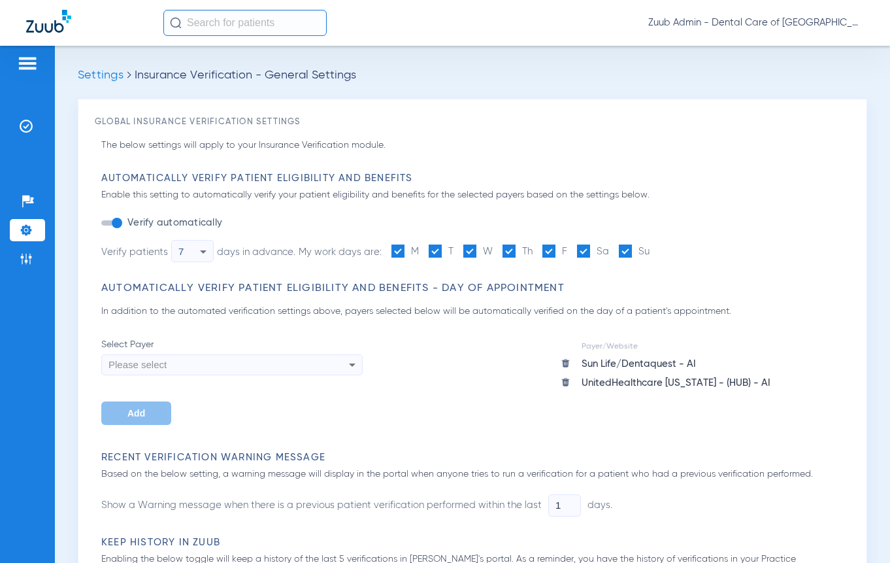
scroll to position [629, 0]
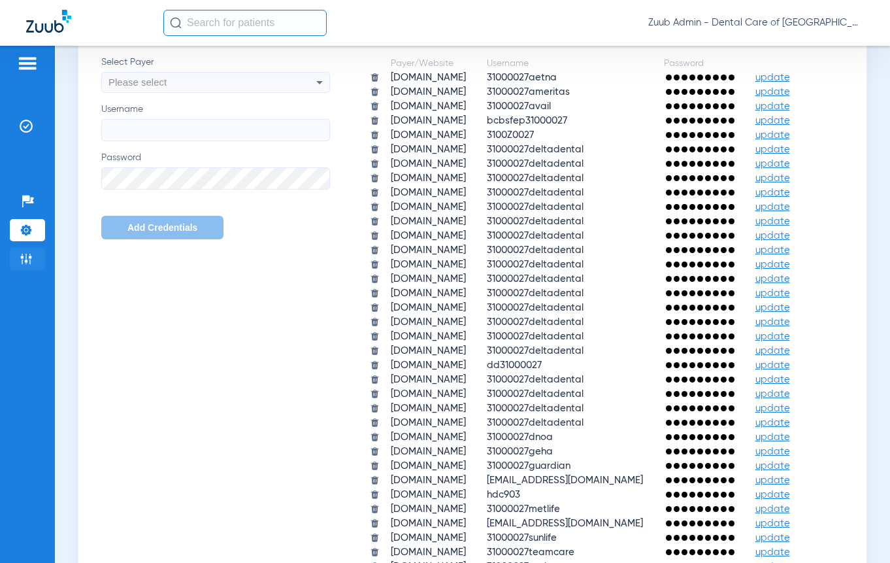
click at [20, 265] on img at bounding box center [26, 258] width 13 height 13
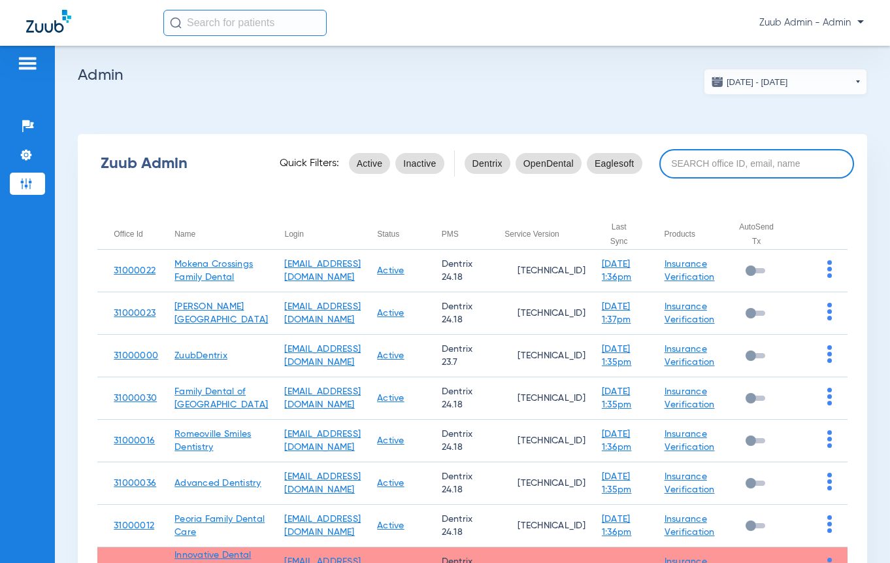
click at [766, 163] on input at bounding box center [756, 163] width 195 height 29
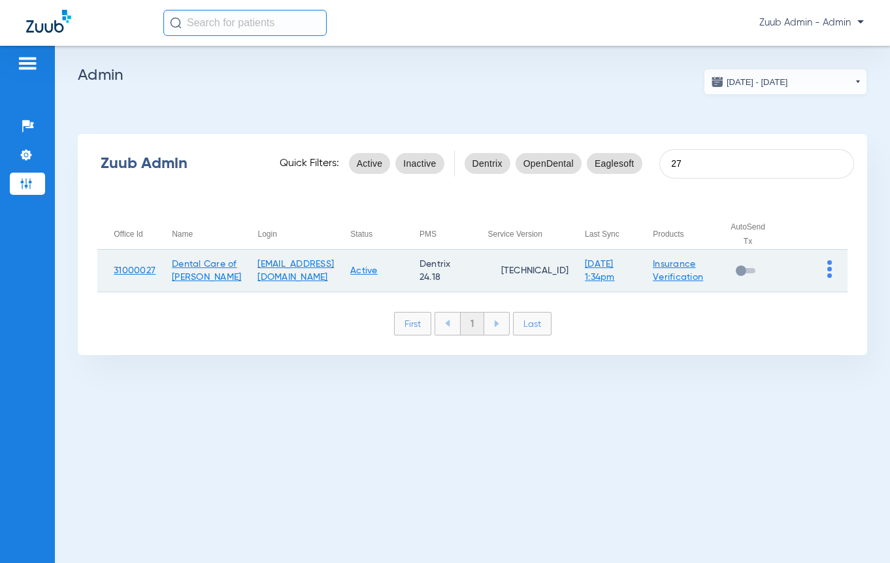
type input "27"
click at [834, 272] on td at bounding box center [814, 271] width 66 height 42
click at [821, 269] on td at bounding box center [814, 271] width 66 height 42
click at [827, 272] on img at bounding box center [829, 269] width 5 height 18
click at [810, 289] on button "View Account" at bounding box center [793, 297] width 76 height 26
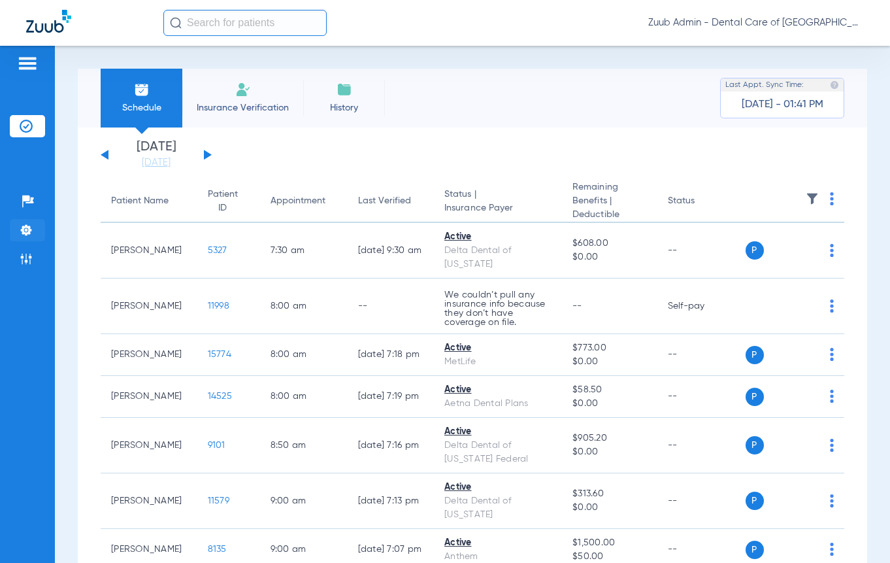
click at [25, 235] on img at bounding box center [26, 229] width 13 height 13
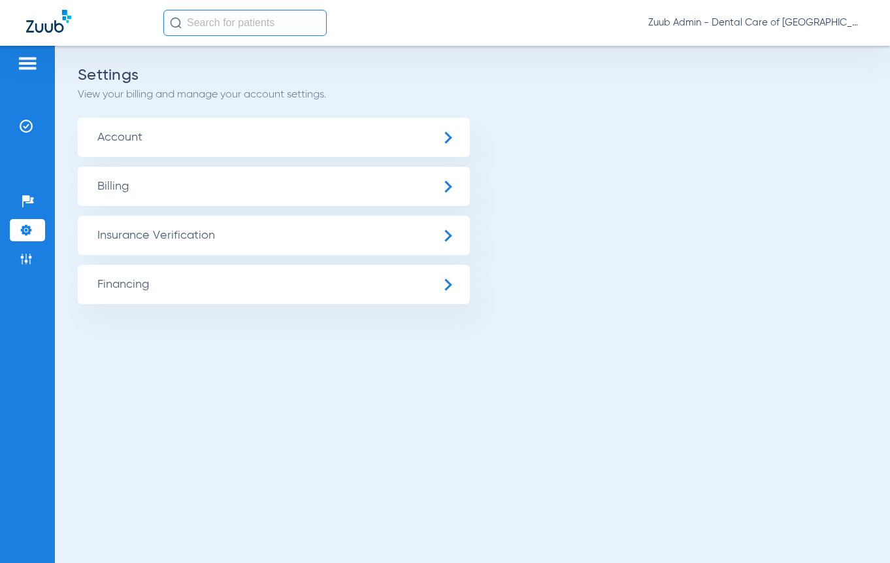
click at [161, 244] on span "Insurance Verification" at bounding box center [274, 235] width 392 height 39
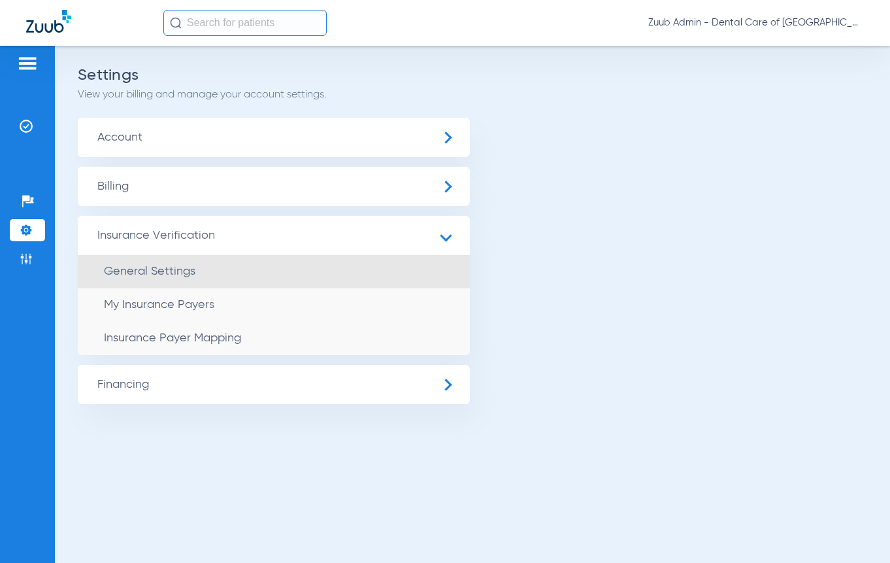
click at [161, 271] on span "General Settings" at bounding box center [149, 271] width 91 height 12
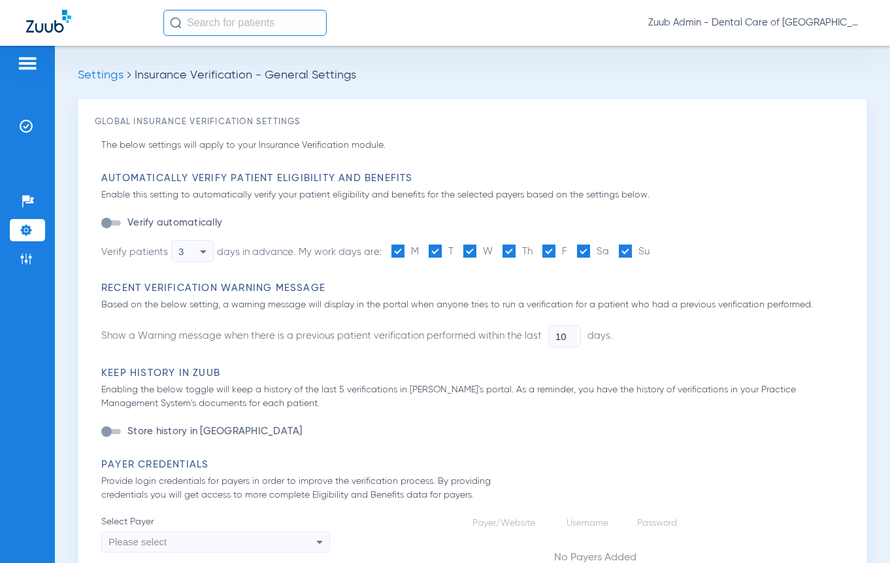
type input "1"
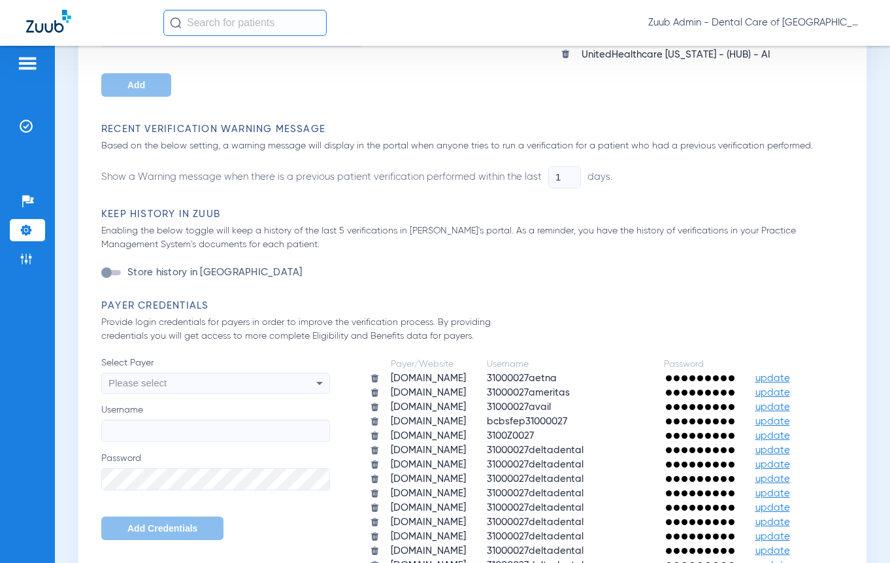
scroll to position [629, 0]
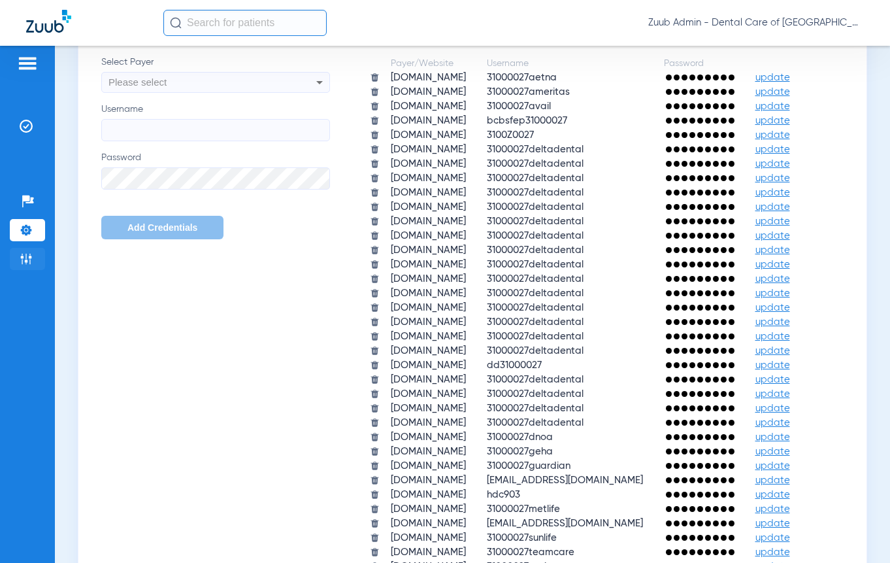
click at [21, 255] on img at bounding box center [26, 258] width 13 height 13
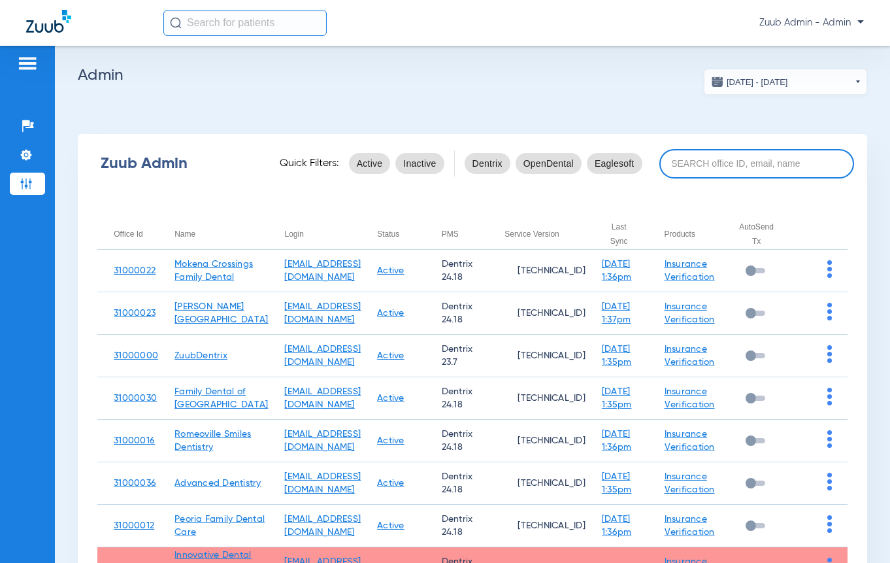
click at [676, 163] on input at bounding box center [756, 163] width 195 height 29
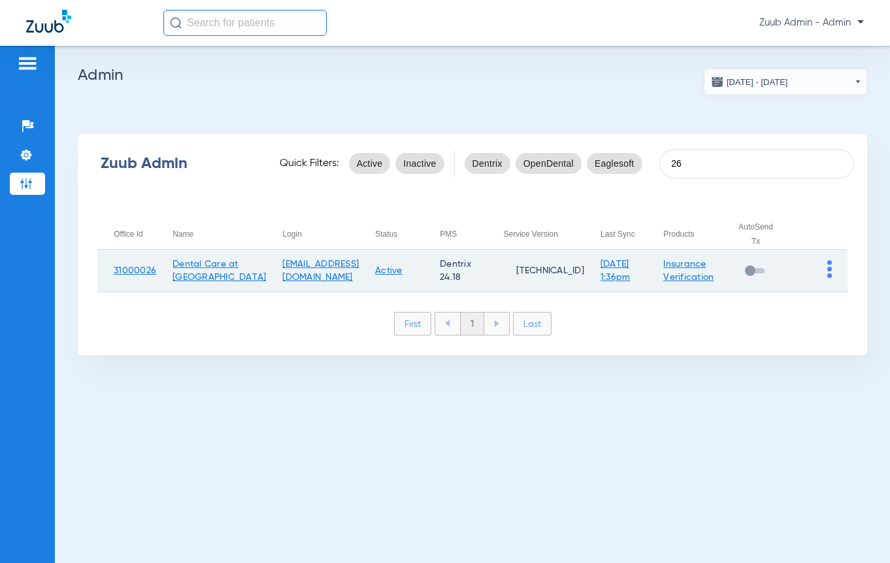
type input "26"
click at [828, 272] on img at bounding box center [829, 269] width 5 height 18
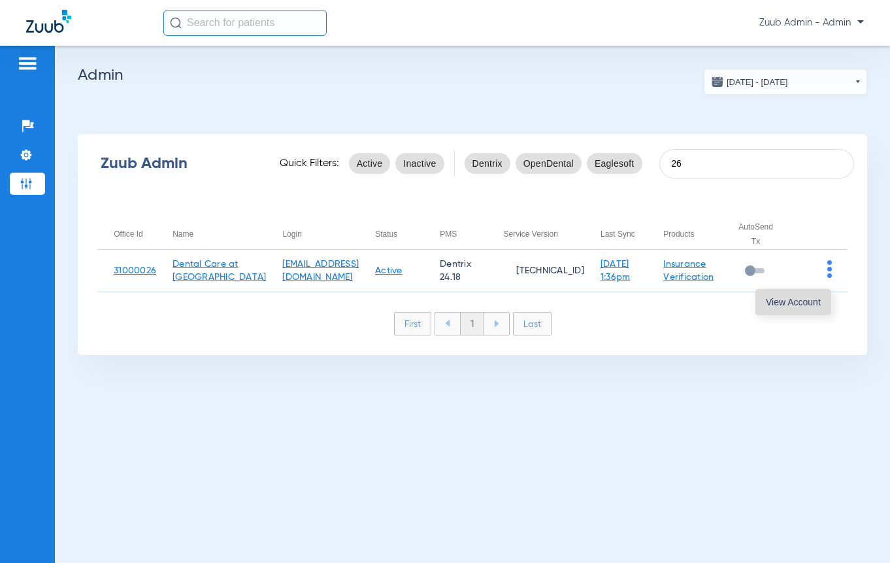
click at [816, 305] on span "View Account" at bounding box center [793, 301] width 55 height 9
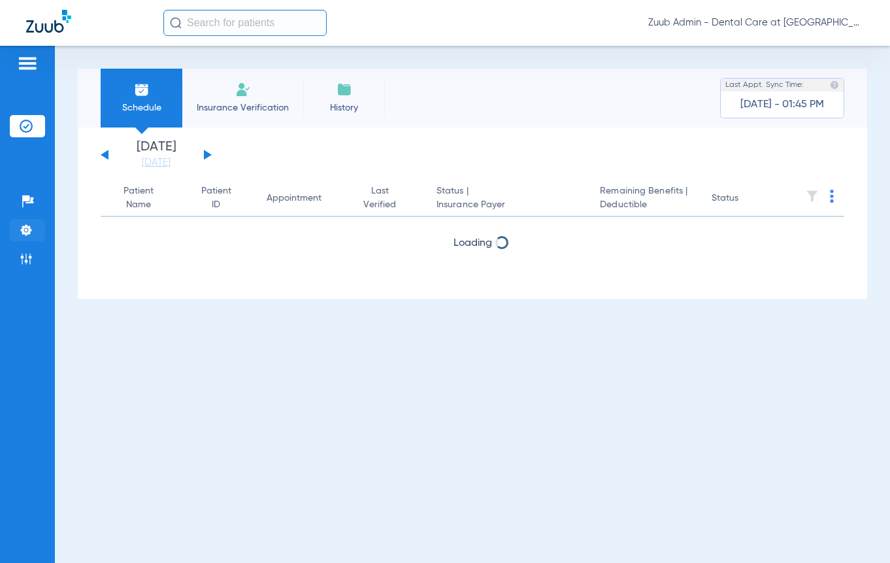
click at [24, 226] on img at bounding box center [26, 229] width 13 height 13
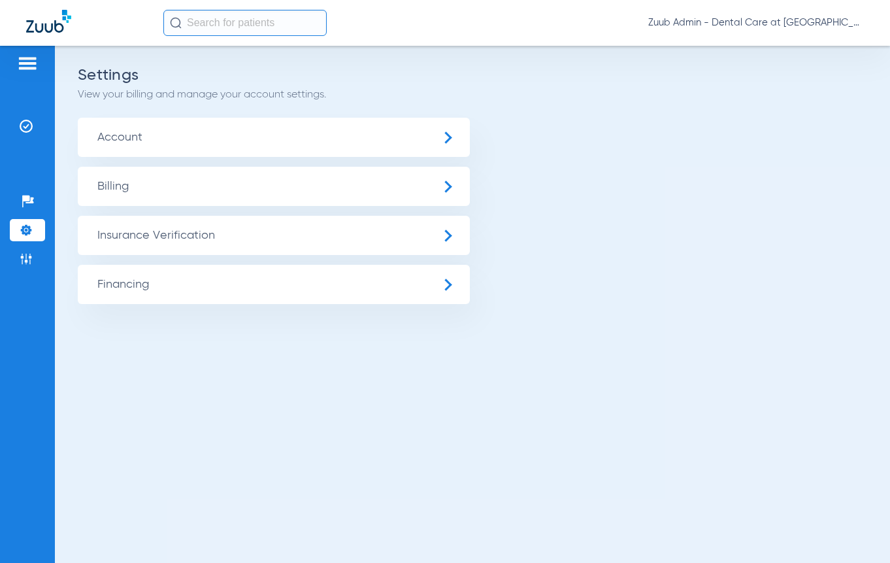
click at [148, 237] on span "Insurance Verification" at bounding box center [274, 235] width 392 height 39
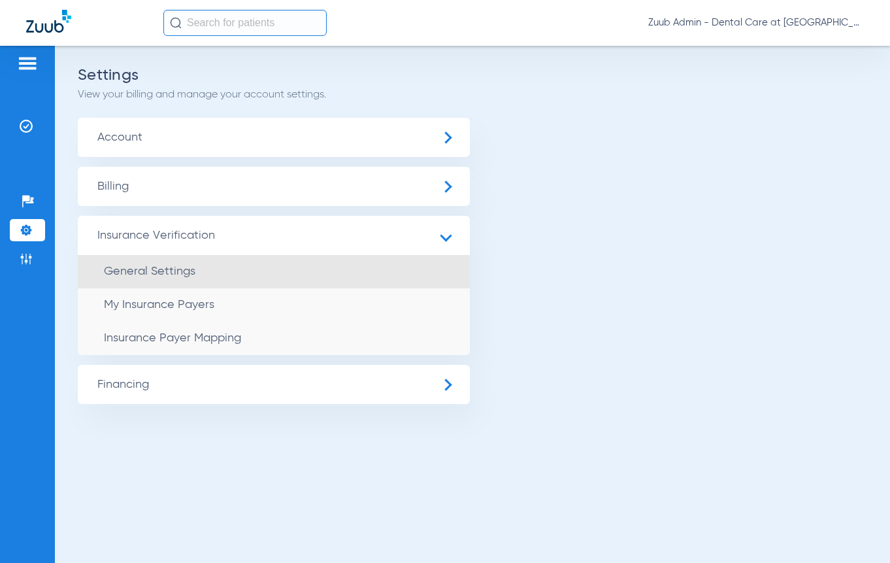
click at [148, 263] on li "General Settings" at bounding box center [274, 271] width 392 height 33
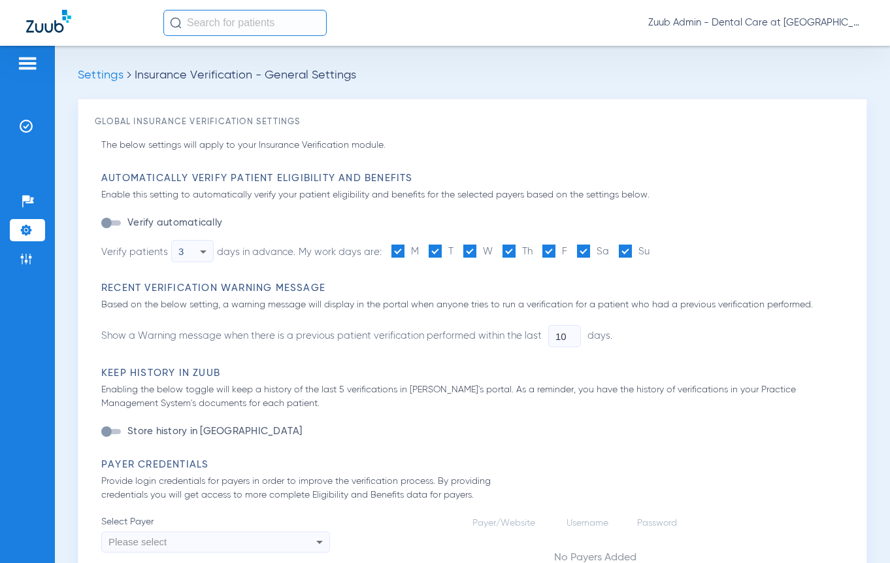
type input "1"
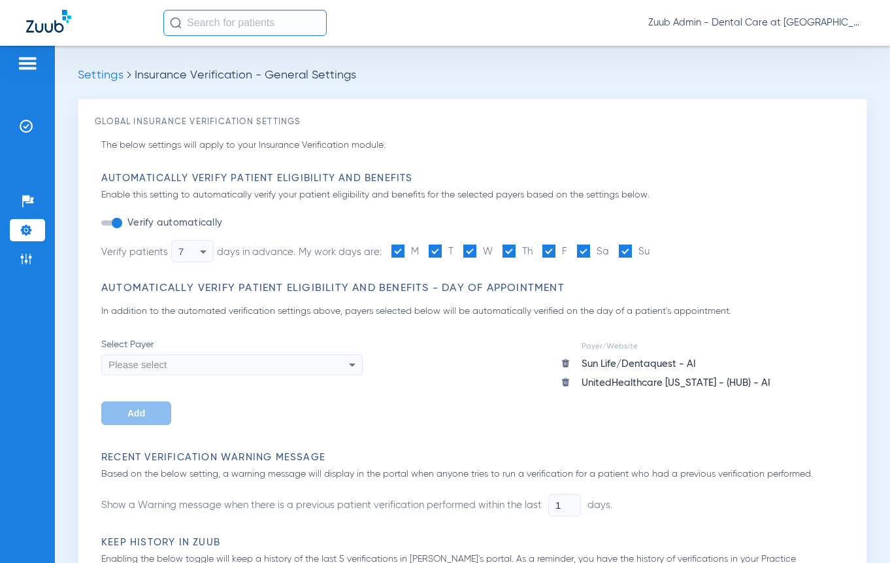
scroll to position [643, 0]
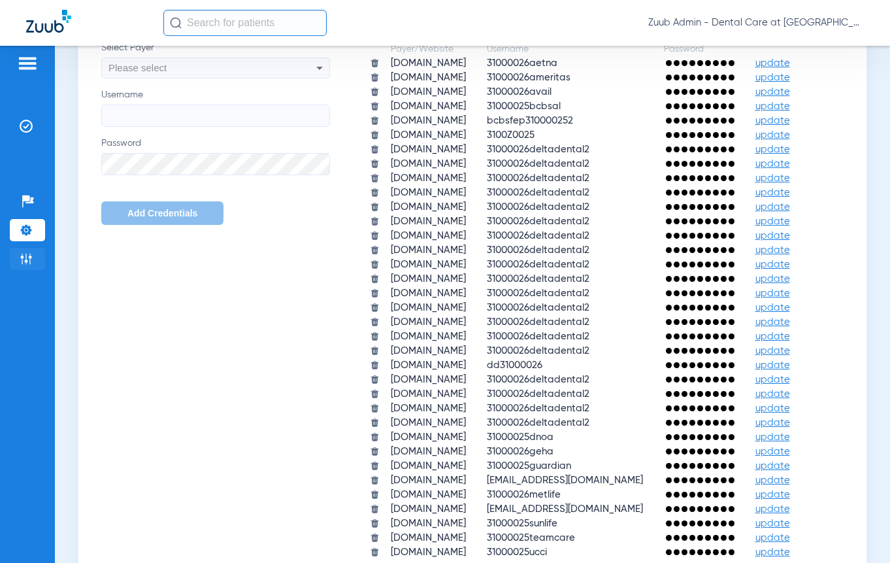
click at [30, 262] on img at bounding box center [26, 258] width 13 height 13
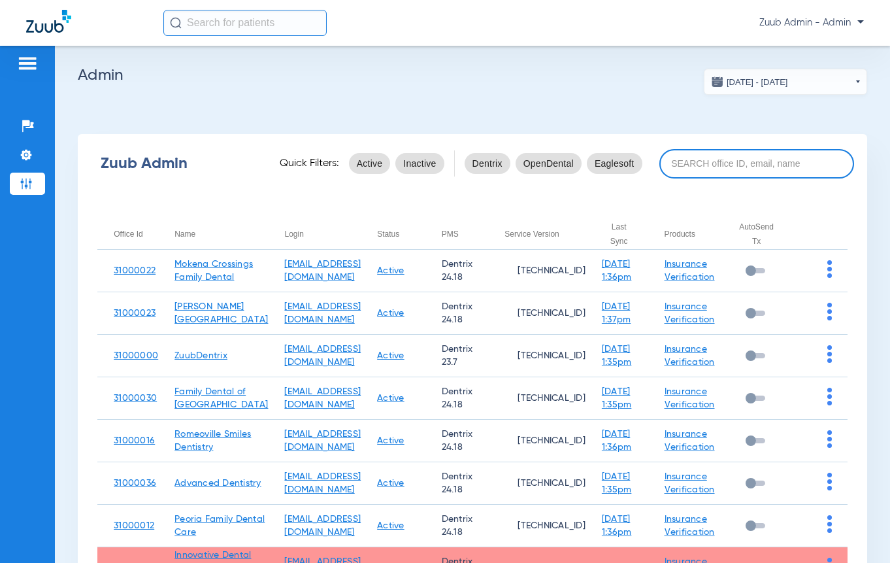
click at [710, 171] on input at bounding box center [756, 163] width 195 height 29
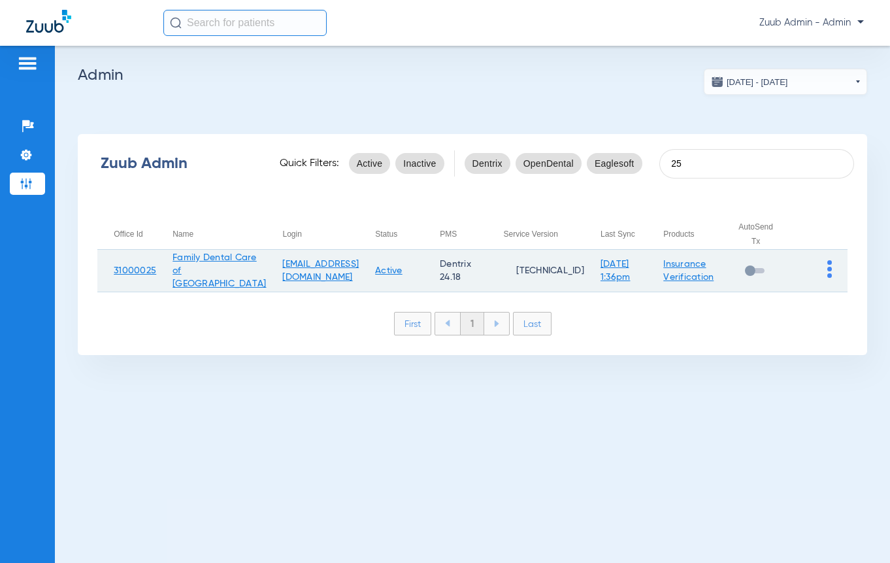
type input "25"
click at [828, 278] on img at bounding box center [829, 269] width 5 height 18
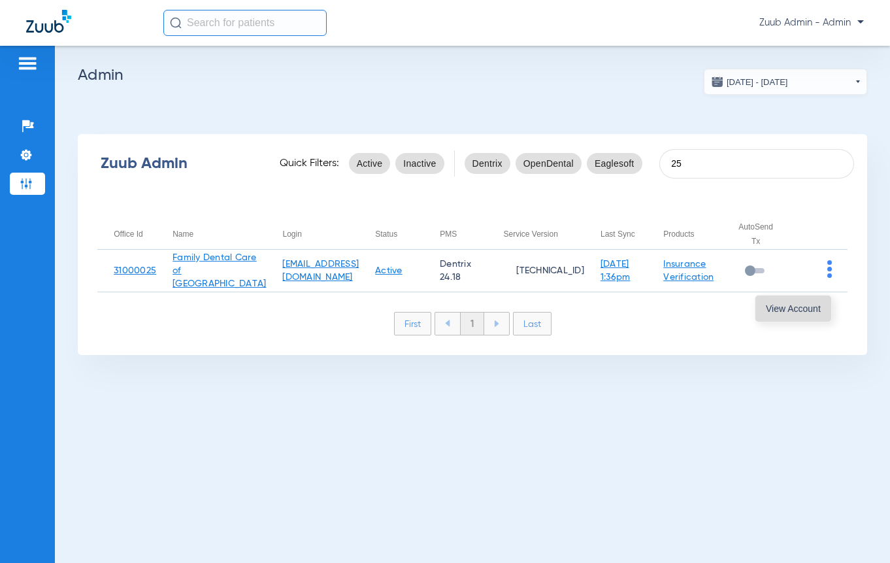
click at [821, 300] on button "View Account" at bounding box center [793, 308] width 76 height 26
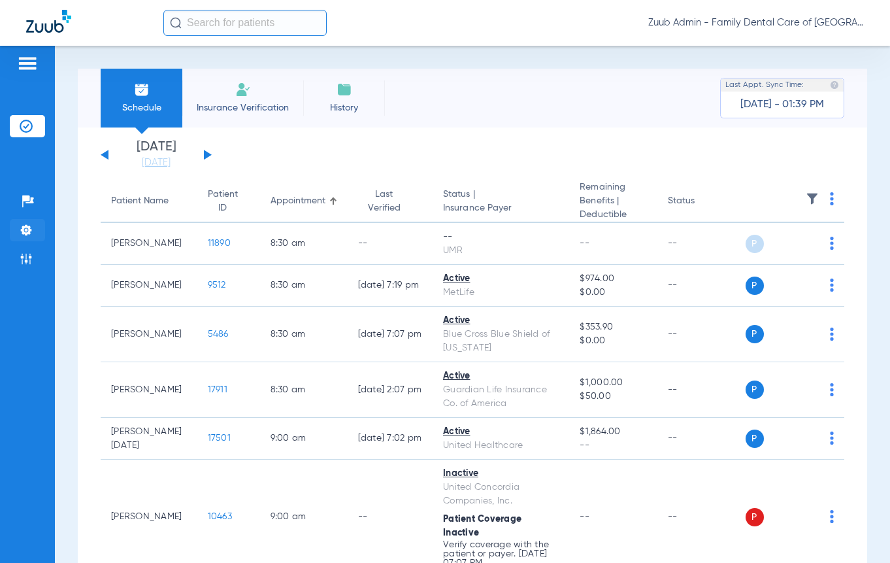
click at [29, 233] on img at bounding box center [26, 229] width 13 height 13
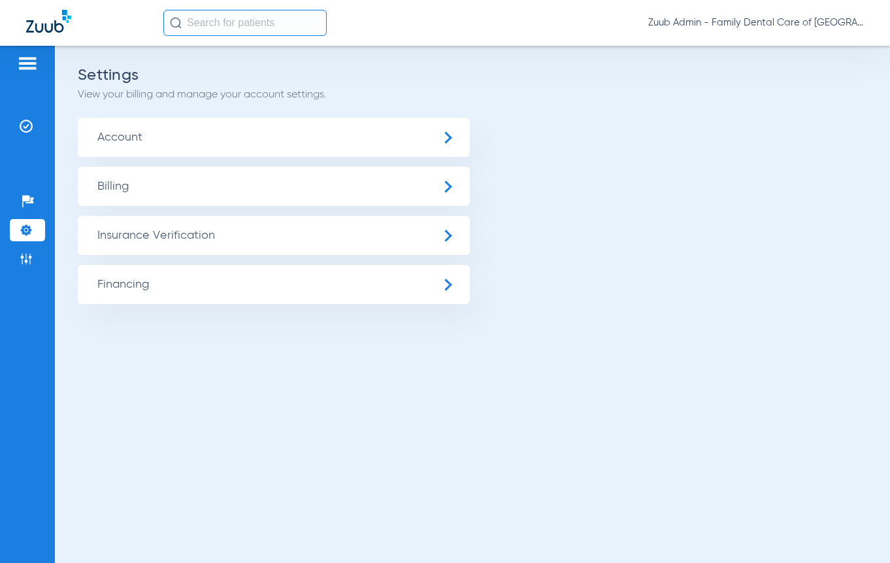
click at [138, 242] on span "Insurance Verification" at bounding box center [274, 235] width 392 height 39
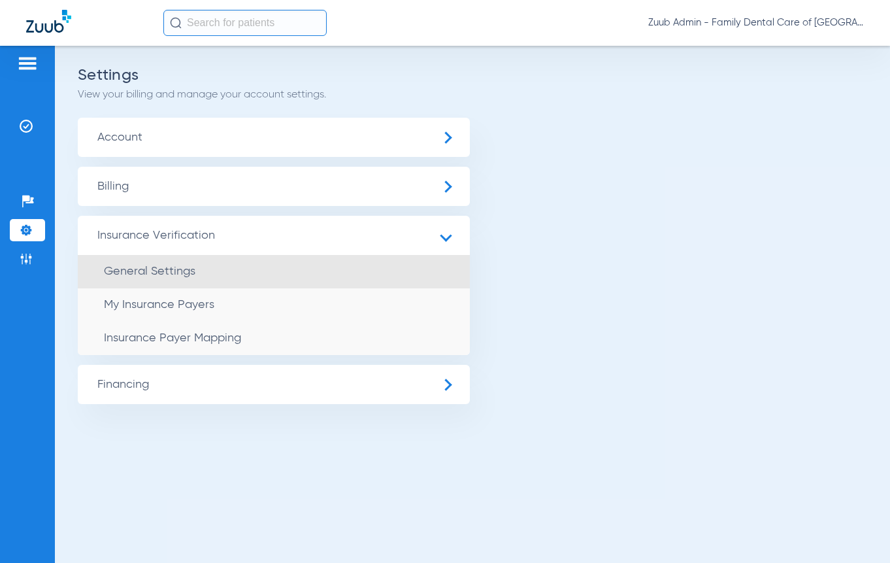
click at [143, 265] on span "General Settings" at bounding box center [149, 271] width 91 height 12
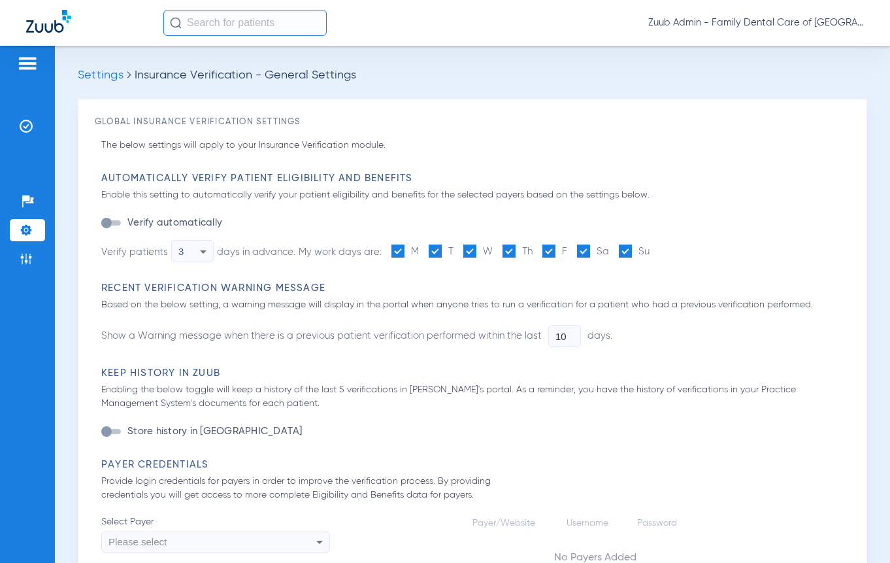
type input "1"
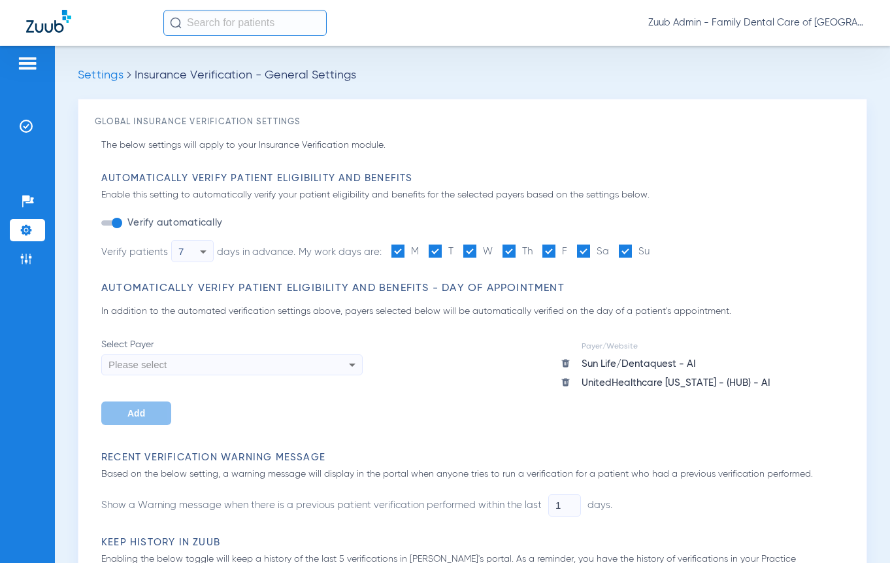
scroll to position [643, 0]
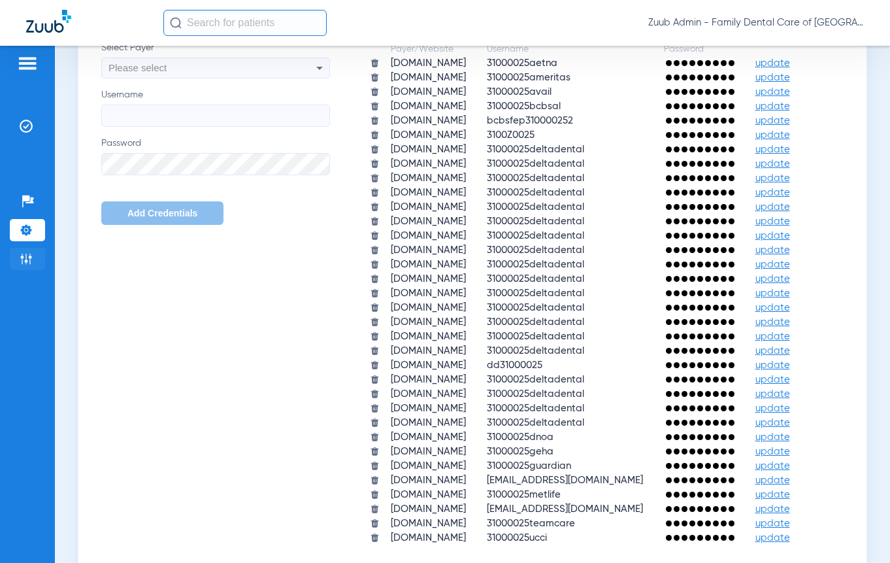
click at [29, 257] on img at bounding box center [26, 258] width 13 height 13
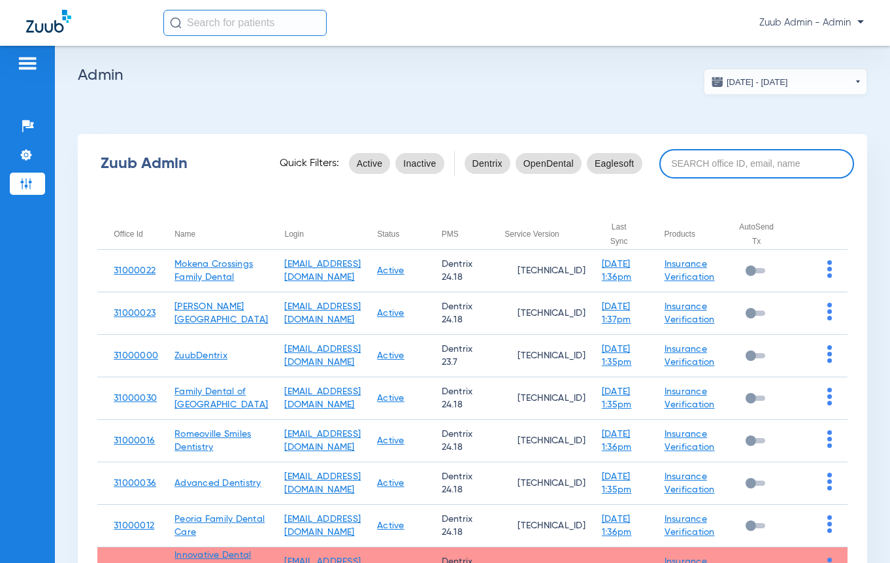
click at [711, 159] on input at bounding box center [756, 163] width 195 height 29
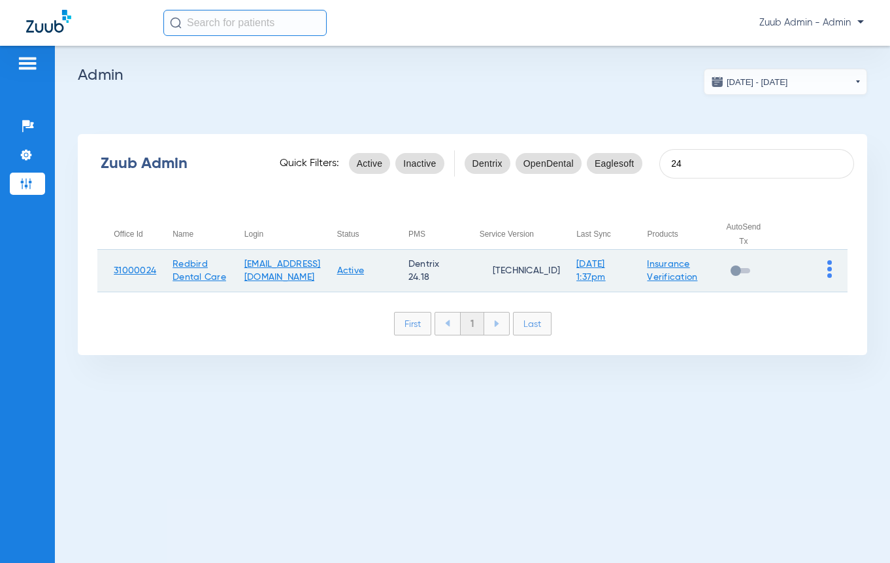
type input "24"
click at [827, 270] on img at bounding box center [829, 269] width 5 height 18
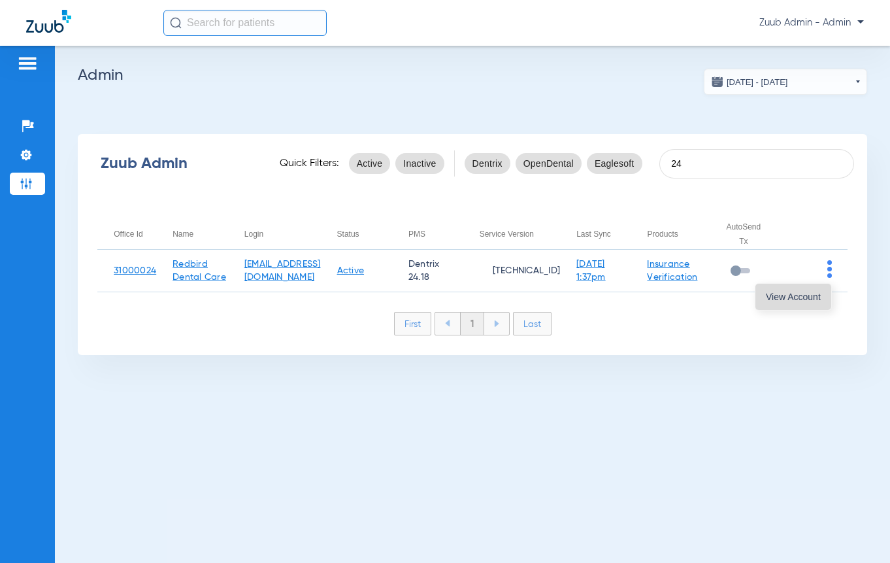
click at [805, 286] on button "View Account" at bounding box center [793, 297] width 76 height 26
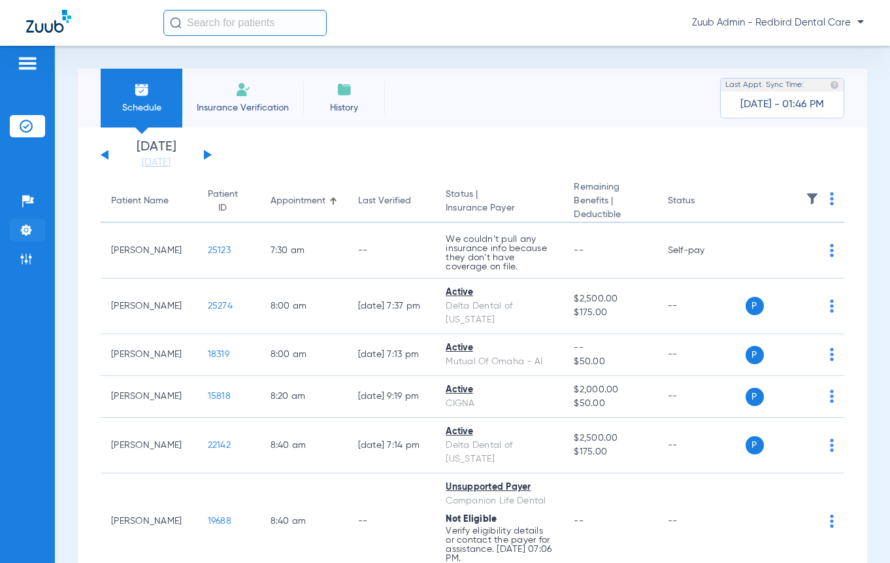
click at [24, 228] on img at bounding box center [26, 229] width 13 height 13
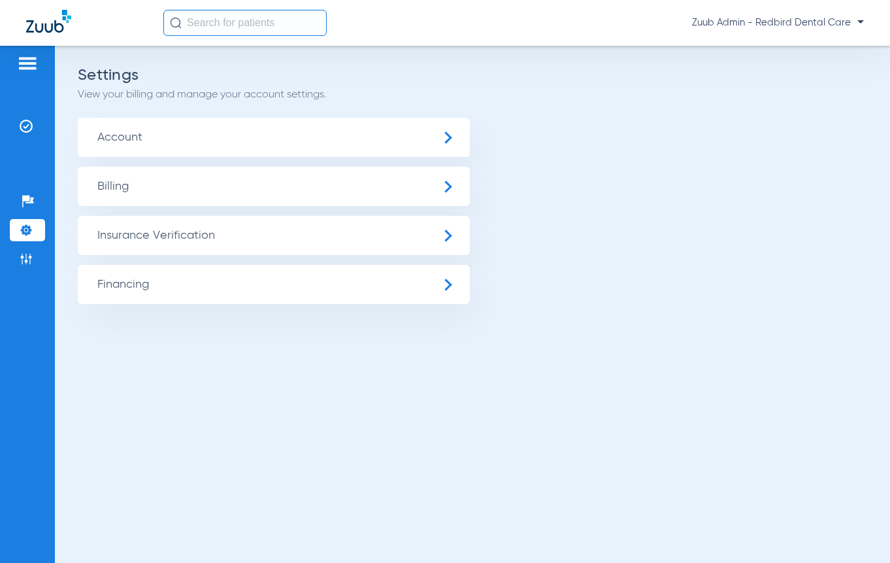
click at [157, 226] on span "Insurance Verification" at bounding box center [274, 235] width 392 height 39
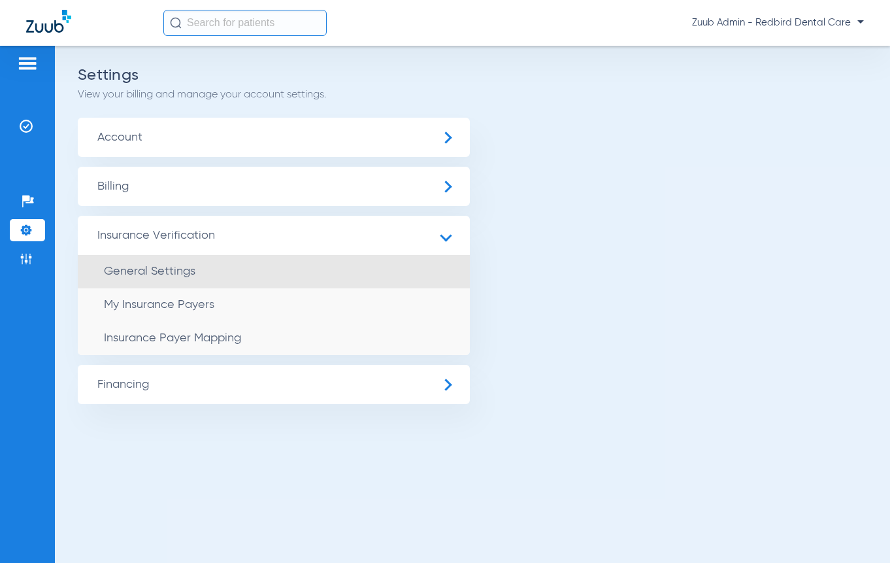
click at [157, 276] on span "General Settings" at bounding box center [149, 271] width 91 height 12
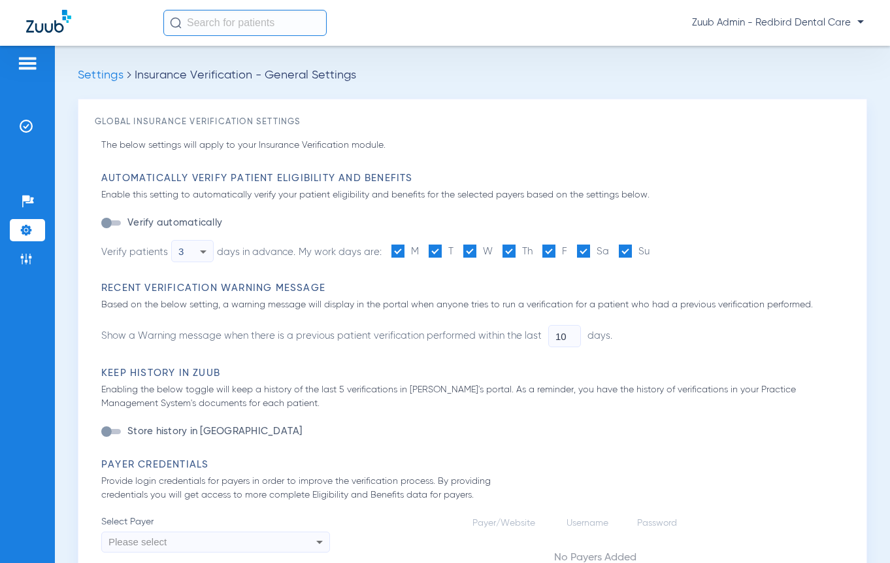
type input "1"
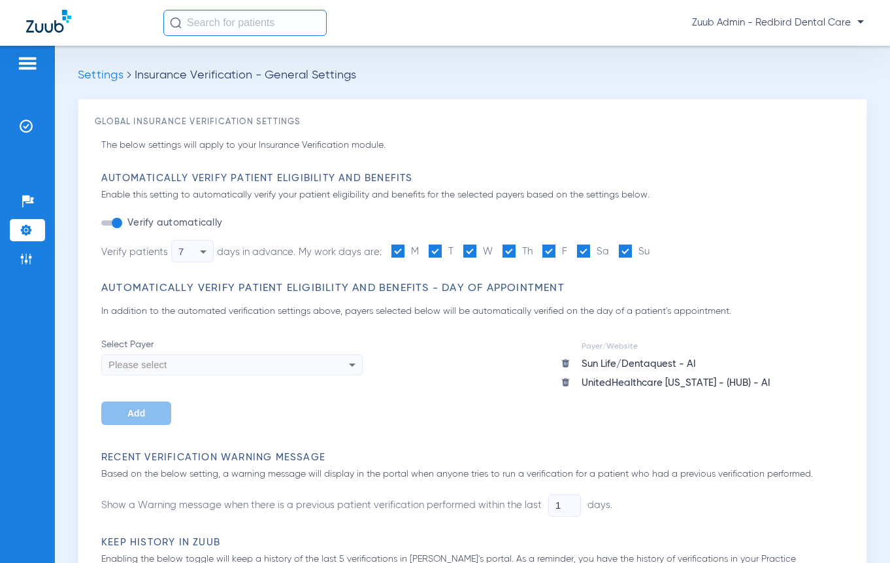
scroll to position [614, 0]
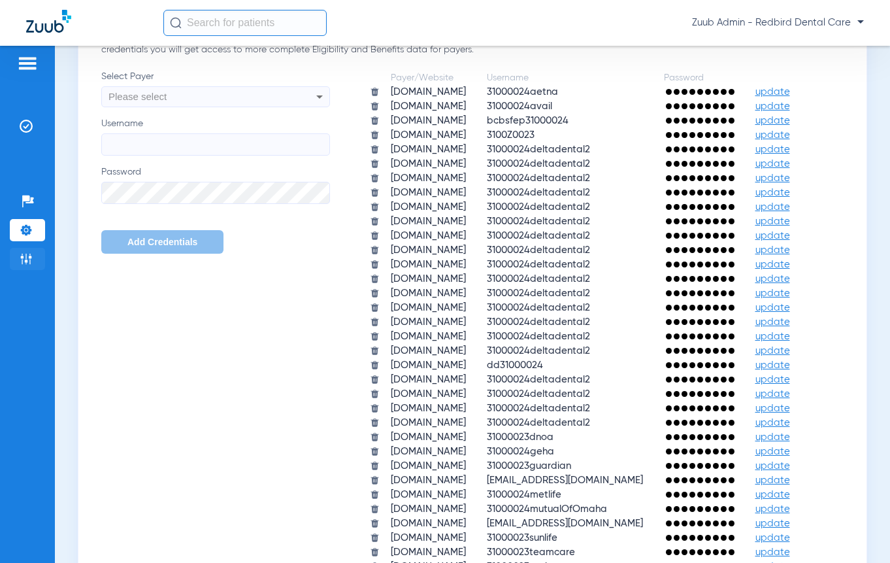
click at [24, 258] on img at bounding box center [26, 258] width 13 height 13
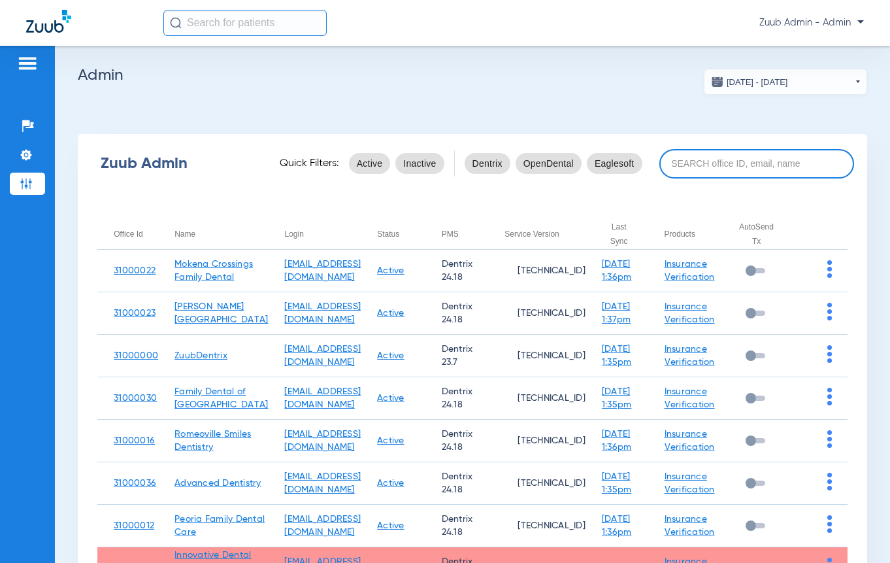
click at [721, 163] on input at bounding box center [756, 163] width 195 height 29
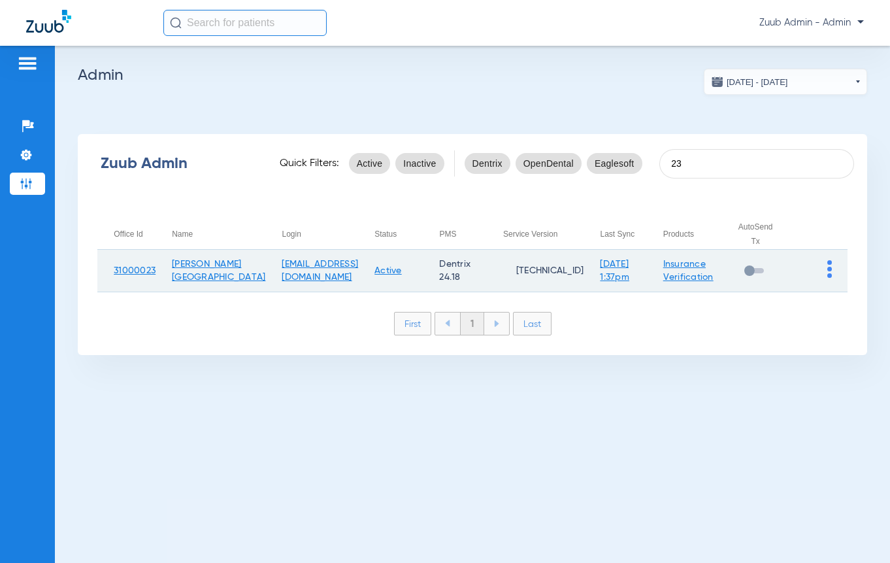
type input "23"
click at [831, 273] on img at bounding box center [829, 269] width 5 height 18
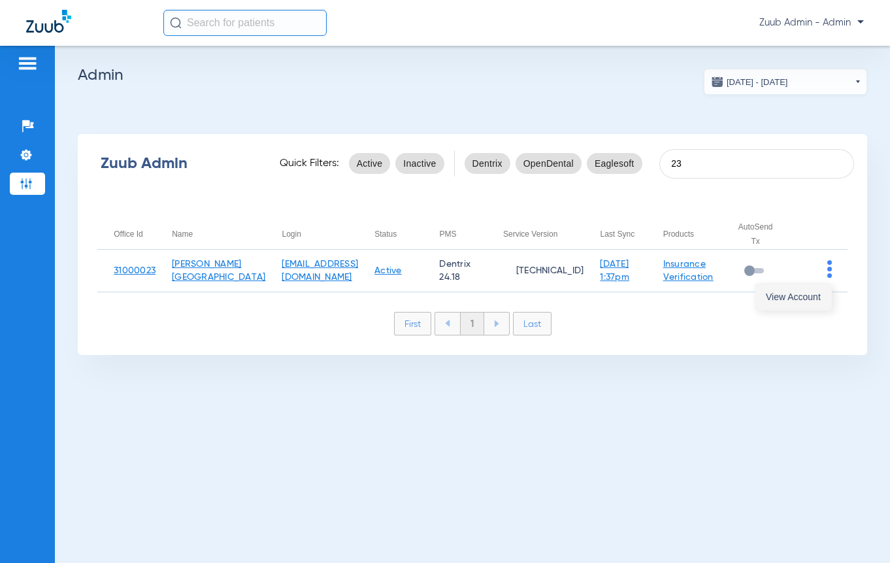
click at [796, 299] on span "View Account" at bounding box center [793, 296] width 55 height 9
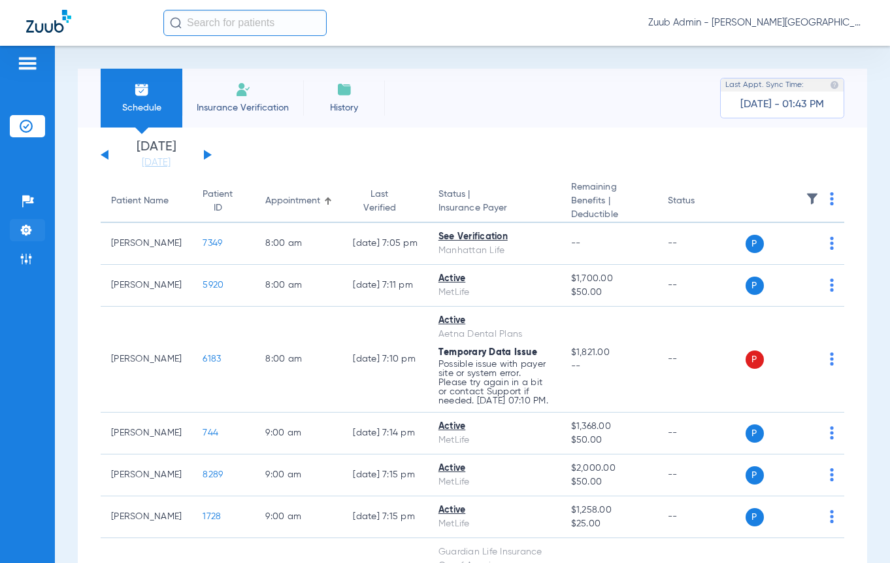
click at [33, 235] on li "Settings" at bounding box center [27, 230] width 35 height 22
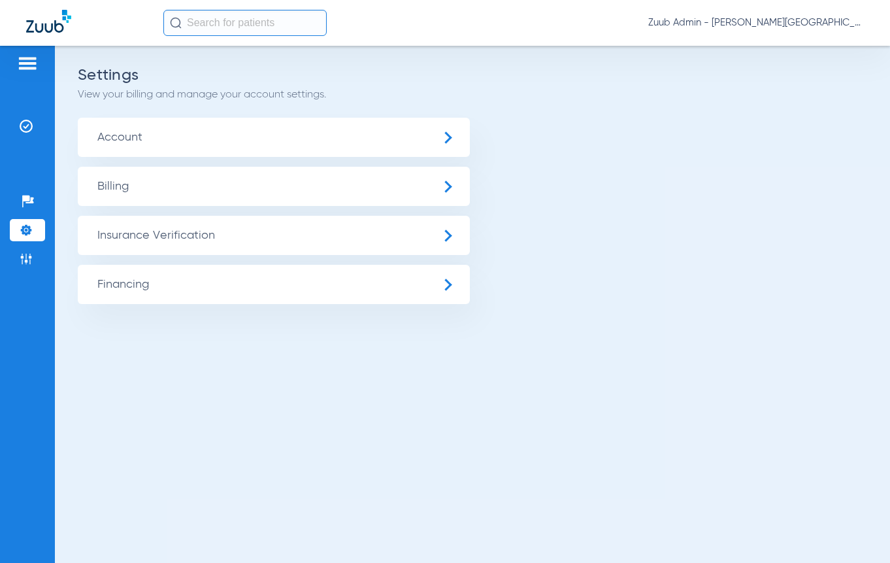
click at [129, 237] on span "Insurance Verification" at bounding box center [274, 235] width 392 height 39
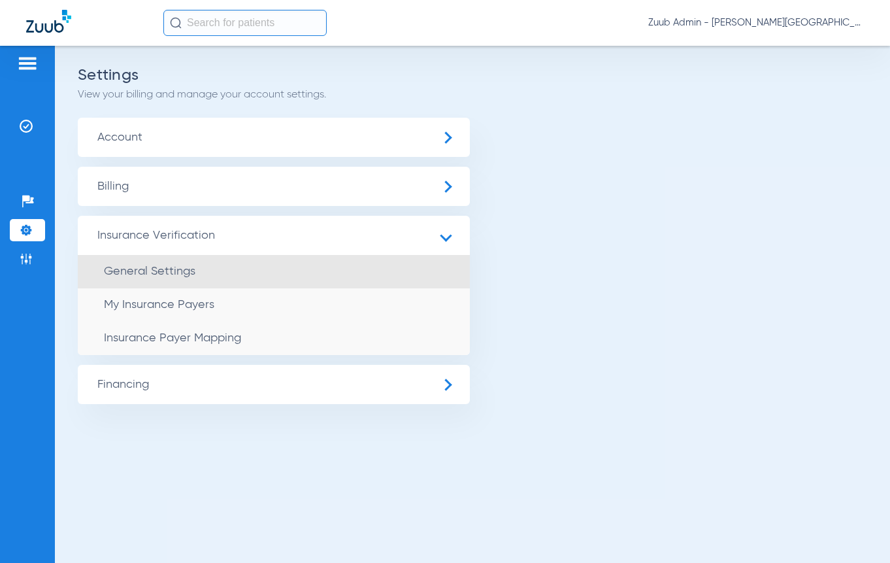
click at [136, 260] on li "General Settings" at bounding box center [274, 271] width 392 height 33
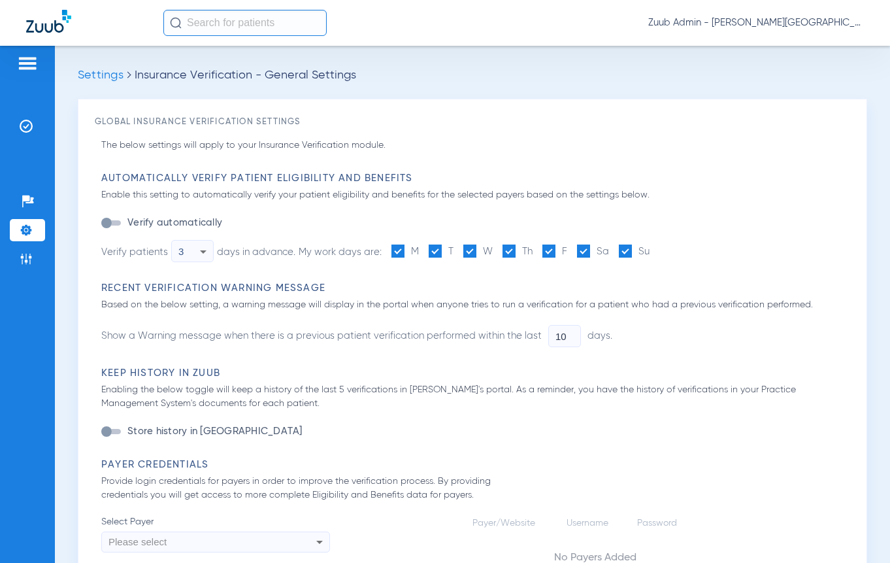
type input "1"
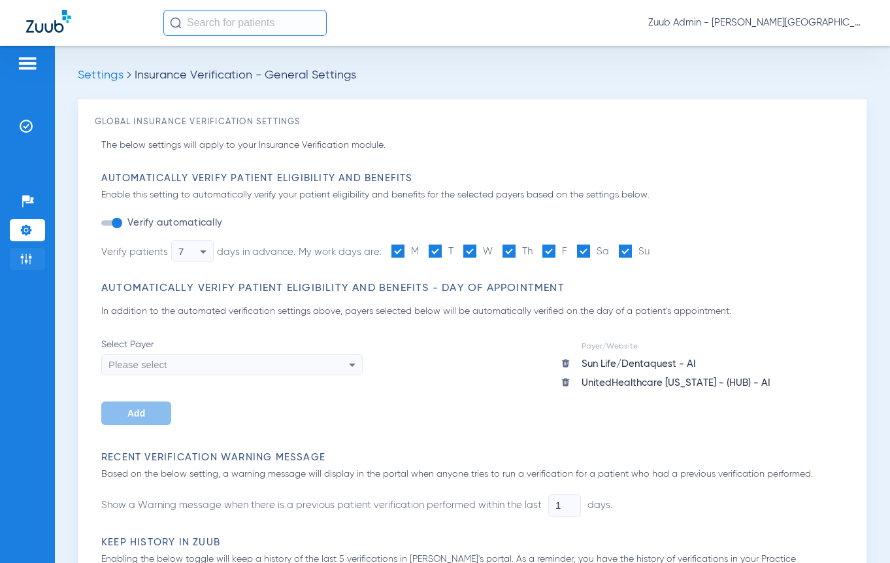
click at [25, 267] on li "Admin" at bounding box center [27, 259] width 35 height 22
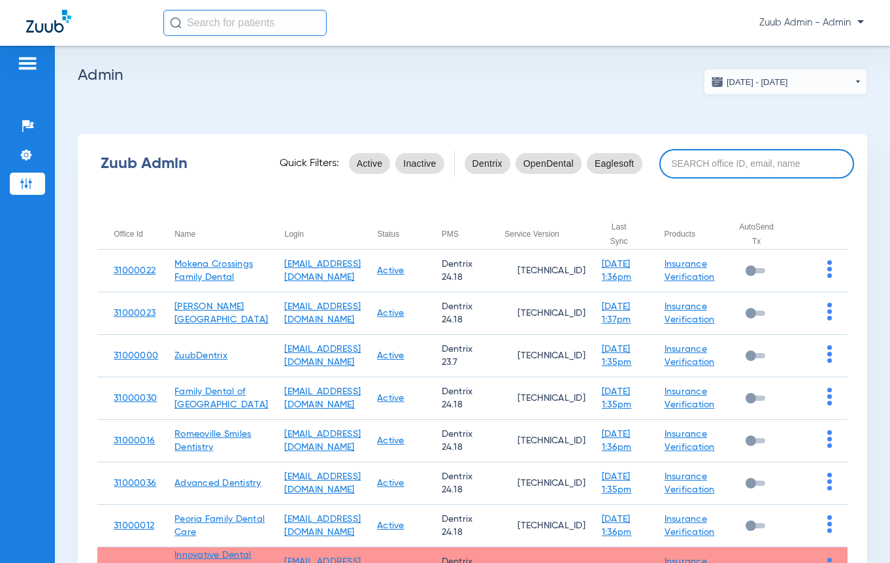
click at [740, 167] on input at bounding box center [756, 163] width 195 height 29
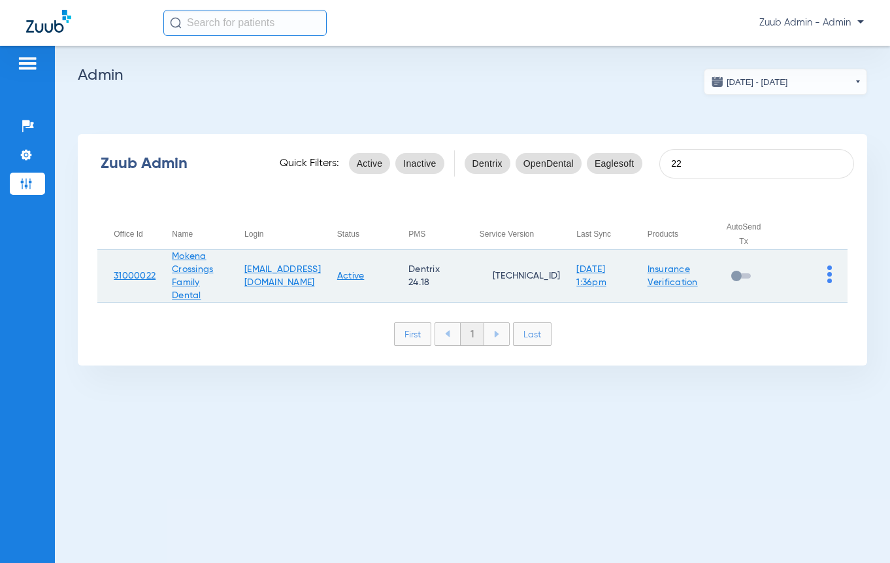
type input "22"
click at [828, 270] on img at bounding box center [829, 274] width 5 height 18
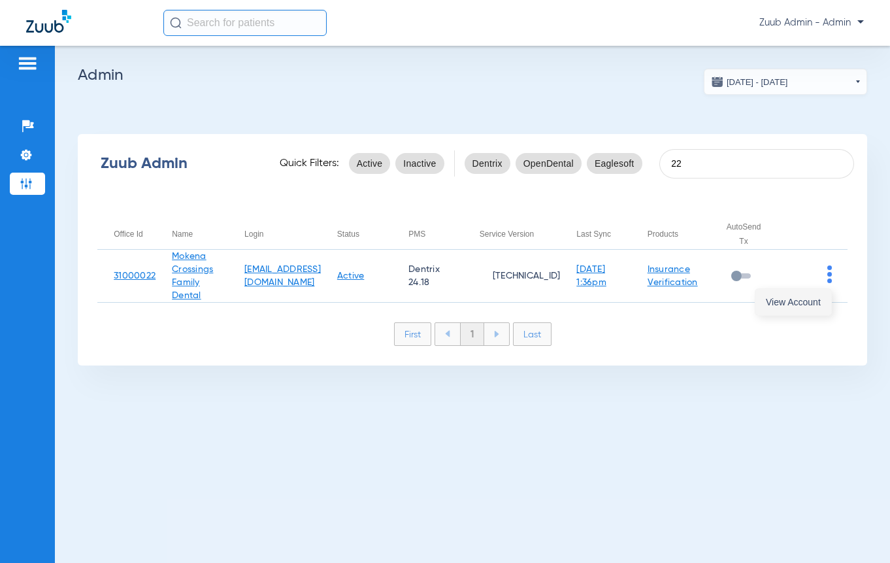
click at [815, 297] on span "View Account" at bounding box center [793, 301] width 55 height 9
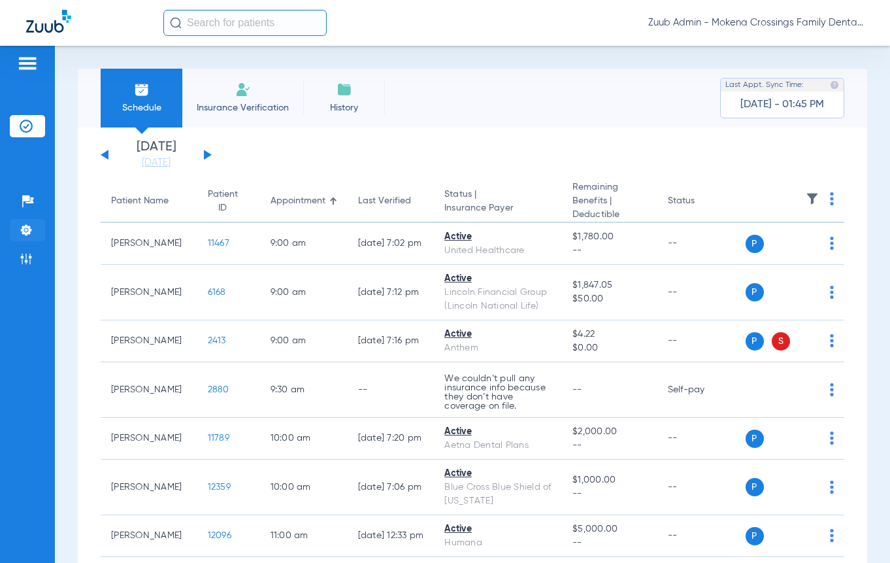
click at [23, 231] on img at bounding box center [26, 229] width 13 height 13
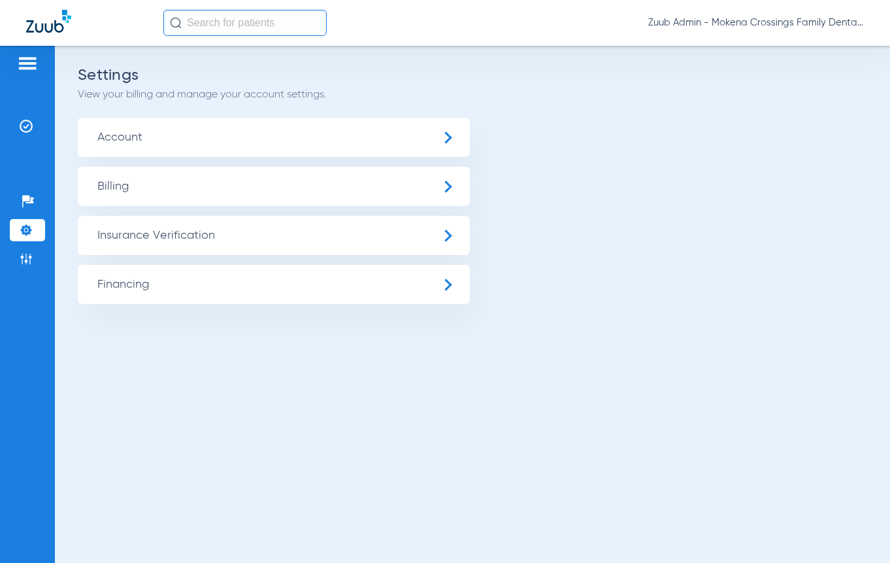
click at [102, 242] on span "Insurance Verification" at bounding box center [274, 235] width 392 height 39
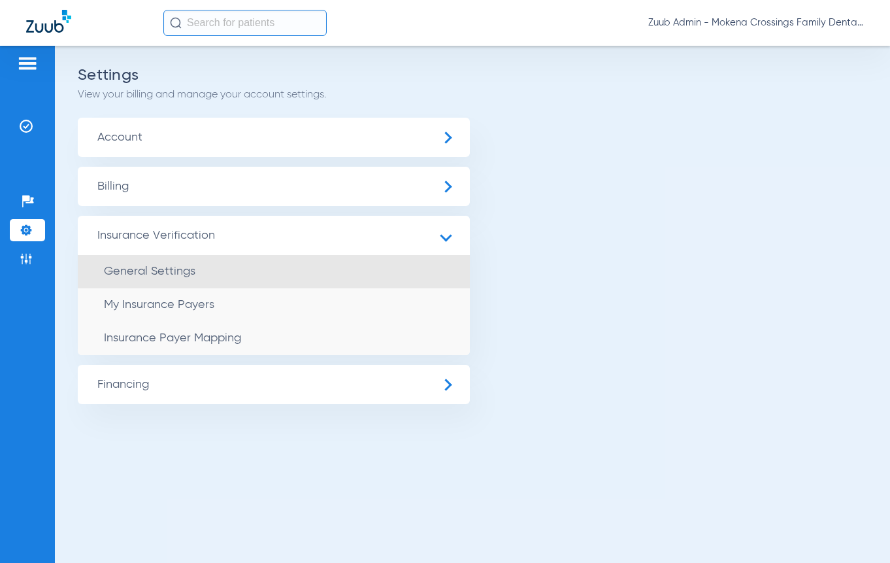
click at [126, 268] on span "General Settings" at bounding box center [149, 271] width 91 height 12
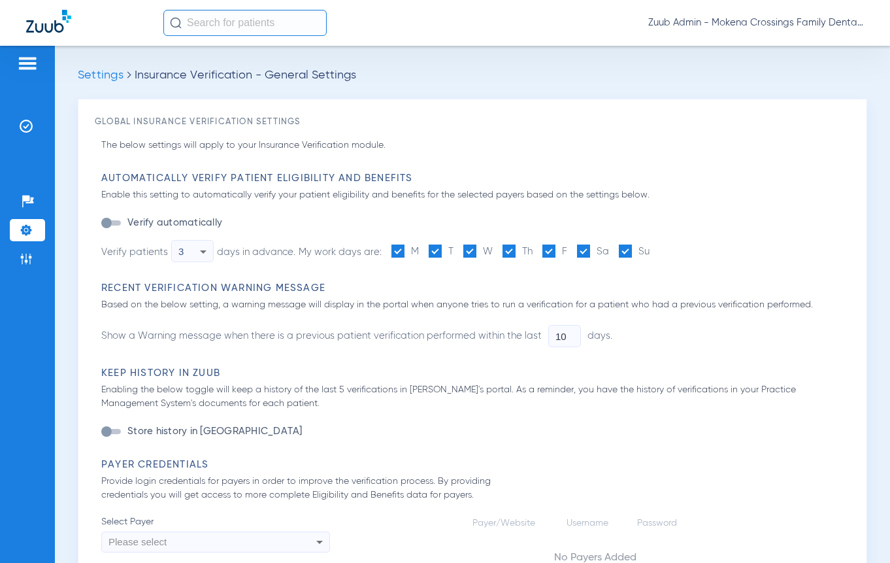
type input "1"
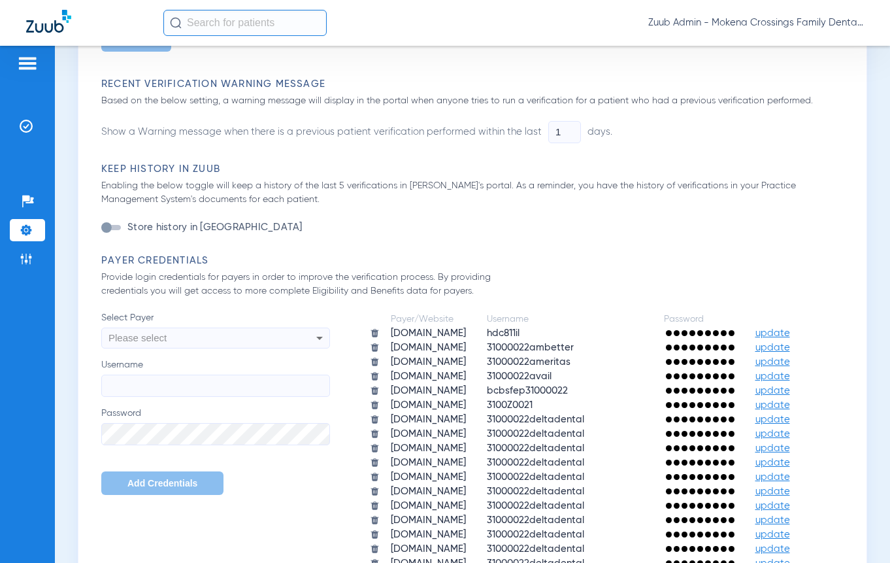
scroll to position [643, 0]
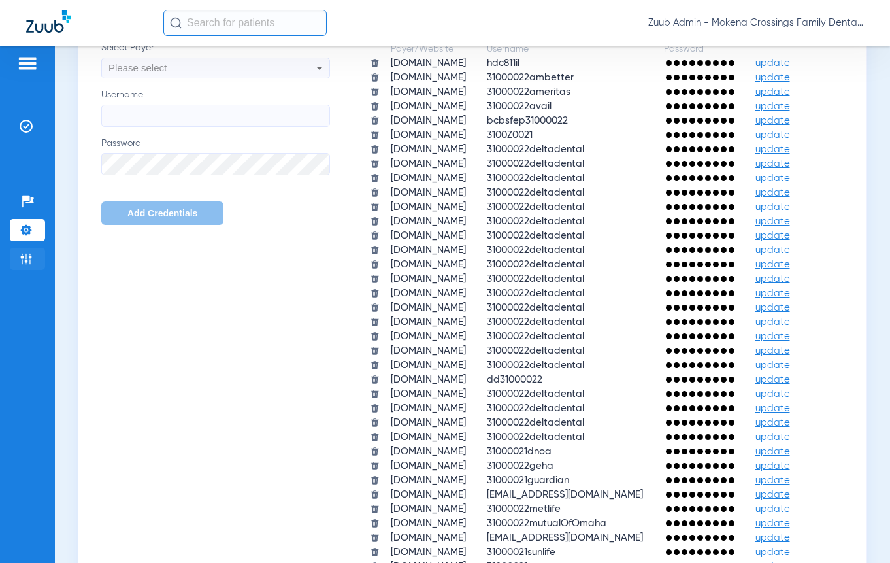
click at [25, 257] on img at bounding box center [26, 258] width 13 height 13
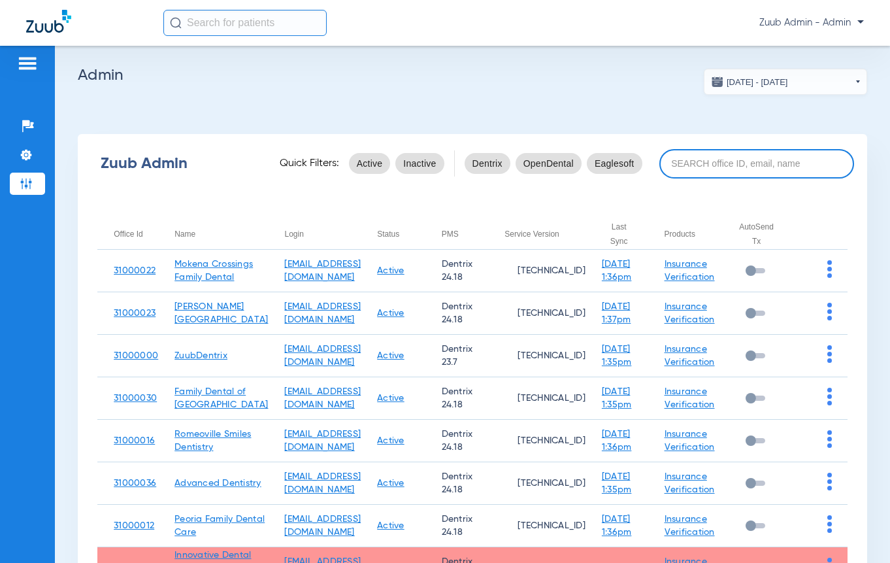
click at [753, 151] on input at bounding box center [756, 163] width 195 height 29
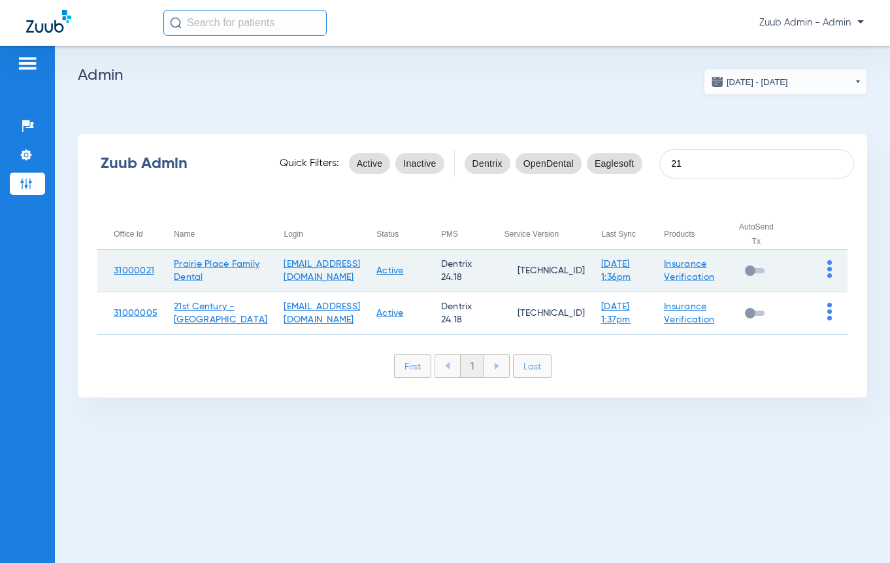
type input "21"
click at [828, 275] on img at bounding box center [829, 269] width 5 height 18
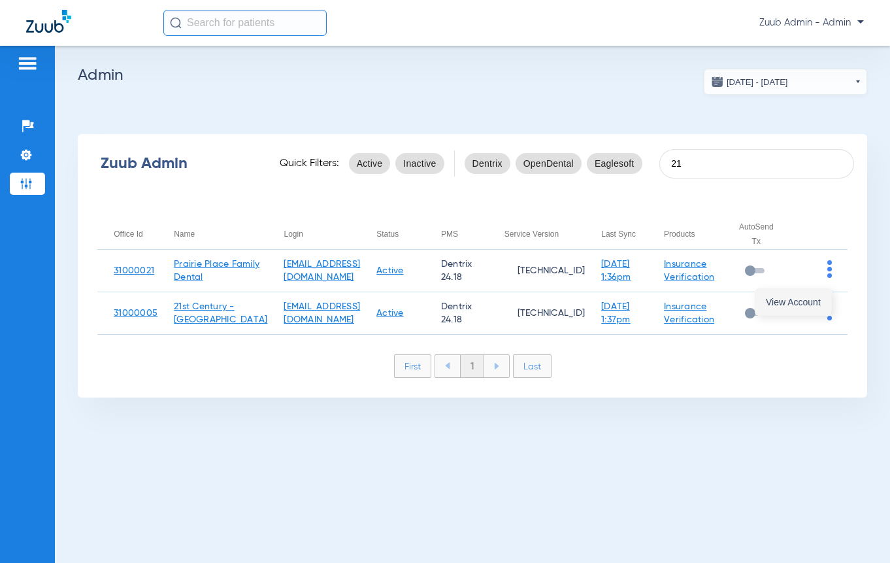
click at [779, 297] on span "View Account" at bounding box center [793, 301] width 55 height 9
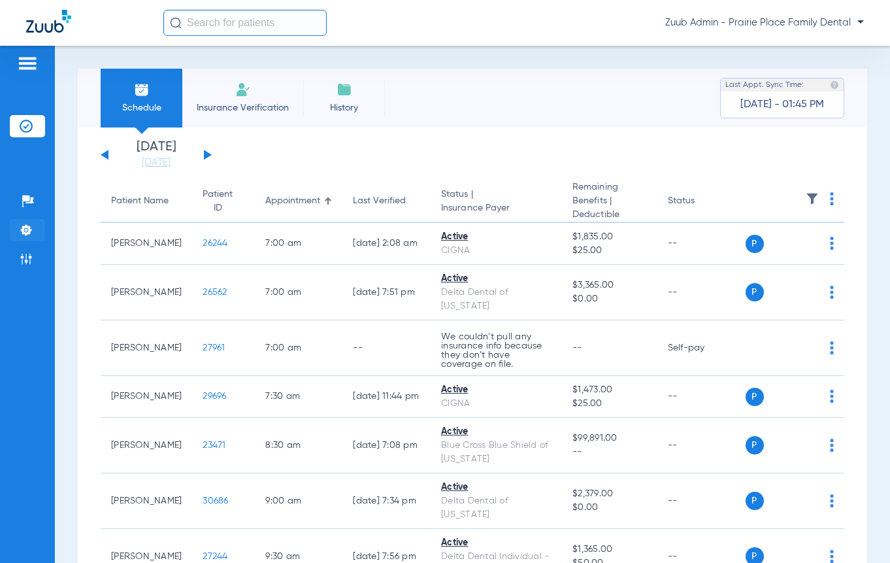
click at [21, 233] on img at bounding box center [26, 229] width 13 height 13
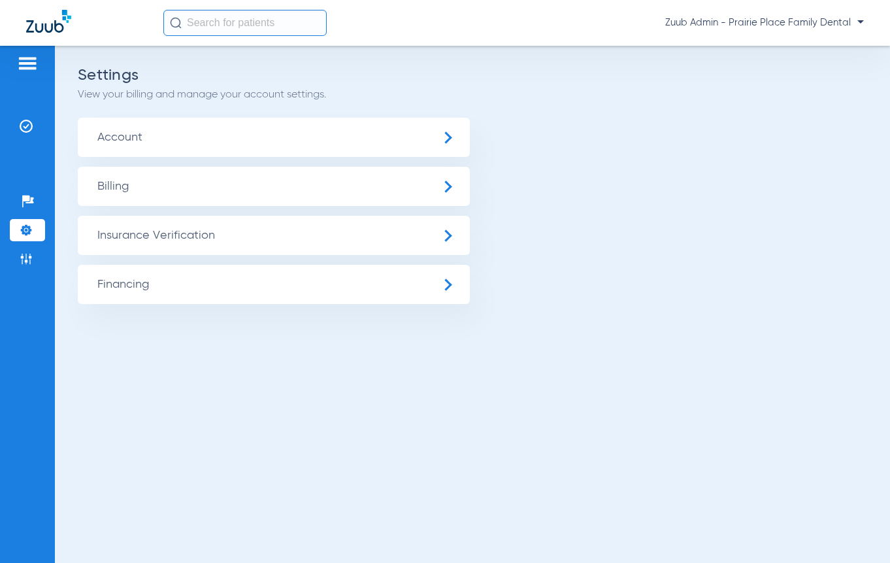
click at [169, 242] on span "Insurance Verification" at bounding box center [274, 235] width 392 height 39
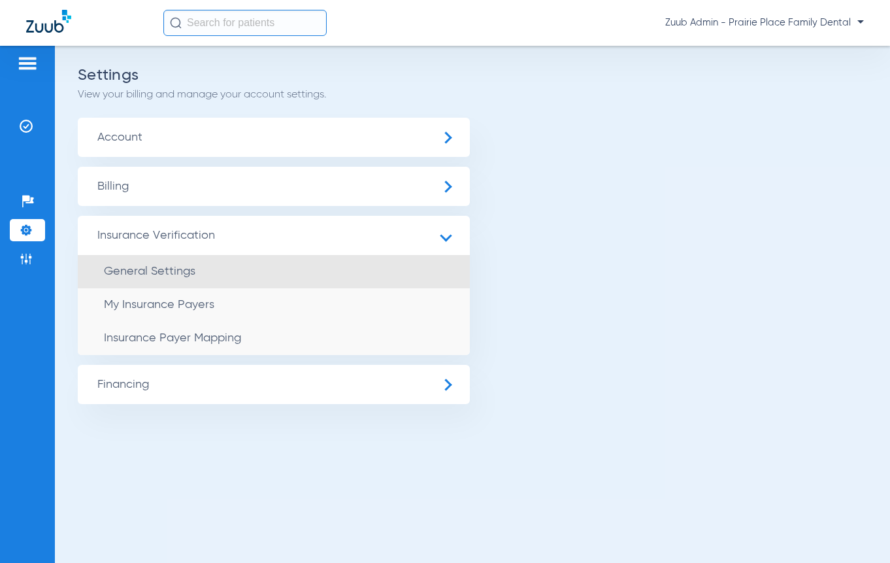
click at [169, 265] on li "General Settings" at bounding box center [274, 271] width 392 height 33
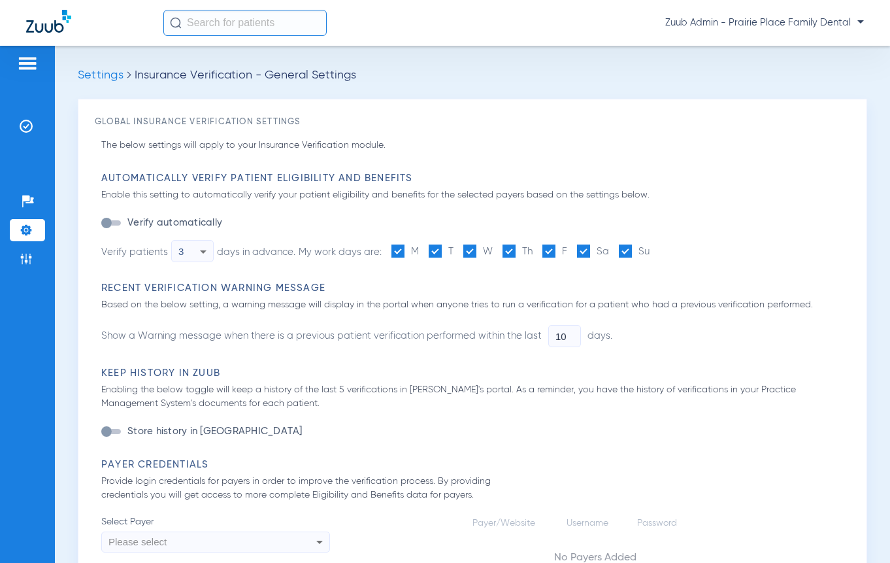
type input "1"
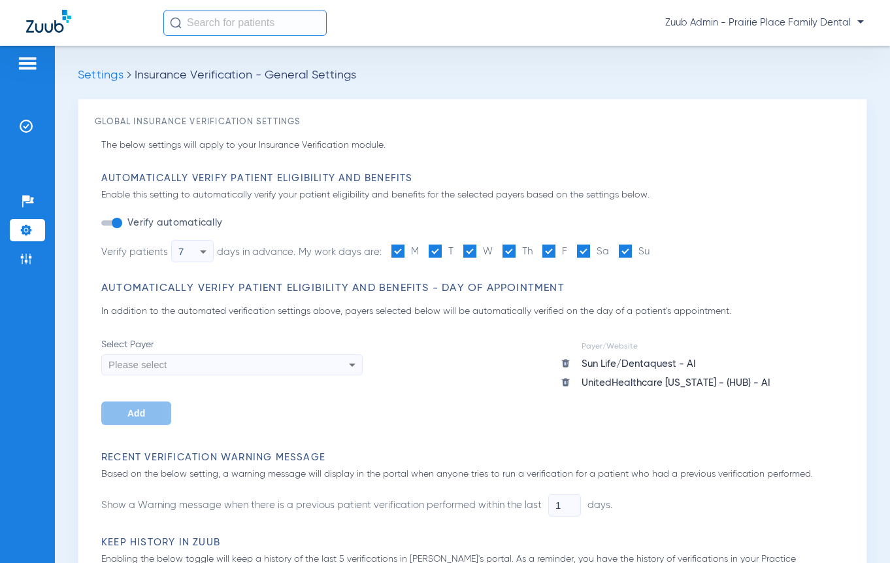
click at [29, 227] on img at bounding box center [26, 229] width 13 height 13
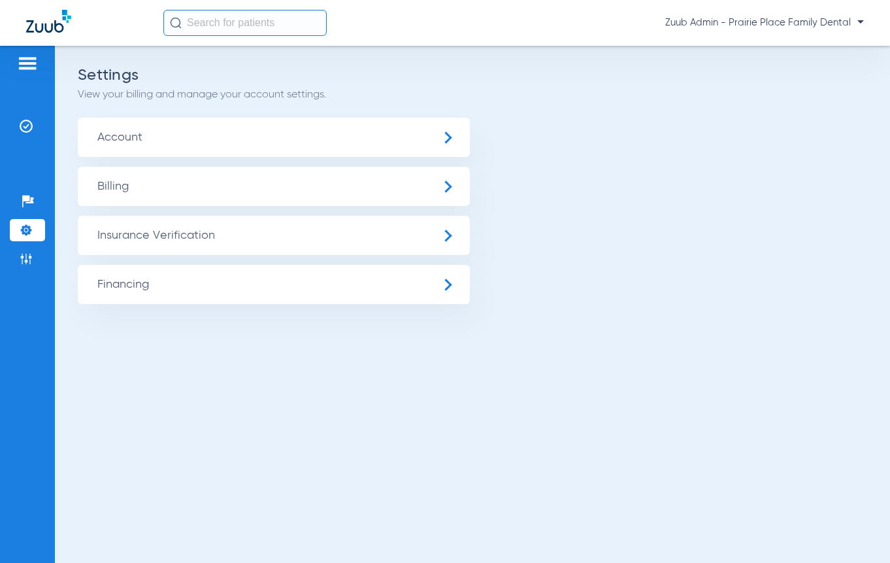
click at [169, 142] on span "Account" at bounding box center [274, 137] width 392 height 39
